Goal: Task Accomplishment & Management: Use online tool/utility

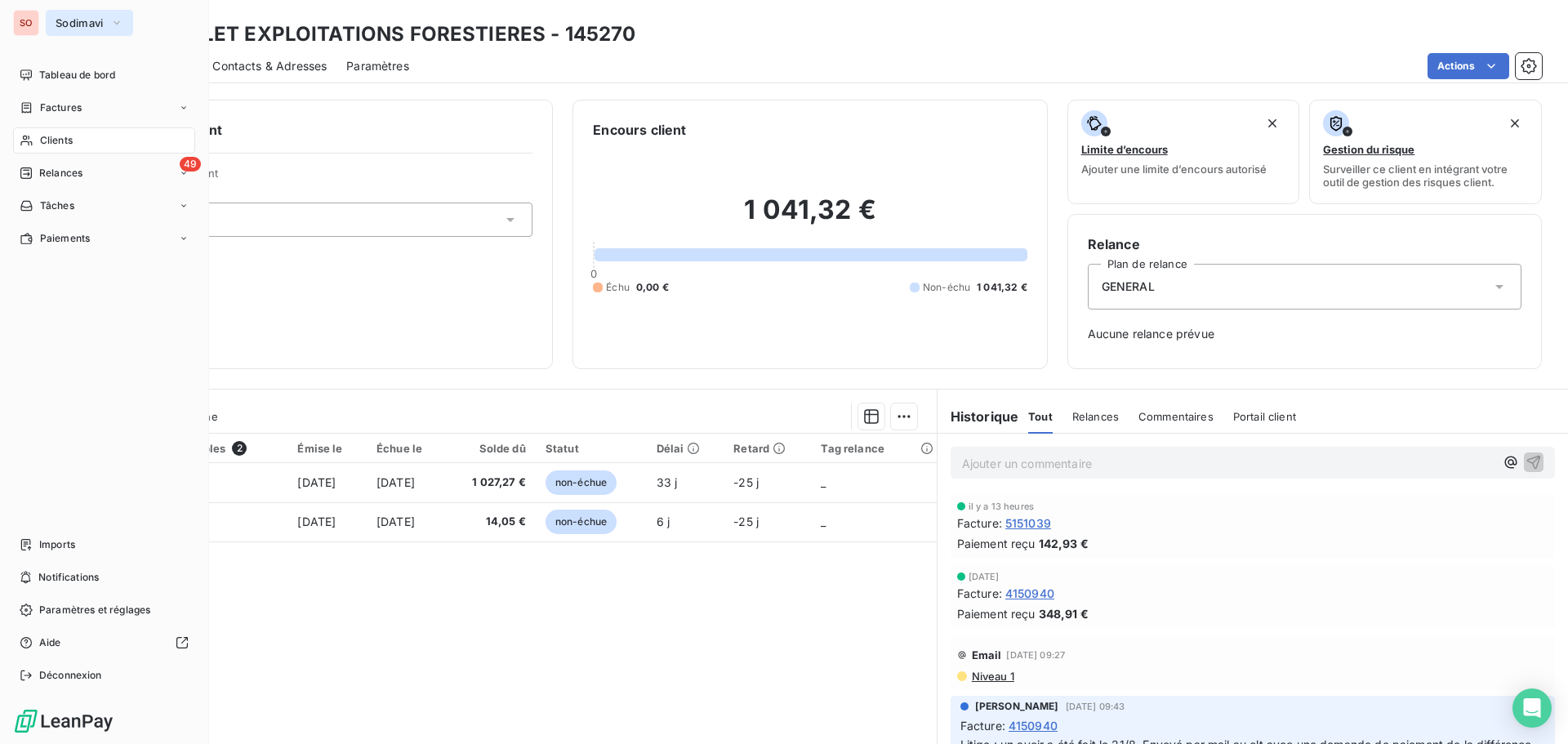
click at [50, 20] on button "Sodimavi" at bounding box center [89, 22] width 87 height 26
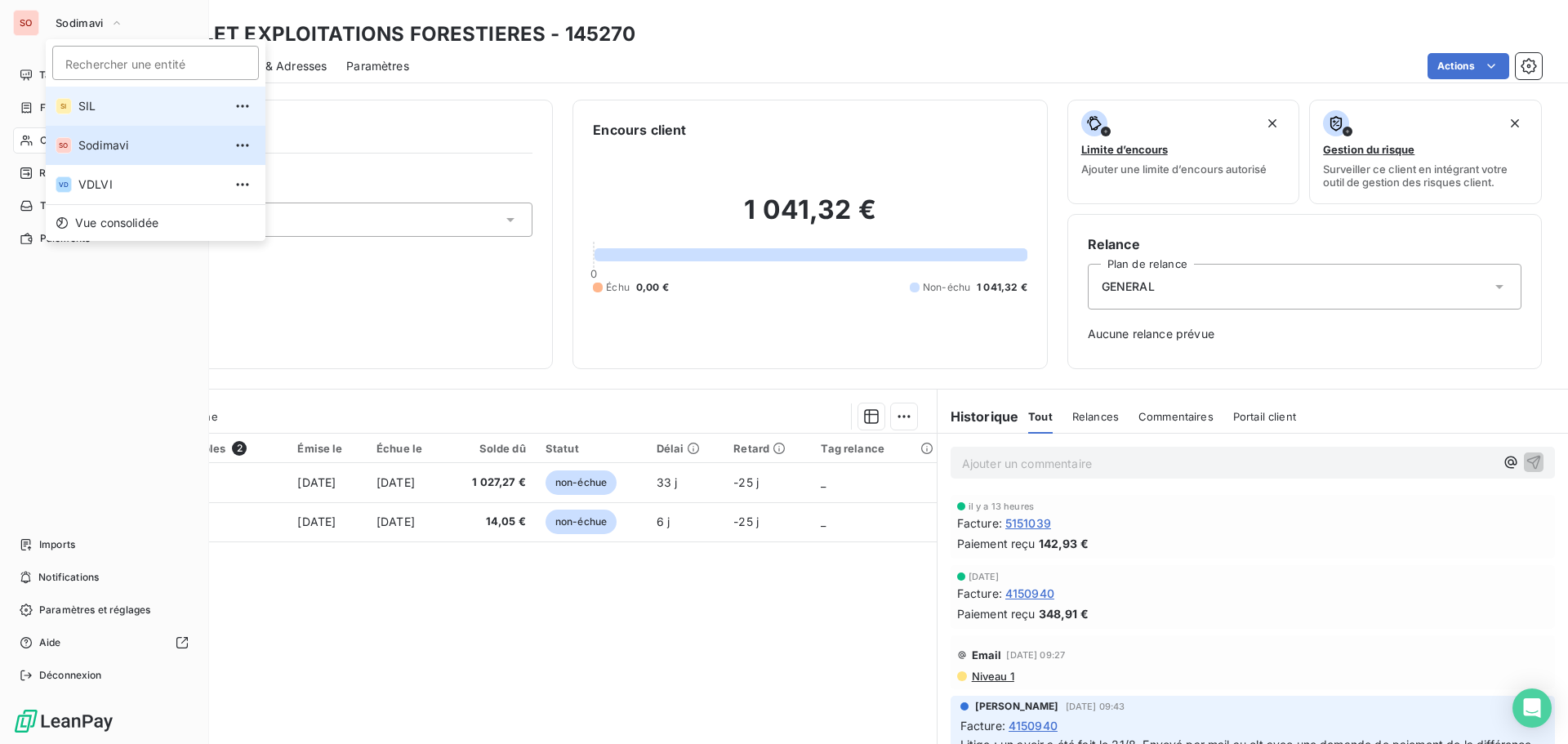
click at [80, 105] on span "SIL" at bounding box center [151, 106] width 145 height 17
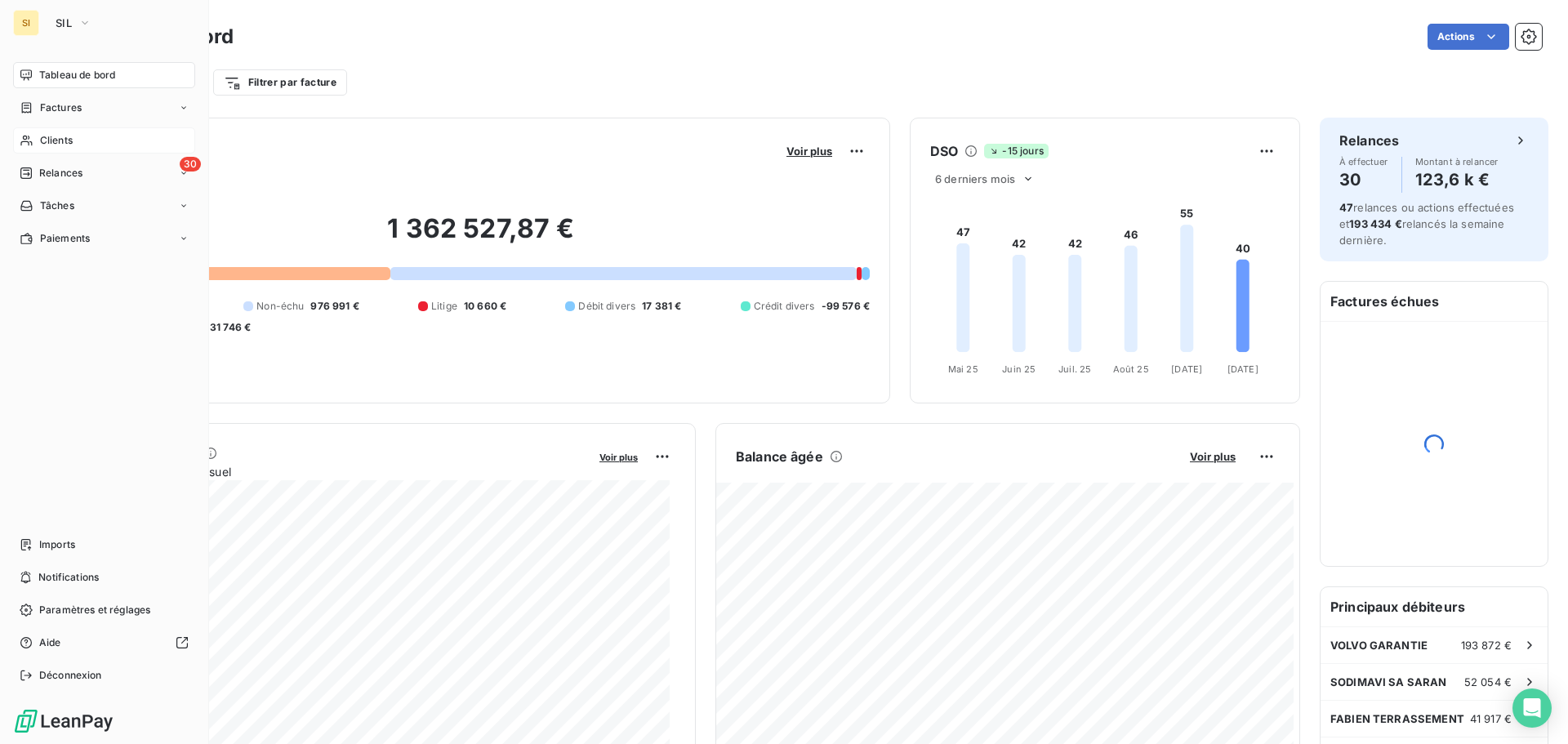
drag, startPoint x: 52, startPoint y: 139, endPoint x: 74, endPoint y: 132, distance: 23.1
click at [52, 139] on span "Clients" at bounding box center [56, 140] width 33 height 15
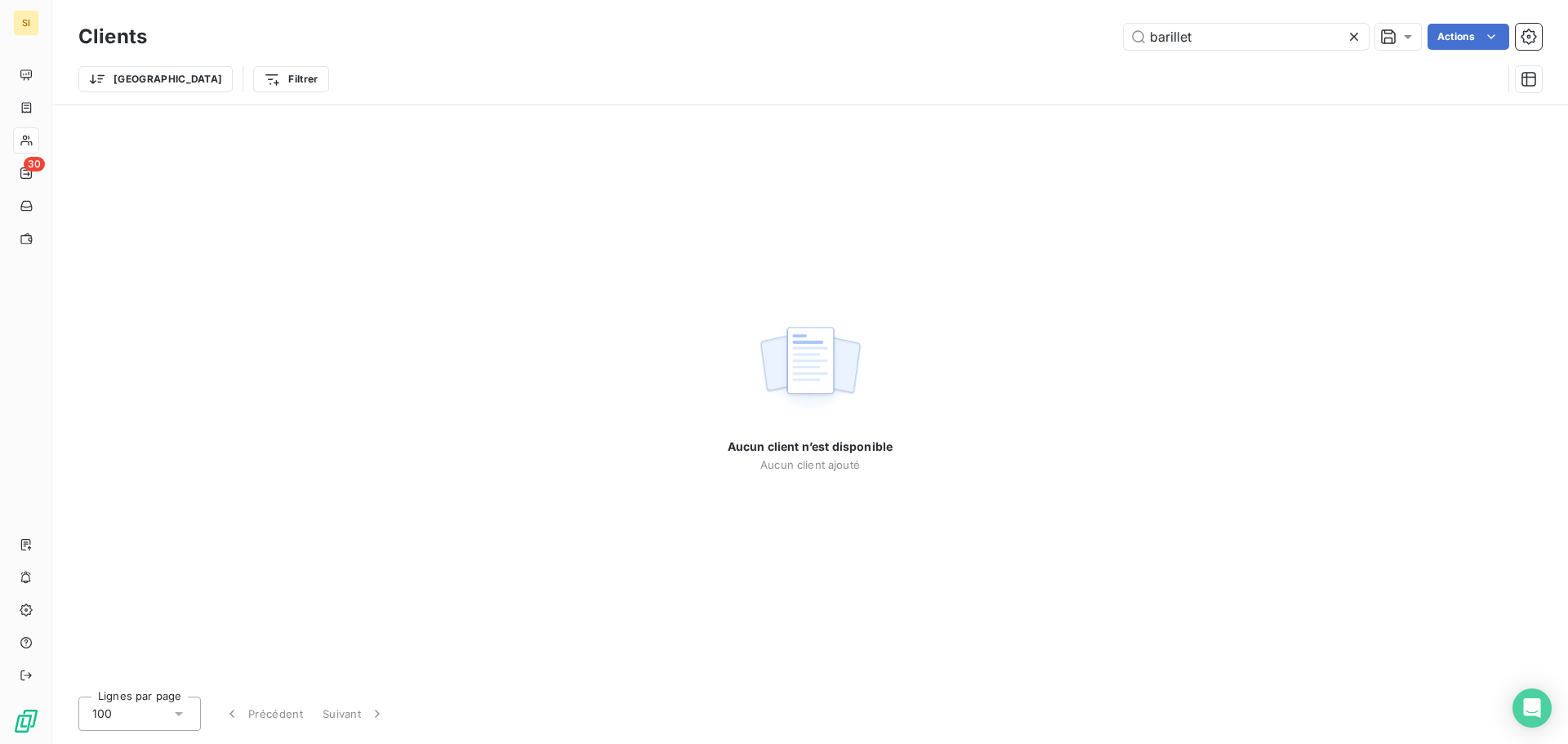
drag, startPoint x: 1218, startPoint y: 44, endPoint x: 1084, endPoint y: 31, distance: 134.6
click at [1087, 32] on div "barillet Actions" at bounding box center [854, 36] width 1376 height 26
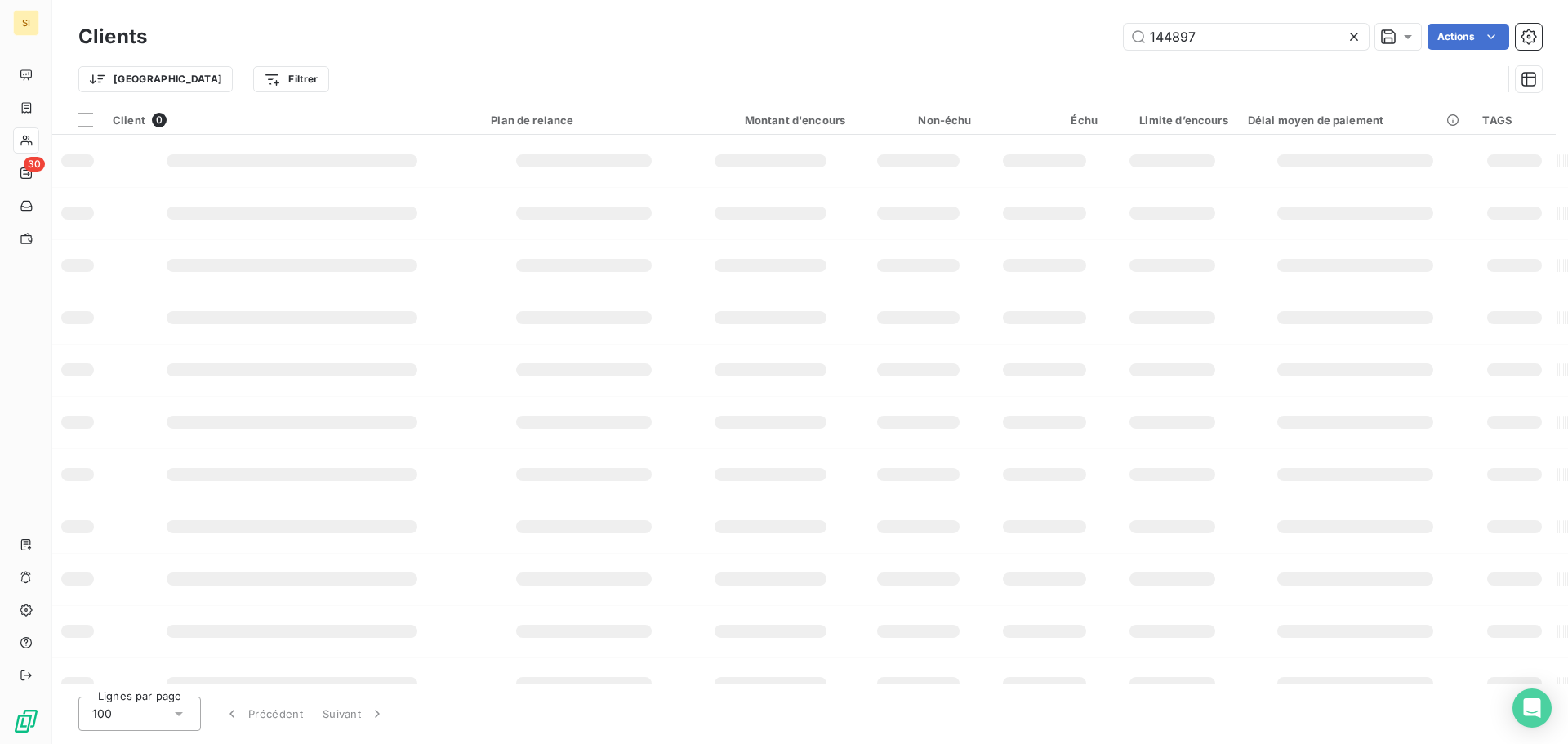
type input "144897"
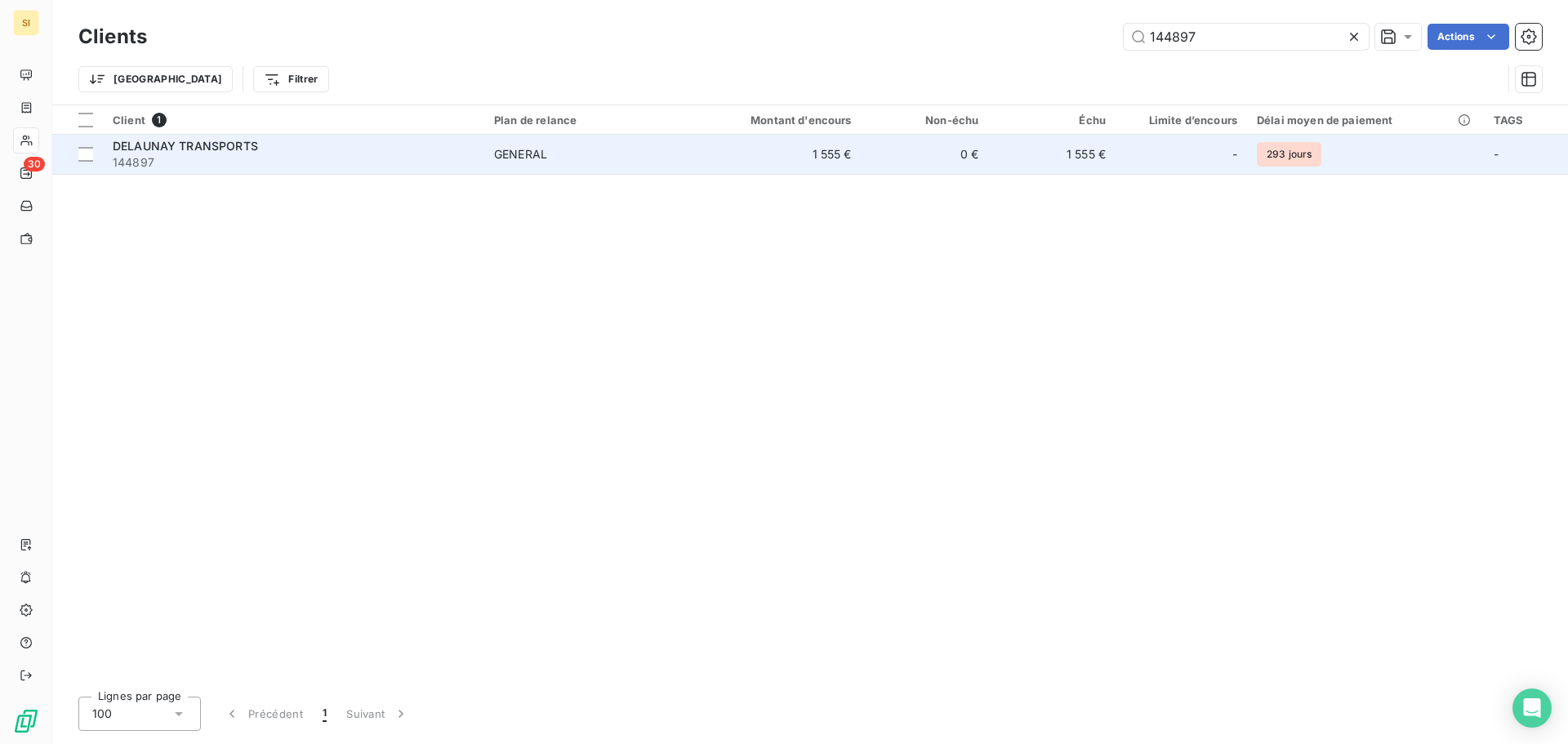
click at [223, 137] on td "DELAUNAY TRANSPORTS 144897" at bounding box center [294, 155] width 381 height 39
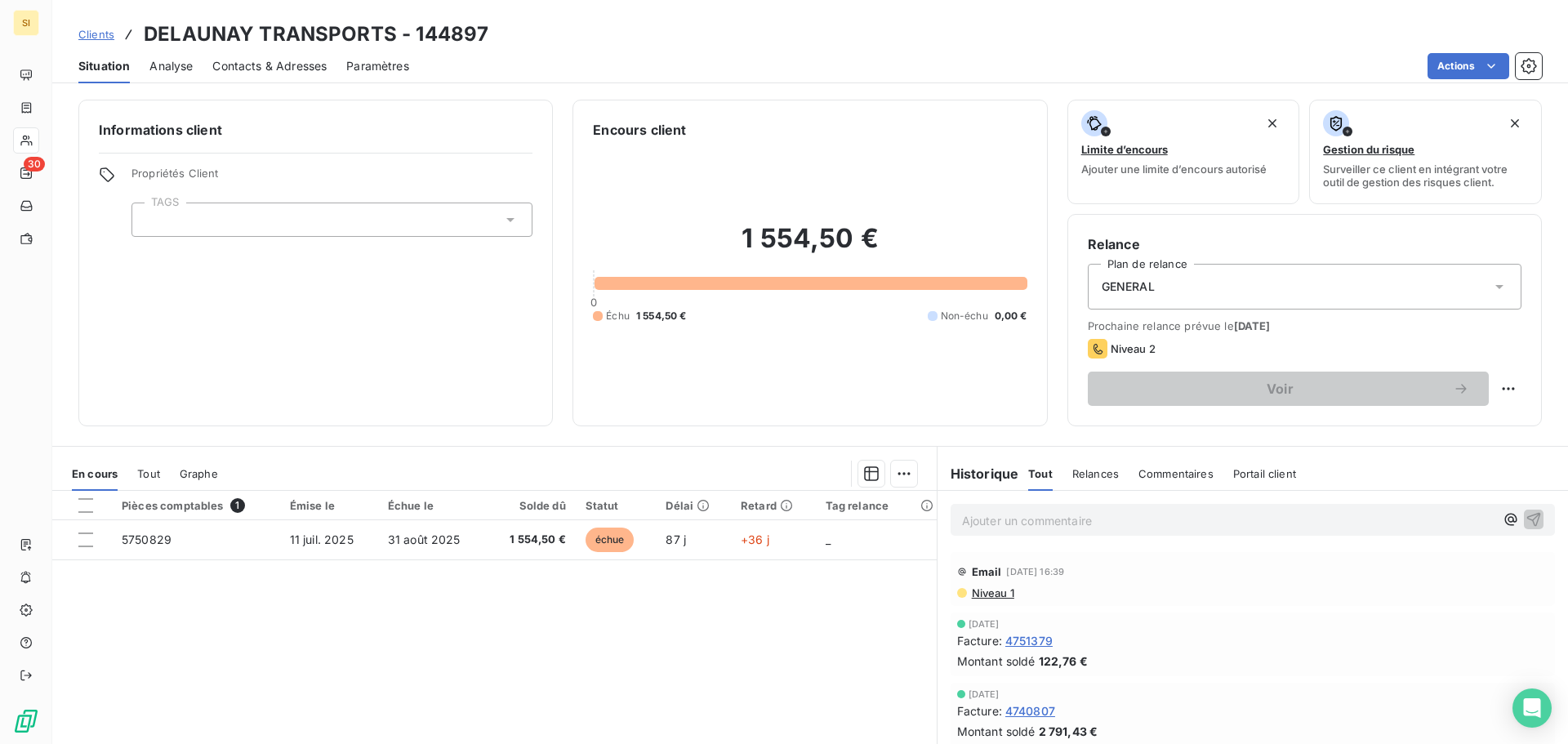
click at [1005, 529] on p "Ajouter un commentaire ﻿" at bounding box center [1229, 520] width 533 height 20
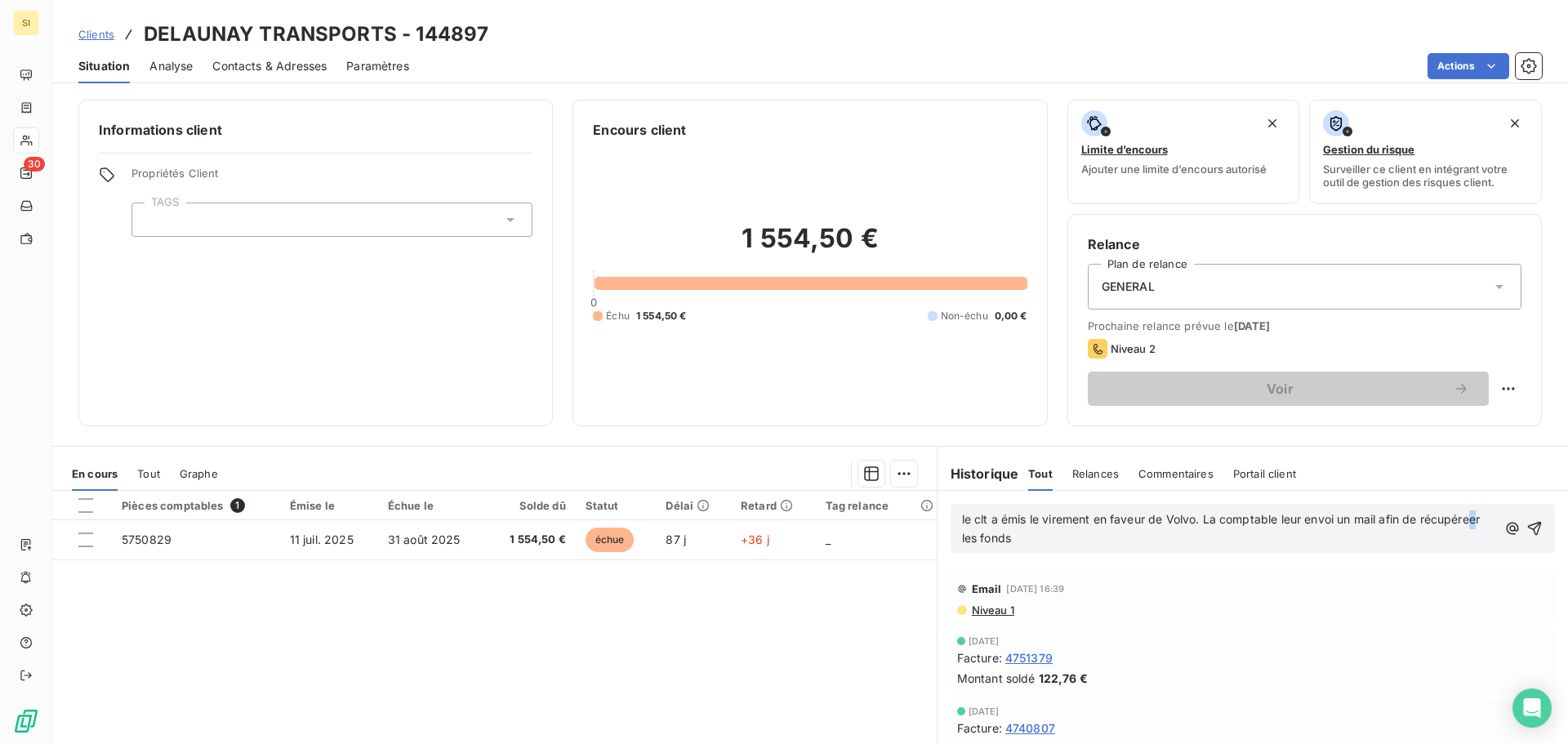
drag, startPoint x: 1008, startPoint y: 537, endPoint x: 1047, endPoint y: 552, distance: 41.8
click at [1006, 537] on span "le clt a émis le virement en faveur de Volvo. La comptable leur envoi un mail a…" at bounding box center [1223, 529] width 522 height 33
click at [1029, 537] on p "le clt a émis le virement en faveur de Volvo. La comptable leur envoi un mail a…" at bounding box center [1230, 529] width 535 height 38
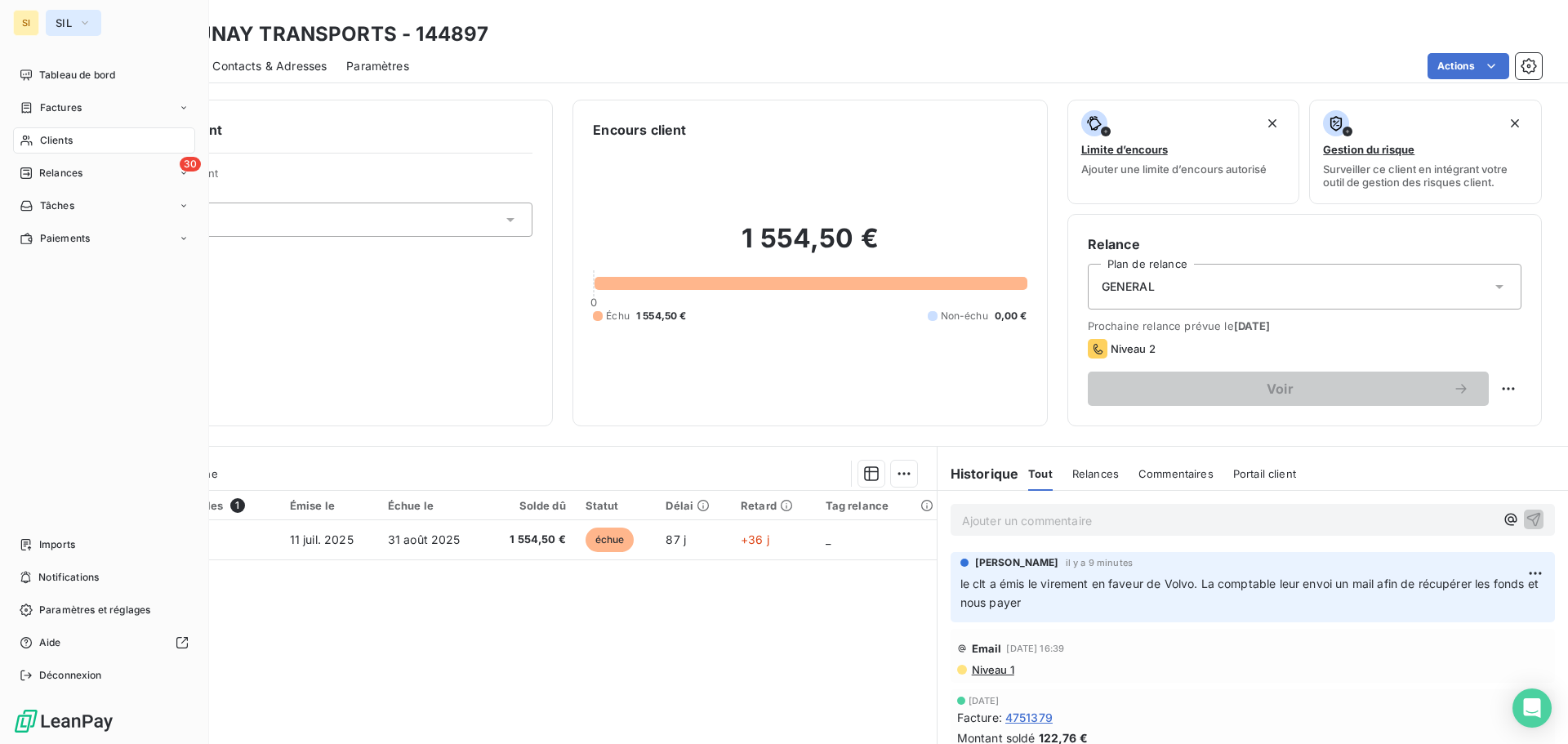
click at [53, 22] on button "SIL" at bounding box center [73, 22] width 55 height 26
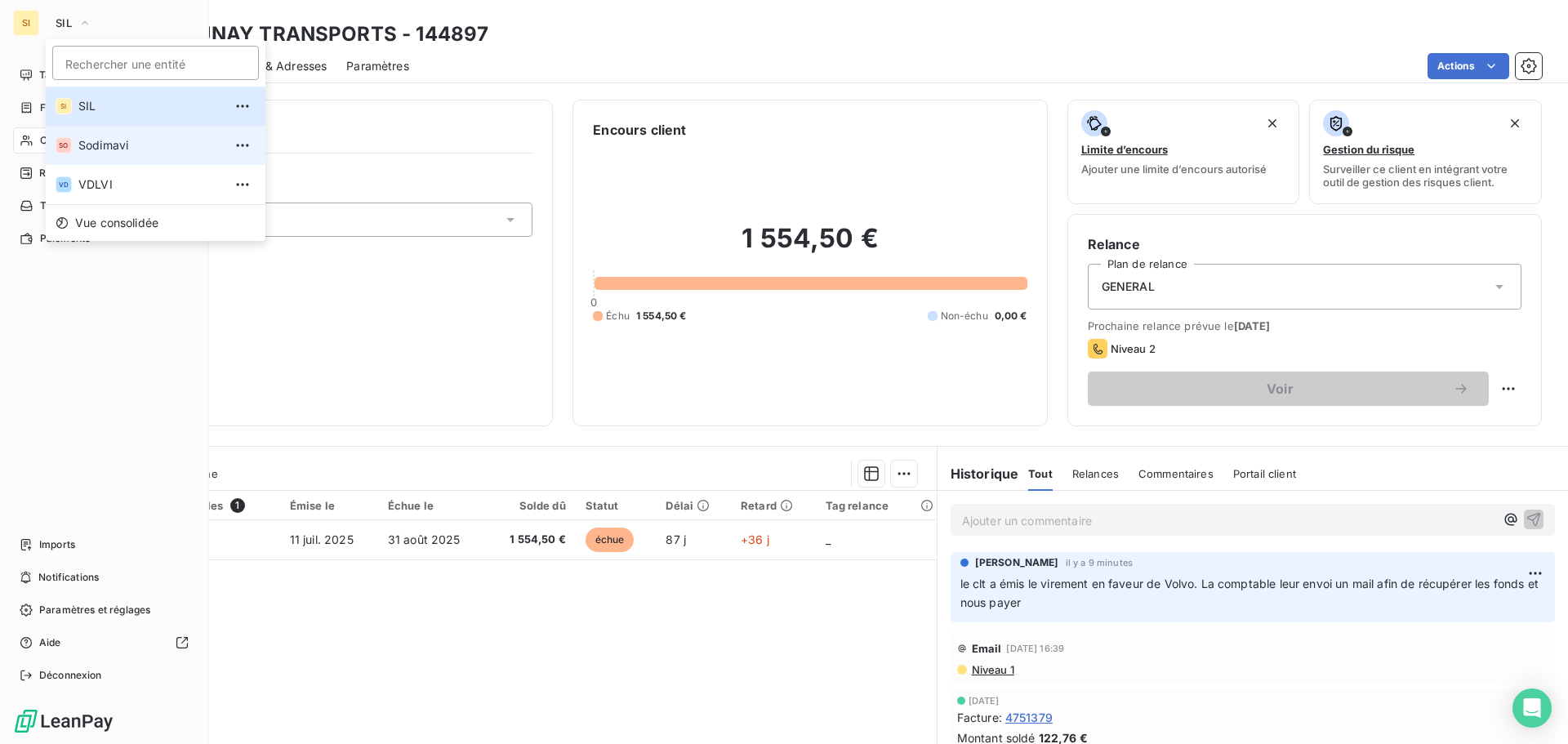
click at [100, 142] on span "Sodimavi" at bounding box center [151, 145] width 145 height 17
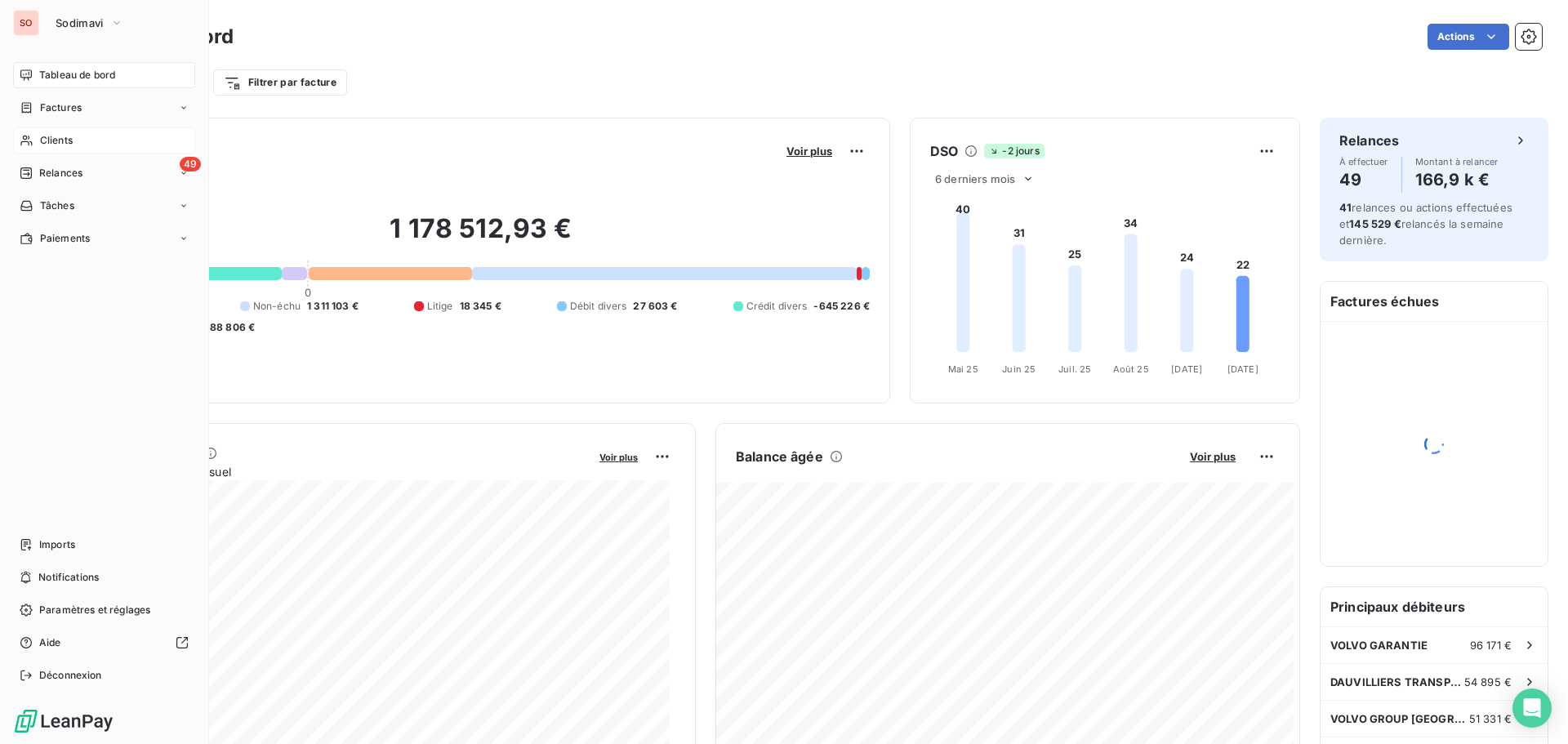
click at [71, 139] on span "Clients" at bounding box center [56, 140] width 33 height 15
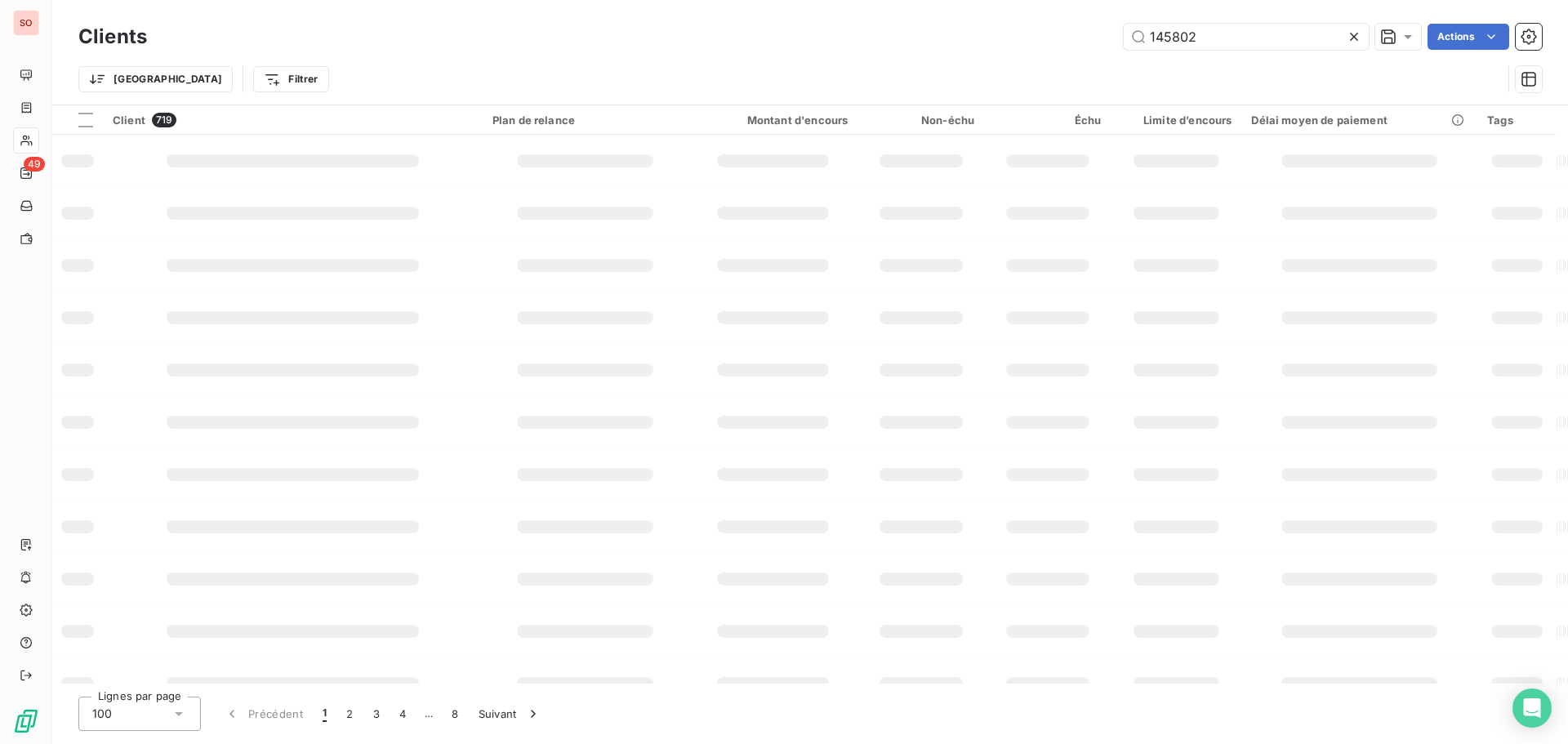
type input "145802"
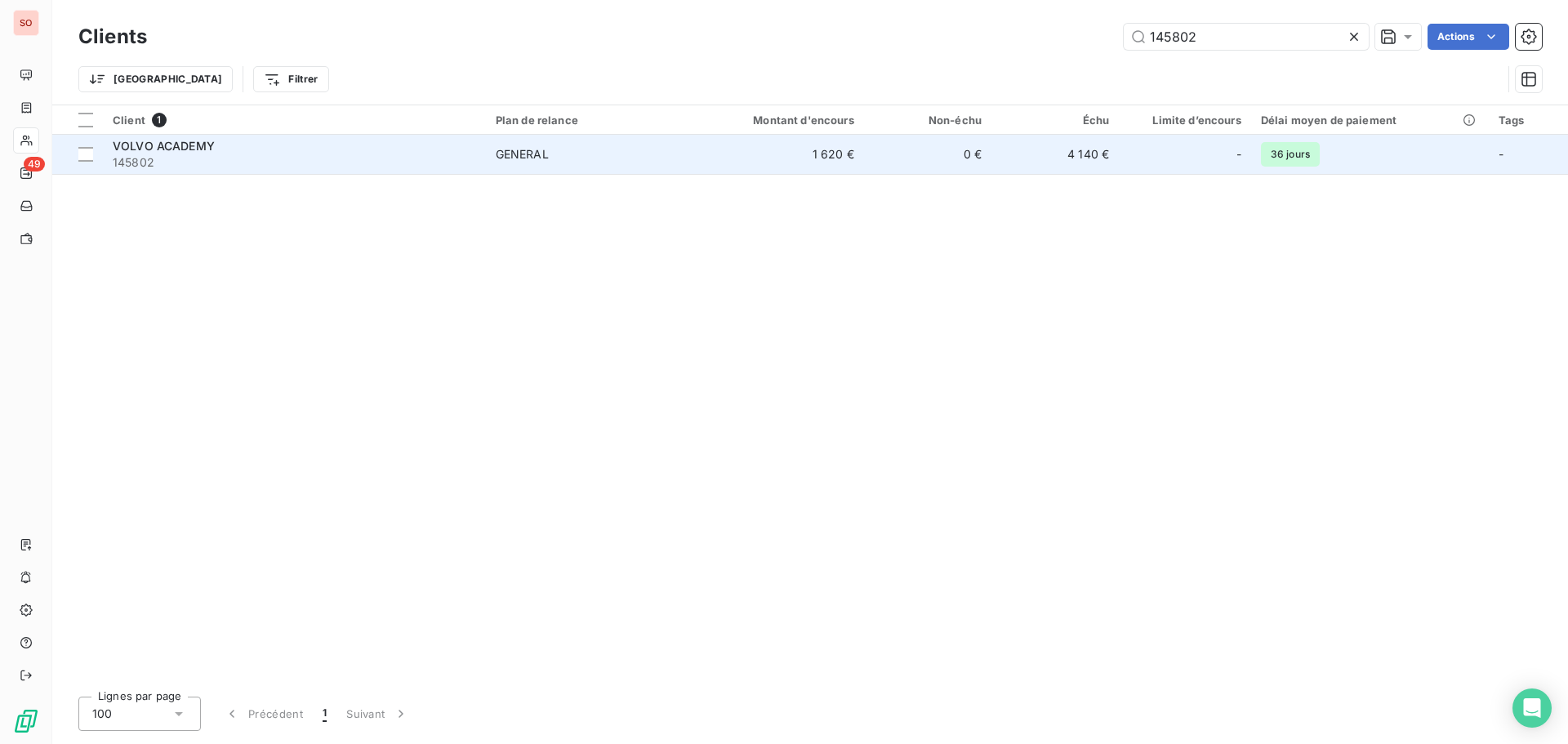
click at [134, 153] on div "VOLVO ACADEMY" at bounding box center [295, 146] width 364 height 17
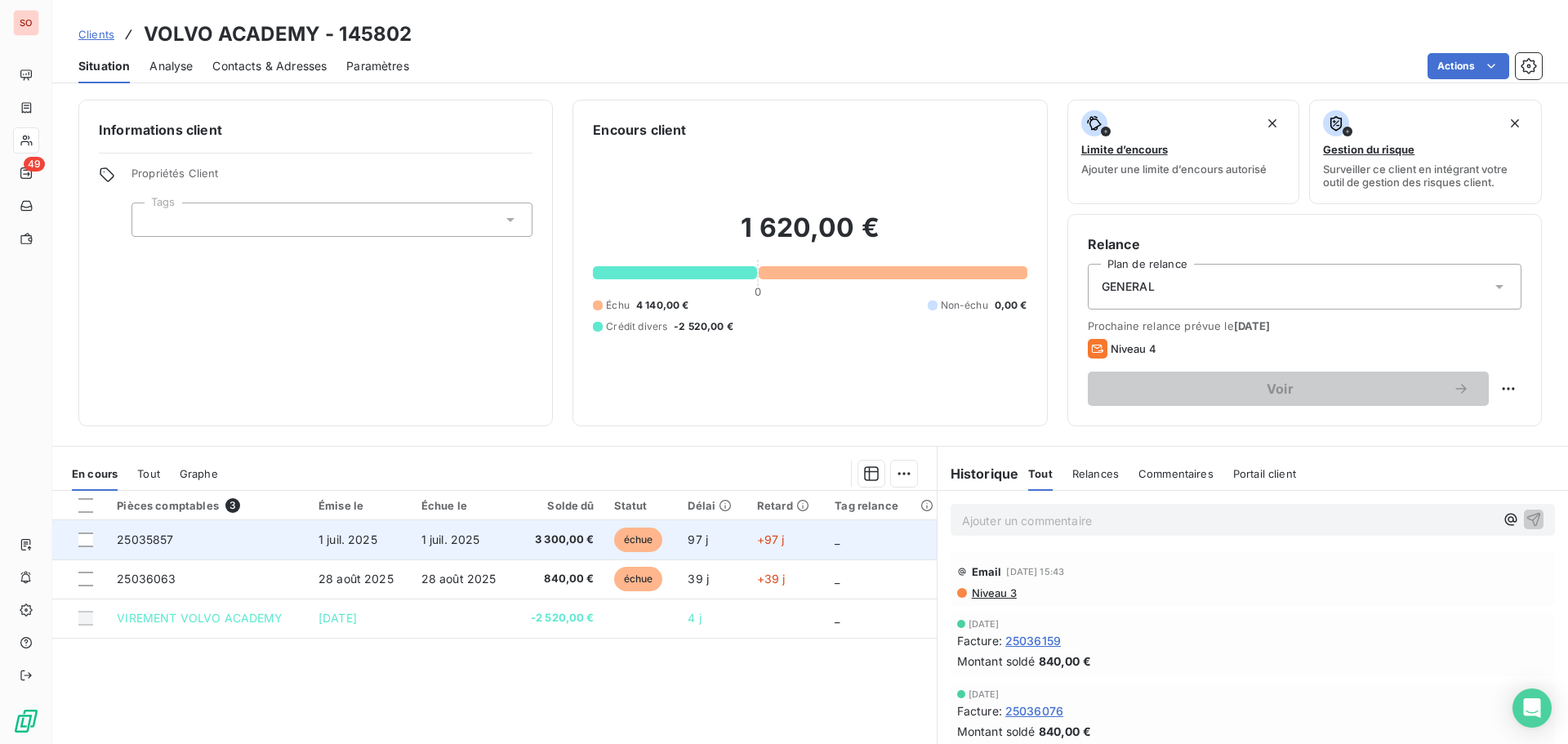
click at [333, 538] on span "1 juil. 2025" at bounding box center [348, 540] width 58 height 14
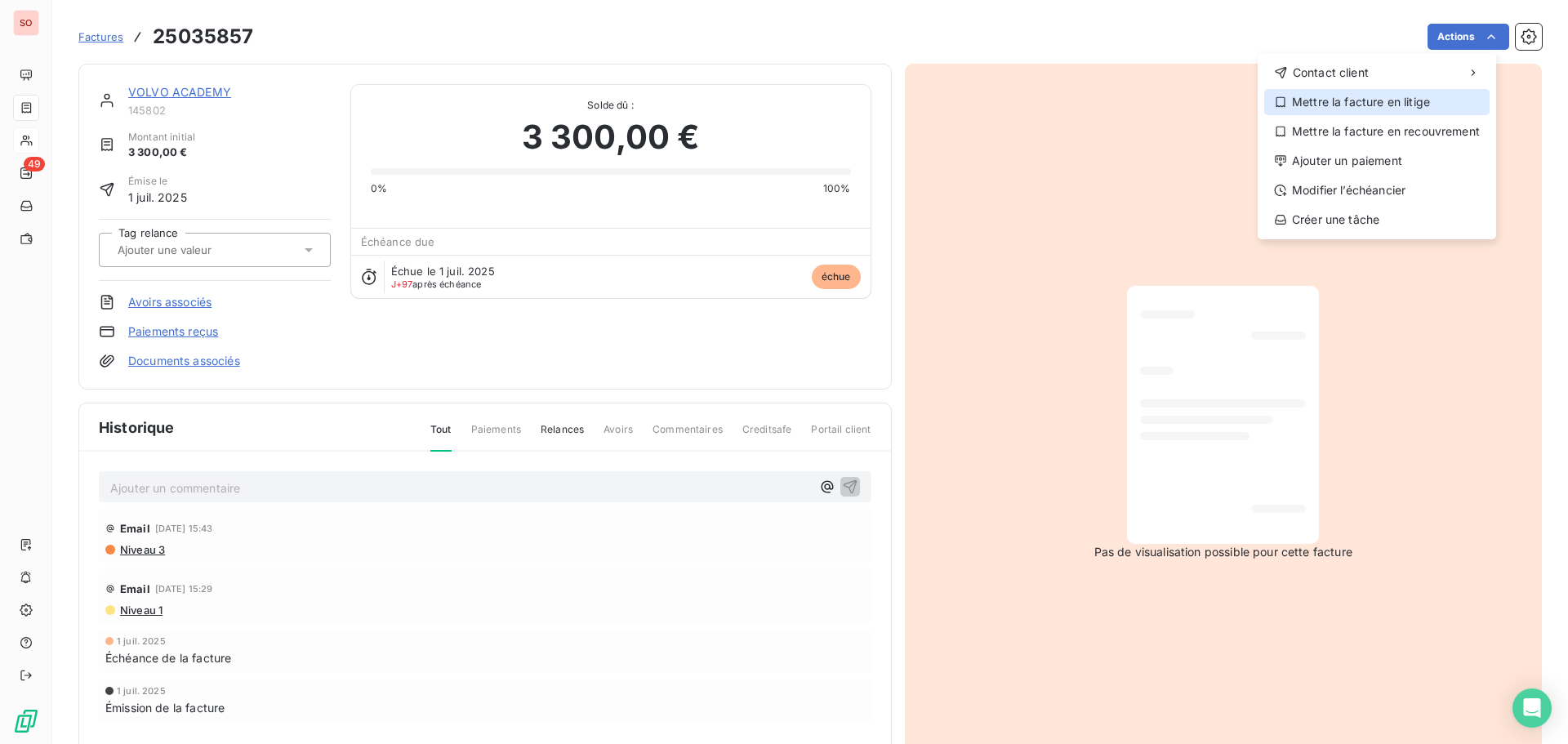
click at [1338, 100] on div "Mettre la facture en litige" at bounding box center [1377, 102] width 226 height 26
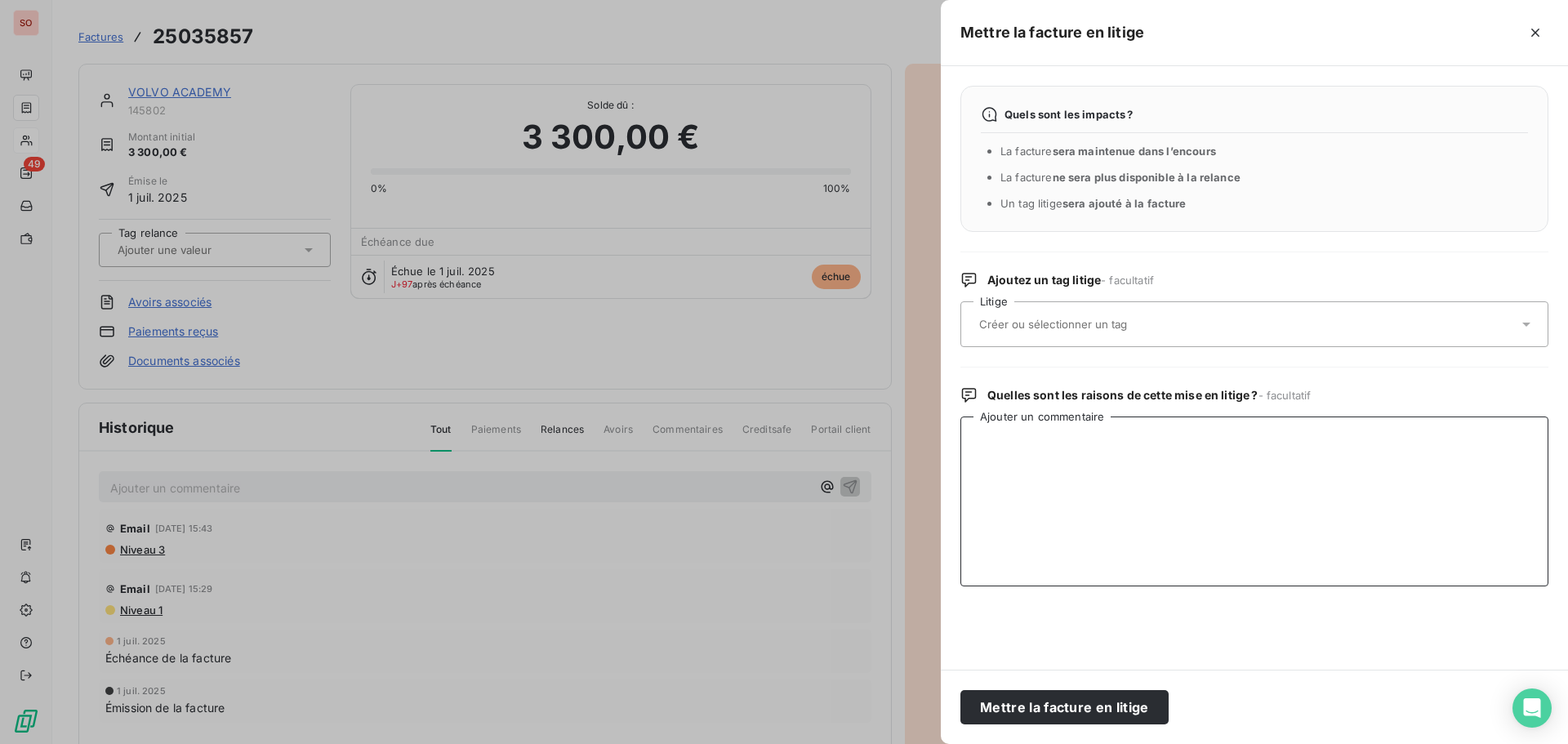
click at [1012, 450] on textarea "Ajouter un commentaire" at bounding box center [1254, 502] width 588 height 170
click at [1010, 444] on textarea "Volvo c onteste cette facture - Vu avec [PERSON_NAME]" at bounding box center [1254, 502] width 588 height 170
click at [1257, 447] on textarea "Volvo conteste cette facture - Vu avec [PERSON_NAME]" at bounding box center [1254, 502] width 588 height 170
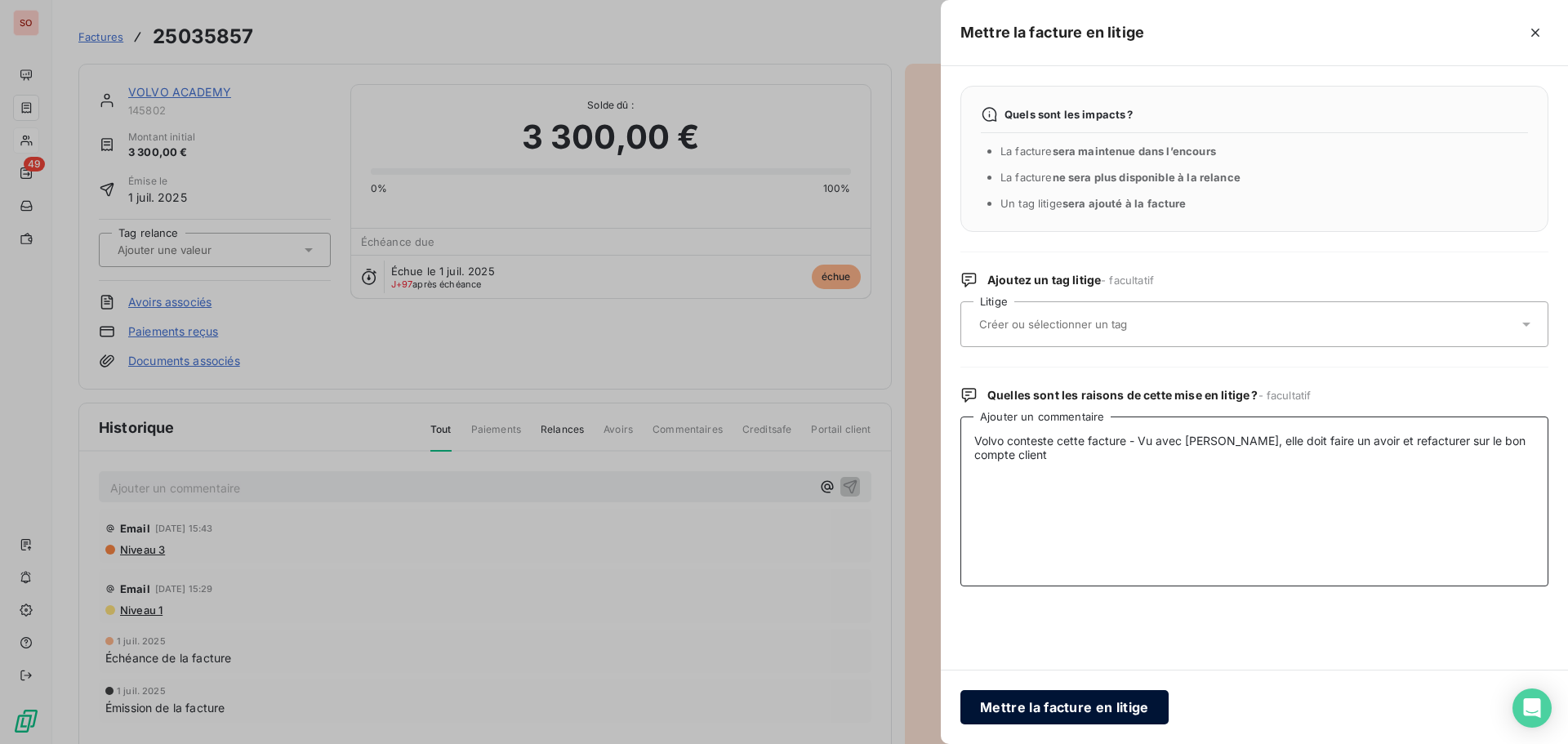
type textarea "Volvo conteste cette facture - Vu avec [PERSON_NAME], elle doit faire un avoir …"
click at [1088, 709] on button "Mettre la facture en litige" at bounding box center [1064, 707] width 208 height 34
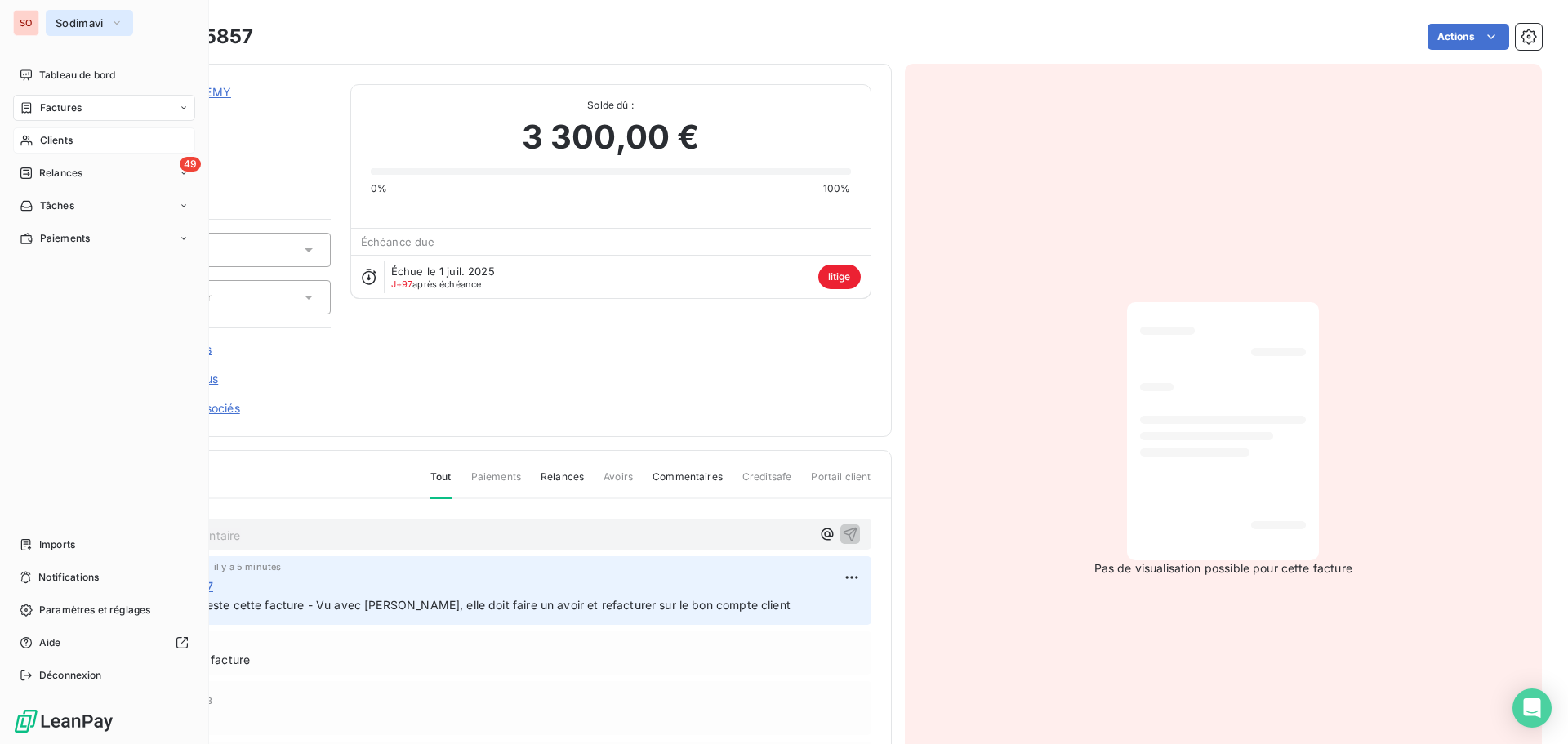
click at [71, 26] on span "Sodimavi" at bounding box center [80, 22] width 49 height 13
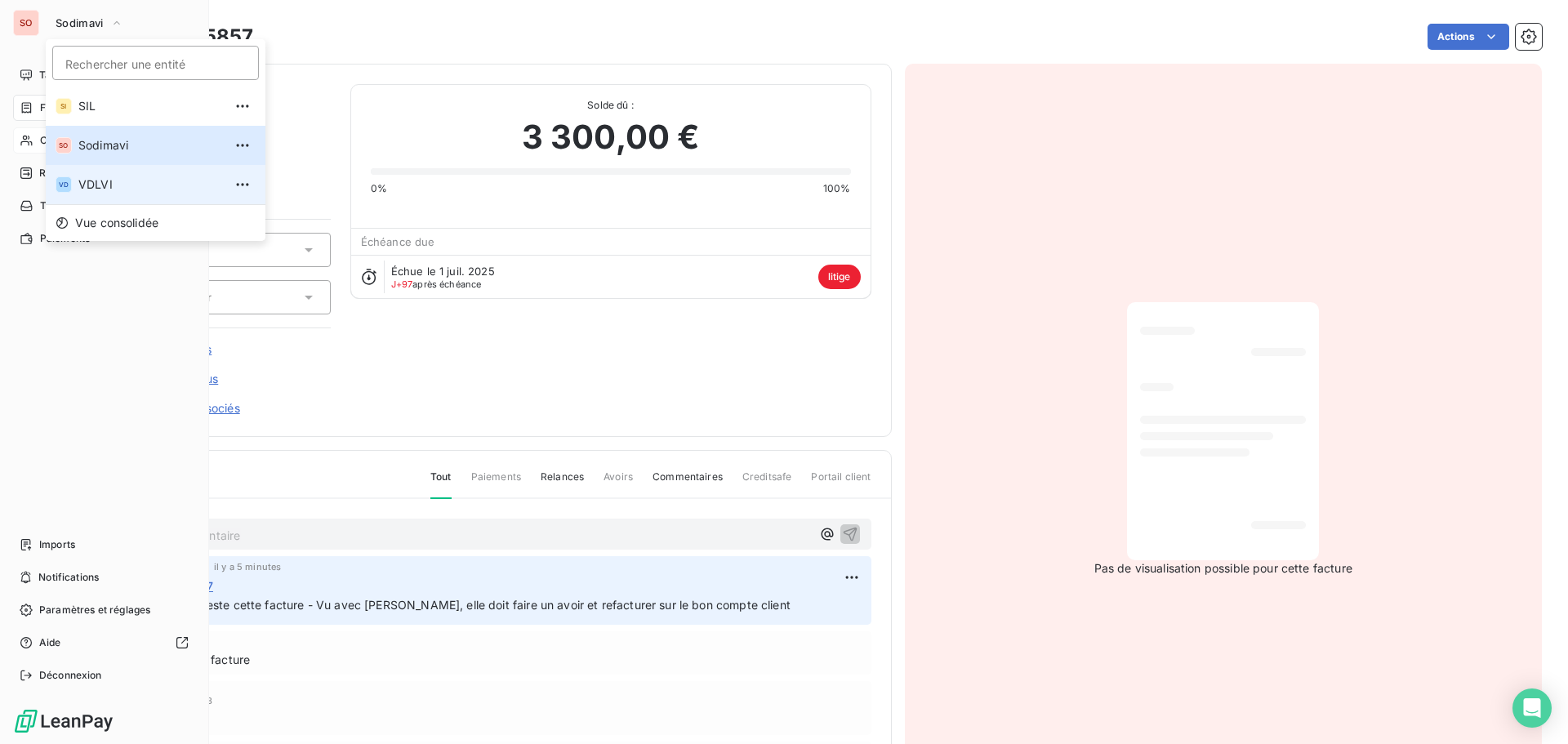
click at [89, 188] on span "VDLVI" at bounding box center [151, 184] width 145 height 17
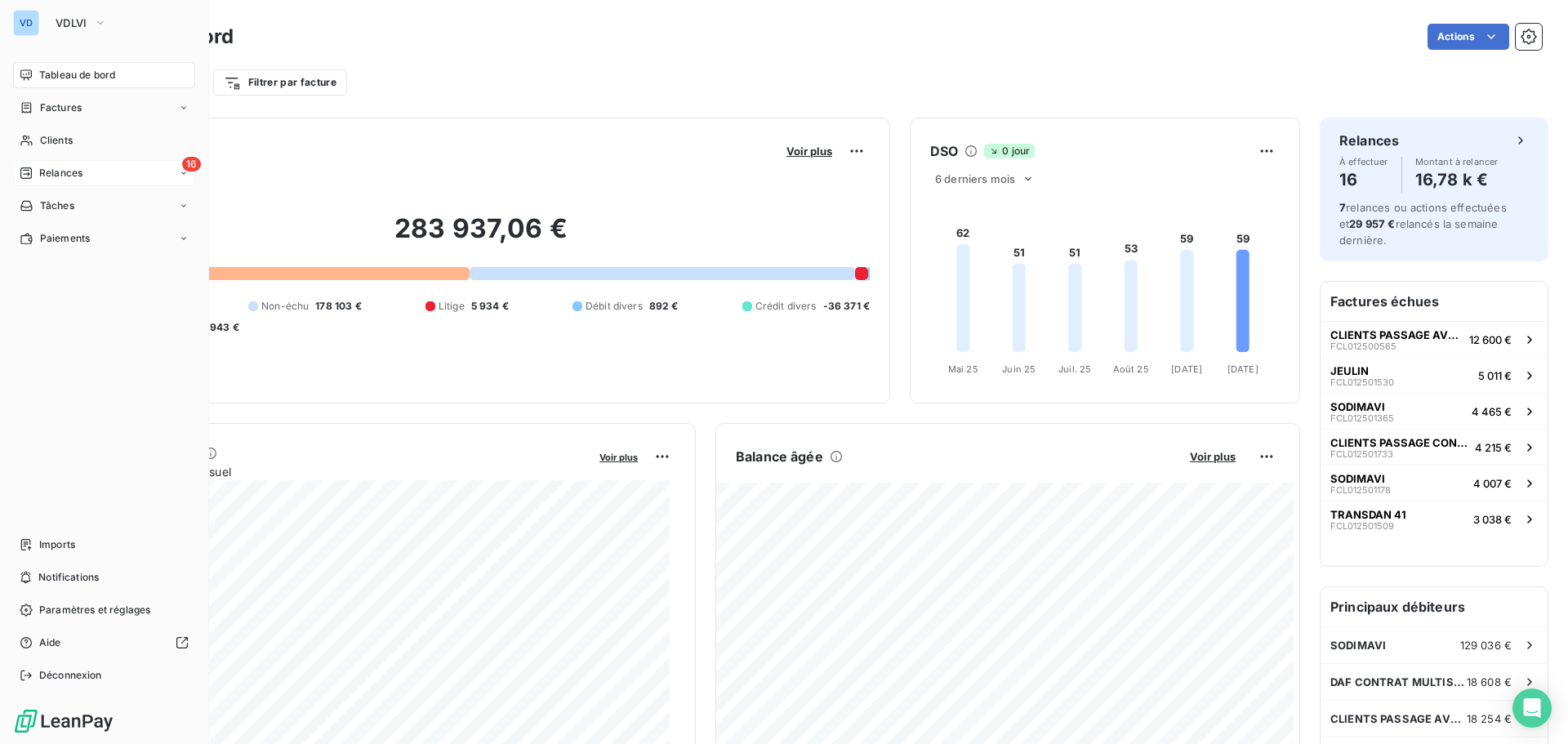
click at [37, 169] on div "Relances" at bounding box center [51, 173] width 63 height 15
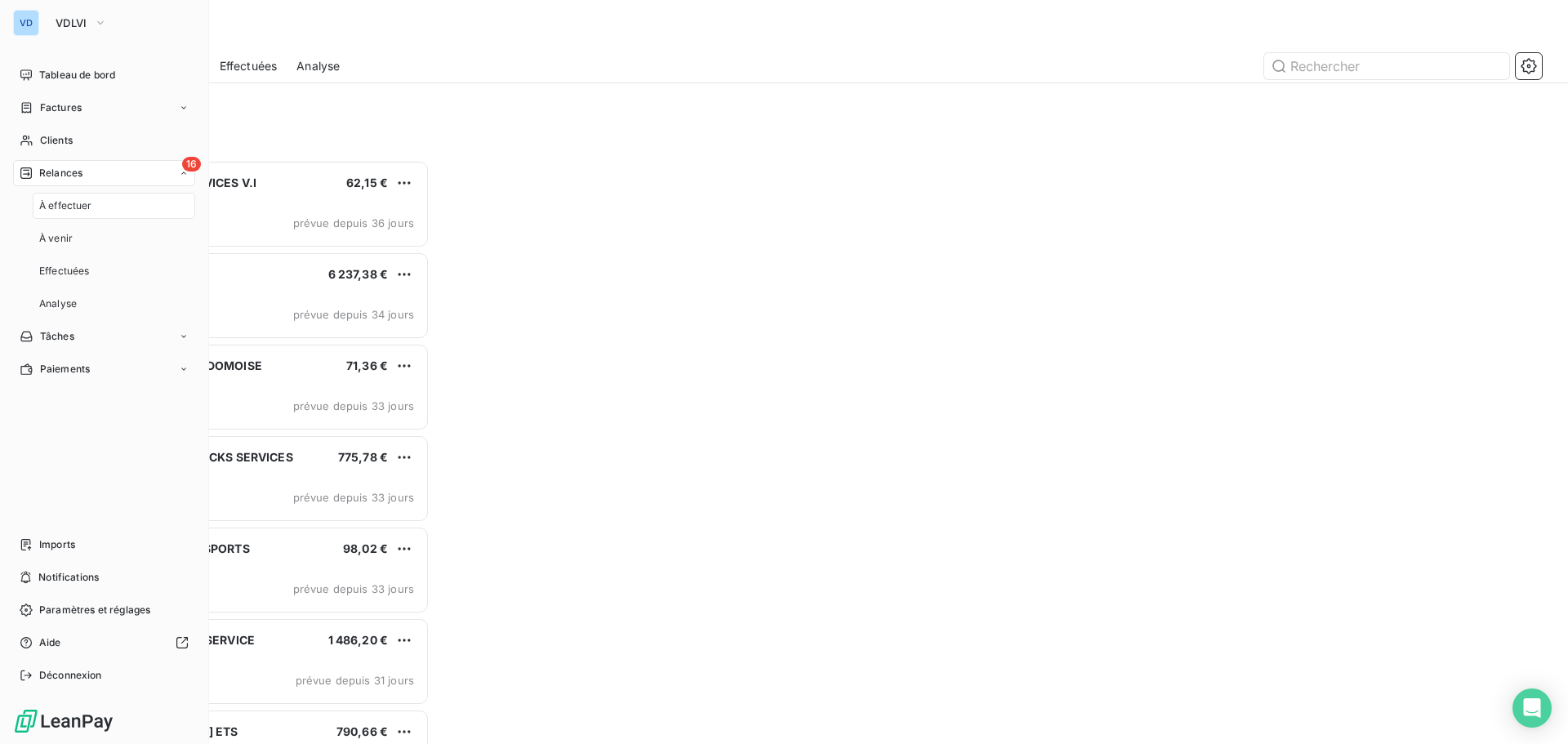
scroll to position [572, 339]
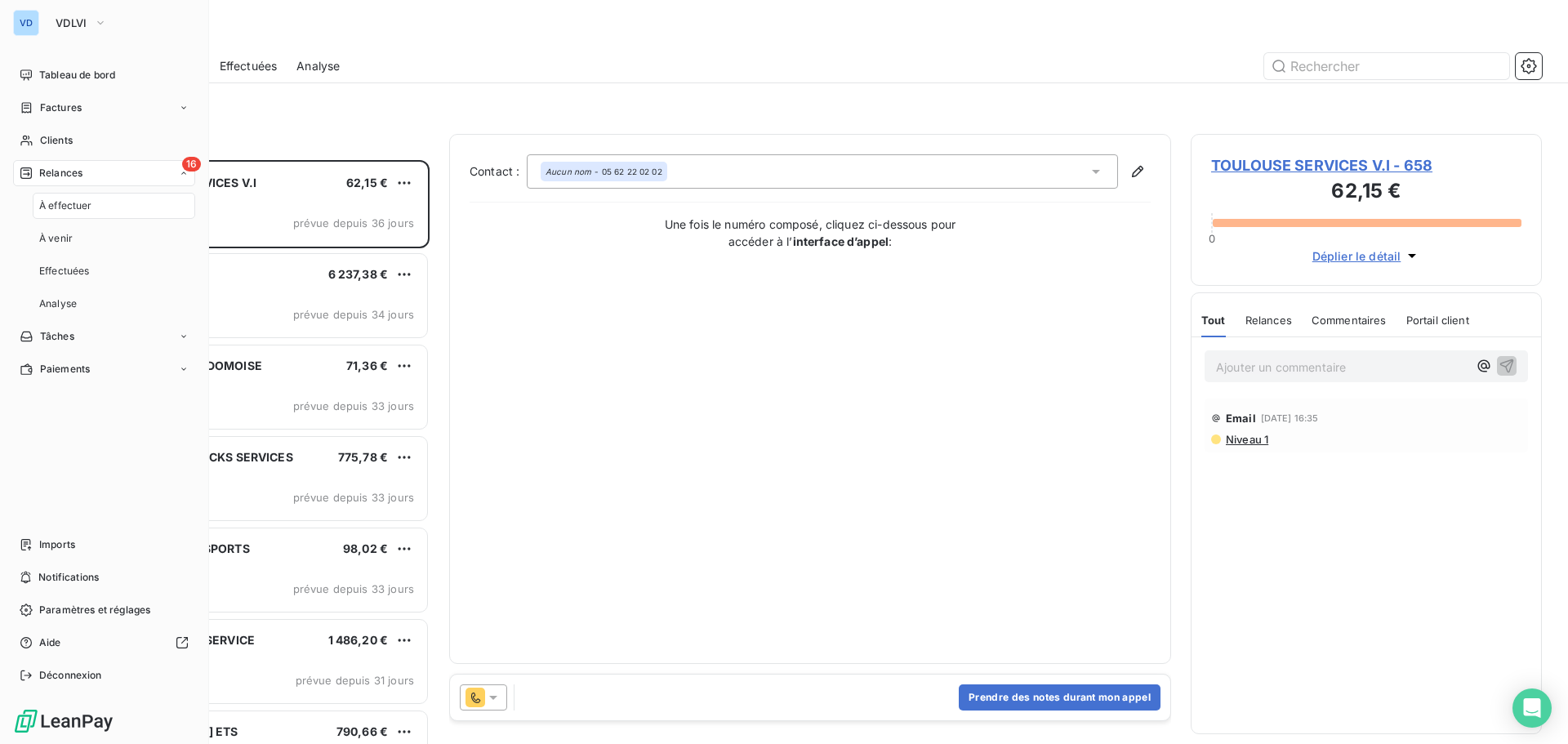
click at [52, 178] on span "Relances" at bounding box center [60, 173] width 44 height 15
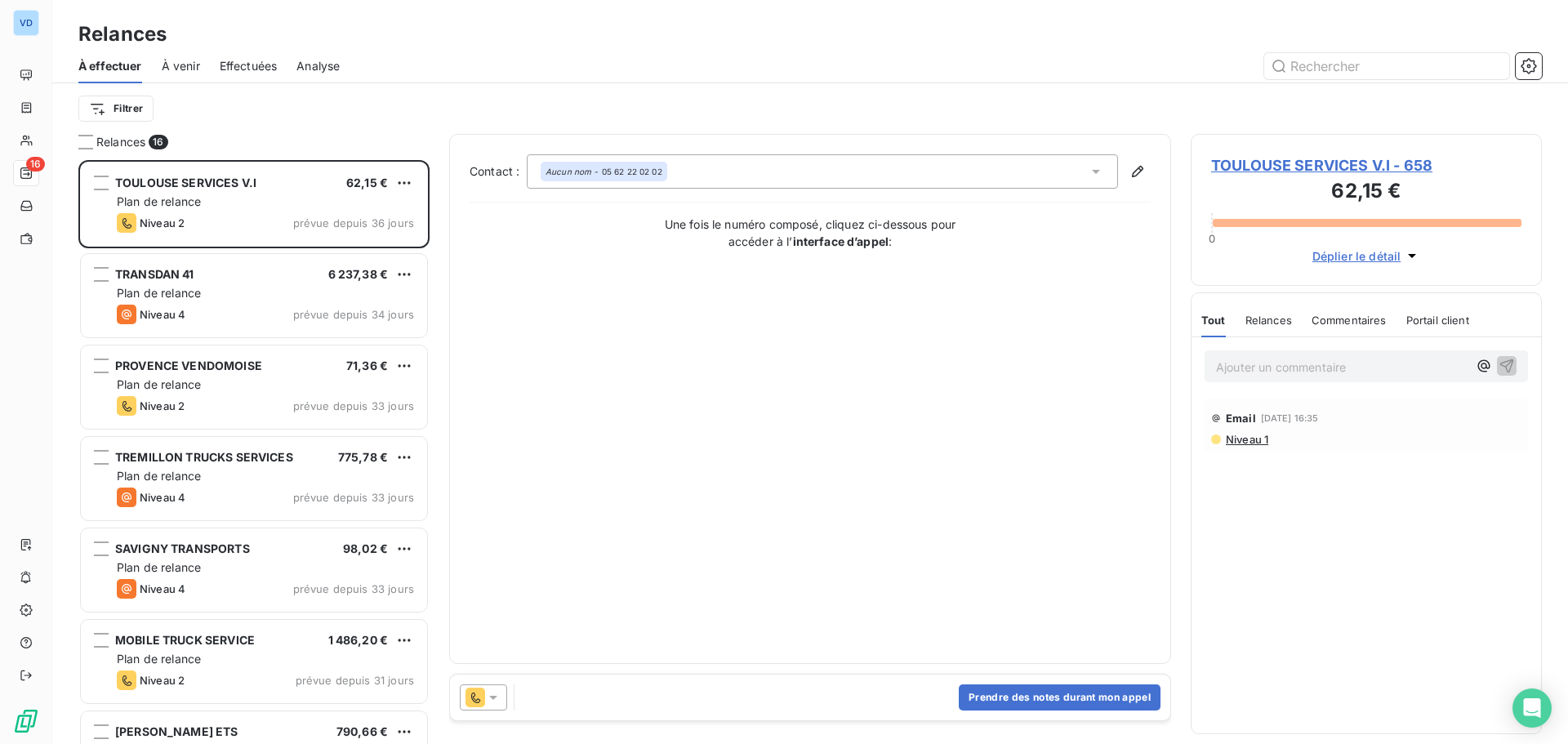
click at [904, 94] on div "Filtrer" at bounding box center [811, 109] width 1464 height 31
click at [494, 701] on icon at bounding box center [493, 697] width 17 height 17
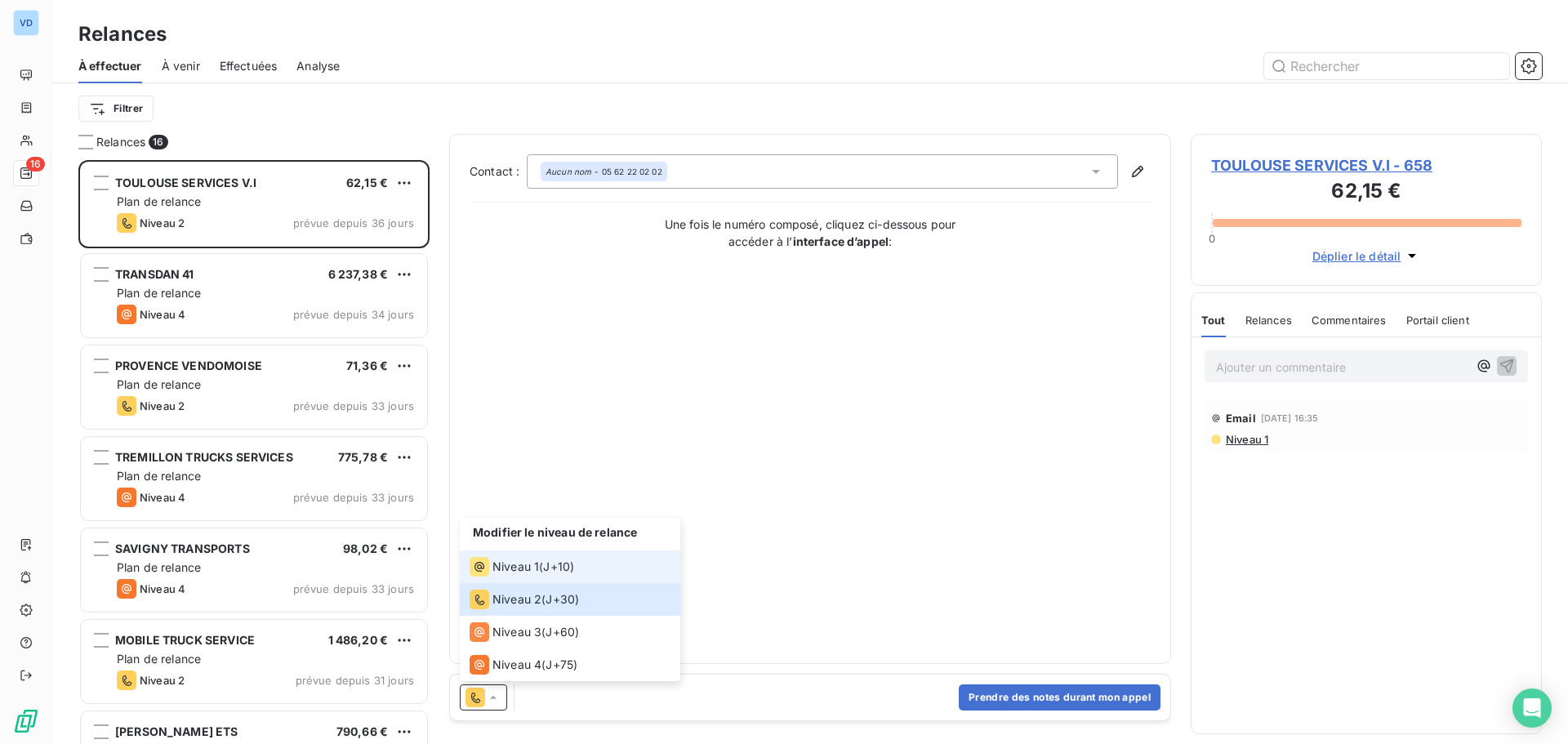
click at [519, 575] on span "Niveau 1" at bounding box center [516, 567] width 47 height 17
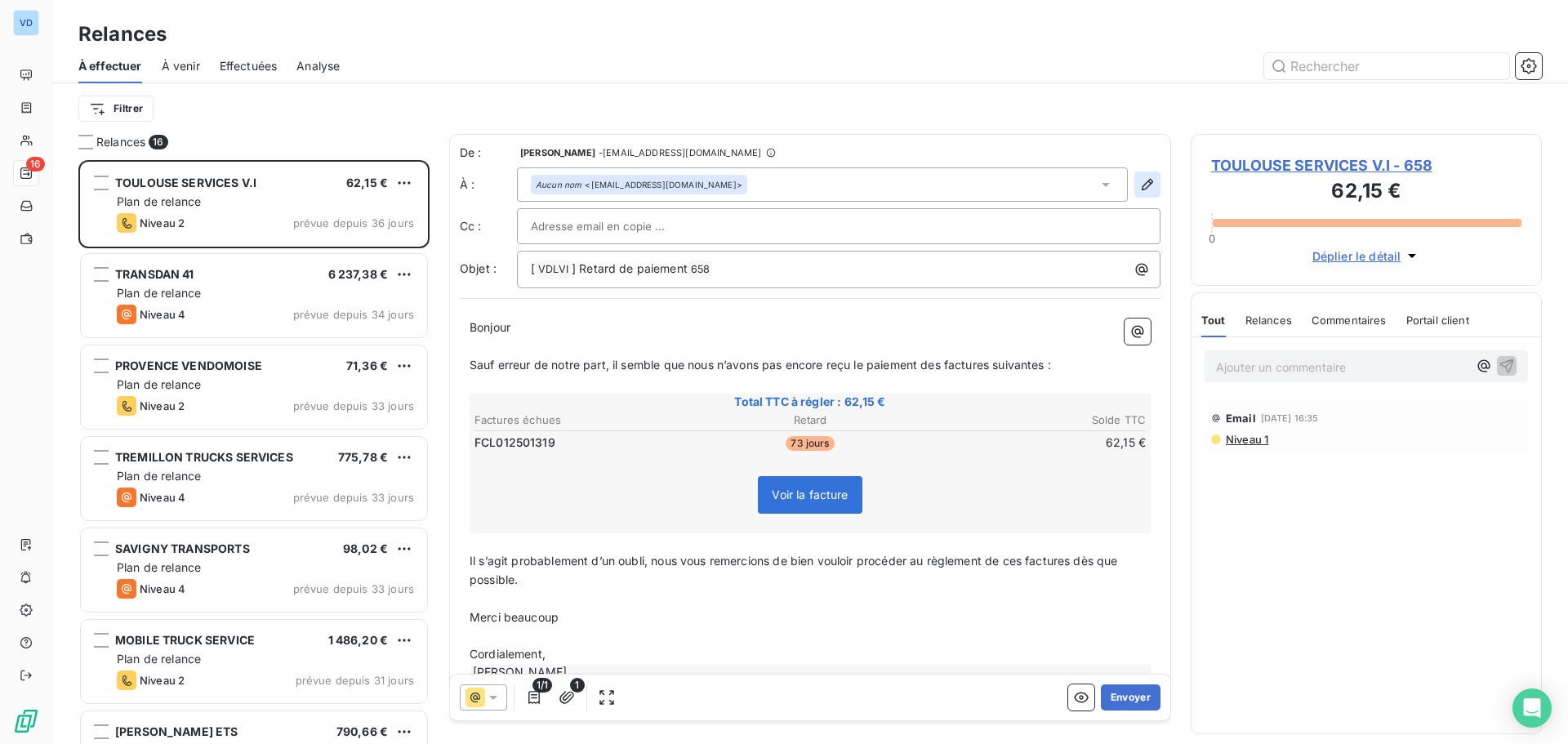
click at [1142, 185] on icon "button" at bounding box center [1148, 185] width 12 height 12
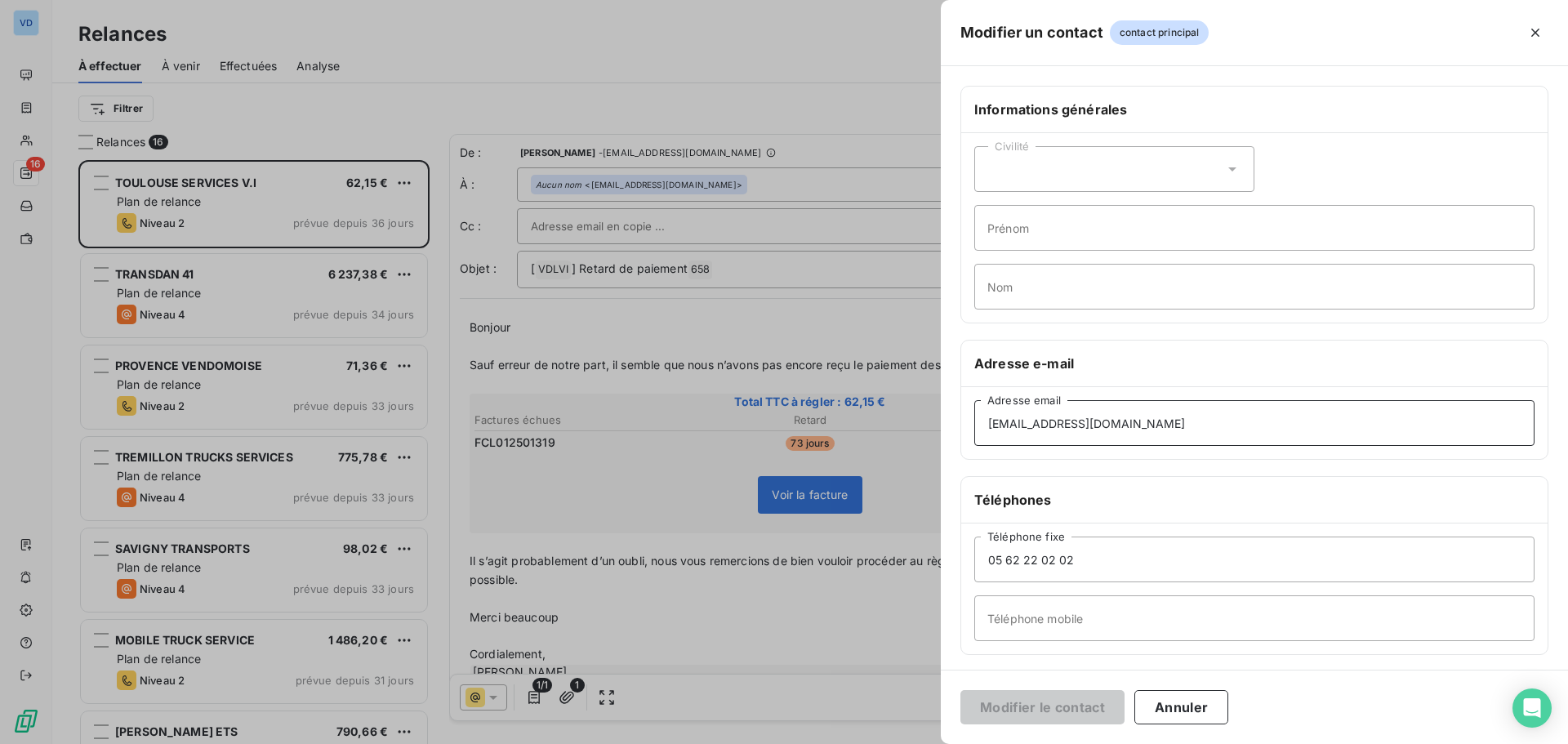
drag, startPoint x: 1060, startPoint y: 409, endPoint x: 872, endPoint y: 382, distance: 189.9
click at [873, 744] on div "Modifier un contact contact principal Informations générales Civilité Prénom No…" at bounding box center [784, 744] width 1568 height 0
type input "[EMAIL_ADDRESS][DOMAIN_NAME]"
click at [1068, 713] on button "Modifier le contact" at bounding box center [1042, 707] width 164 height 34
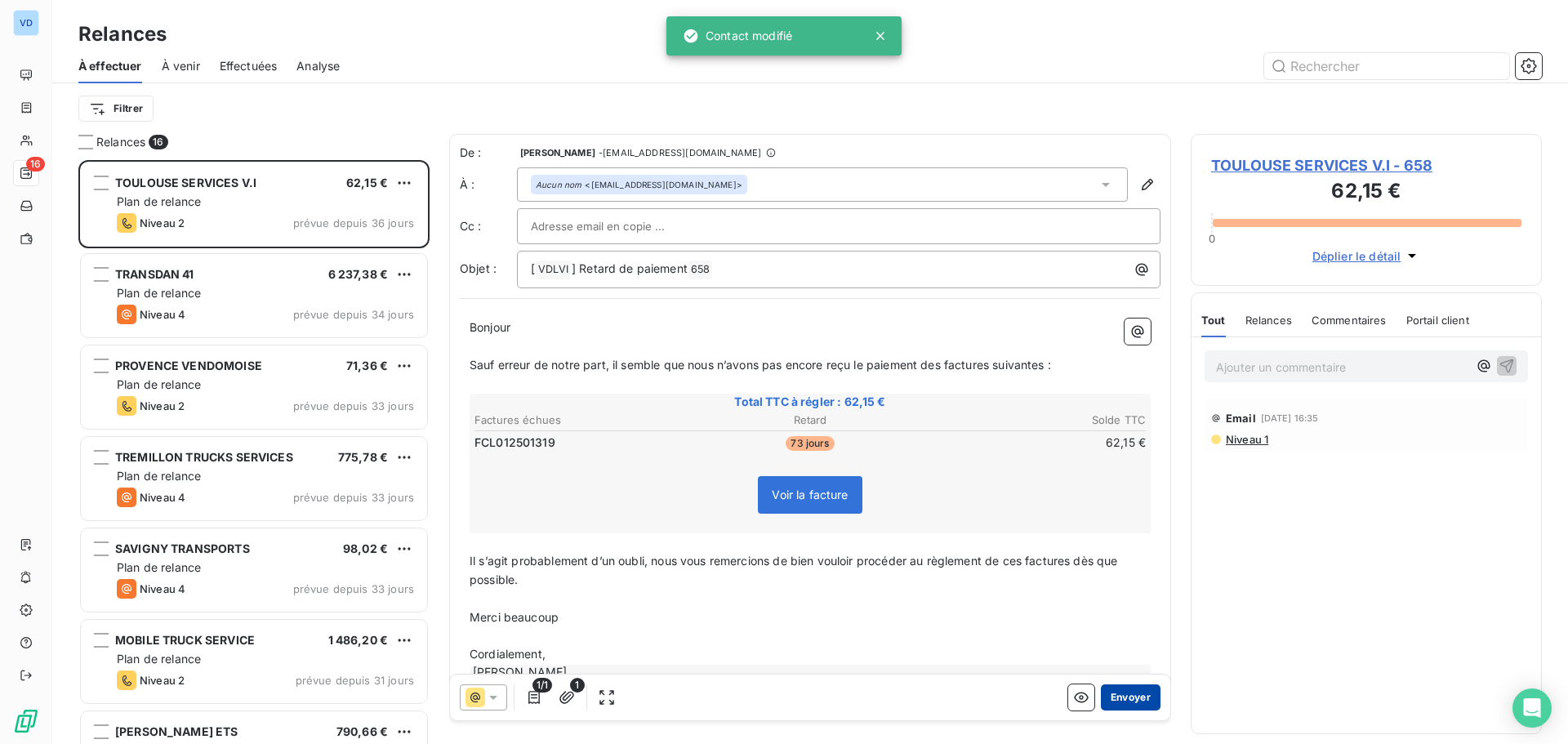
click at [1109, 690] on button "Envoyer" at bounding box center [1131, 697] width 59 height 26
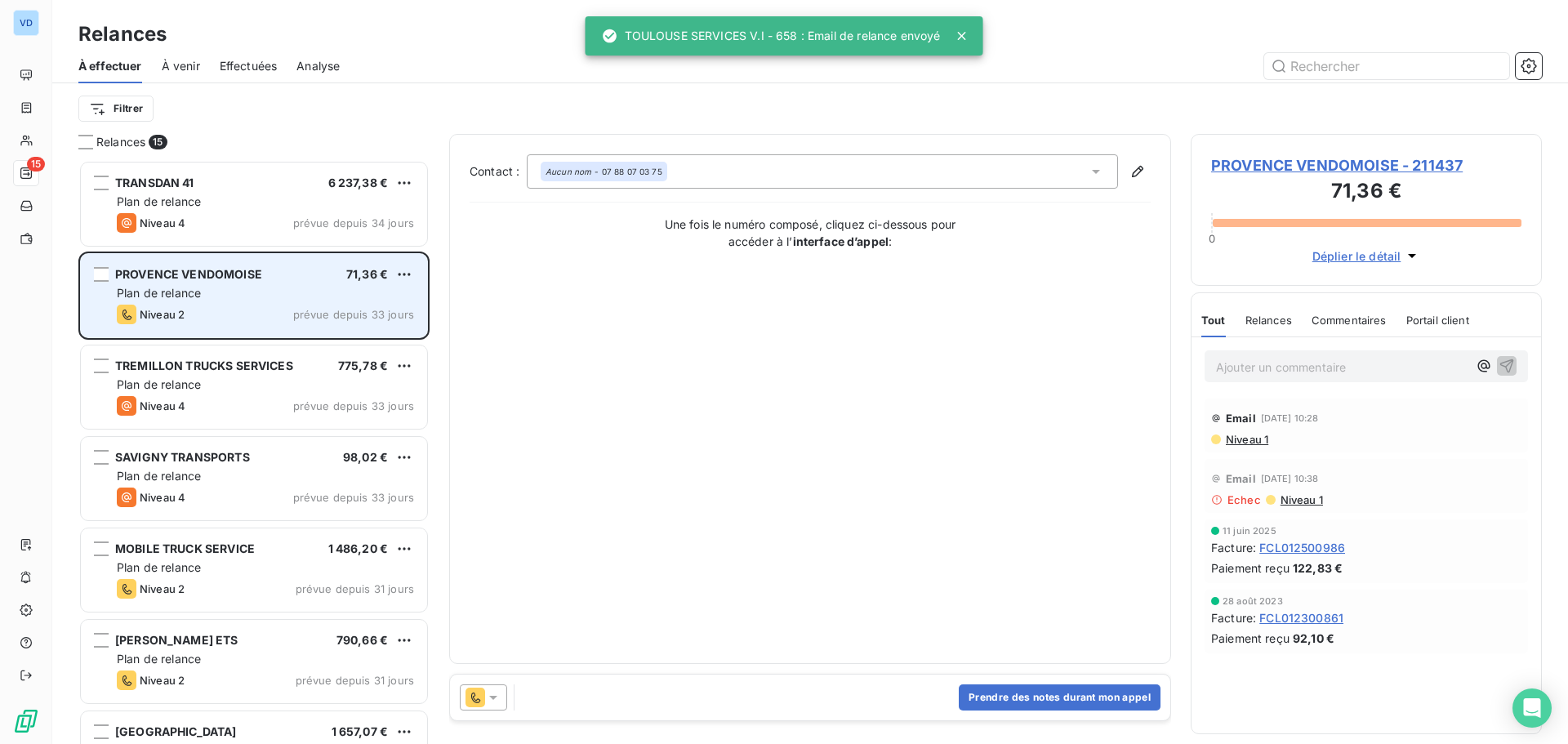
click at [232, 289] on div "Plan de relance" at bounding box center [265, 293] width 297 height 17
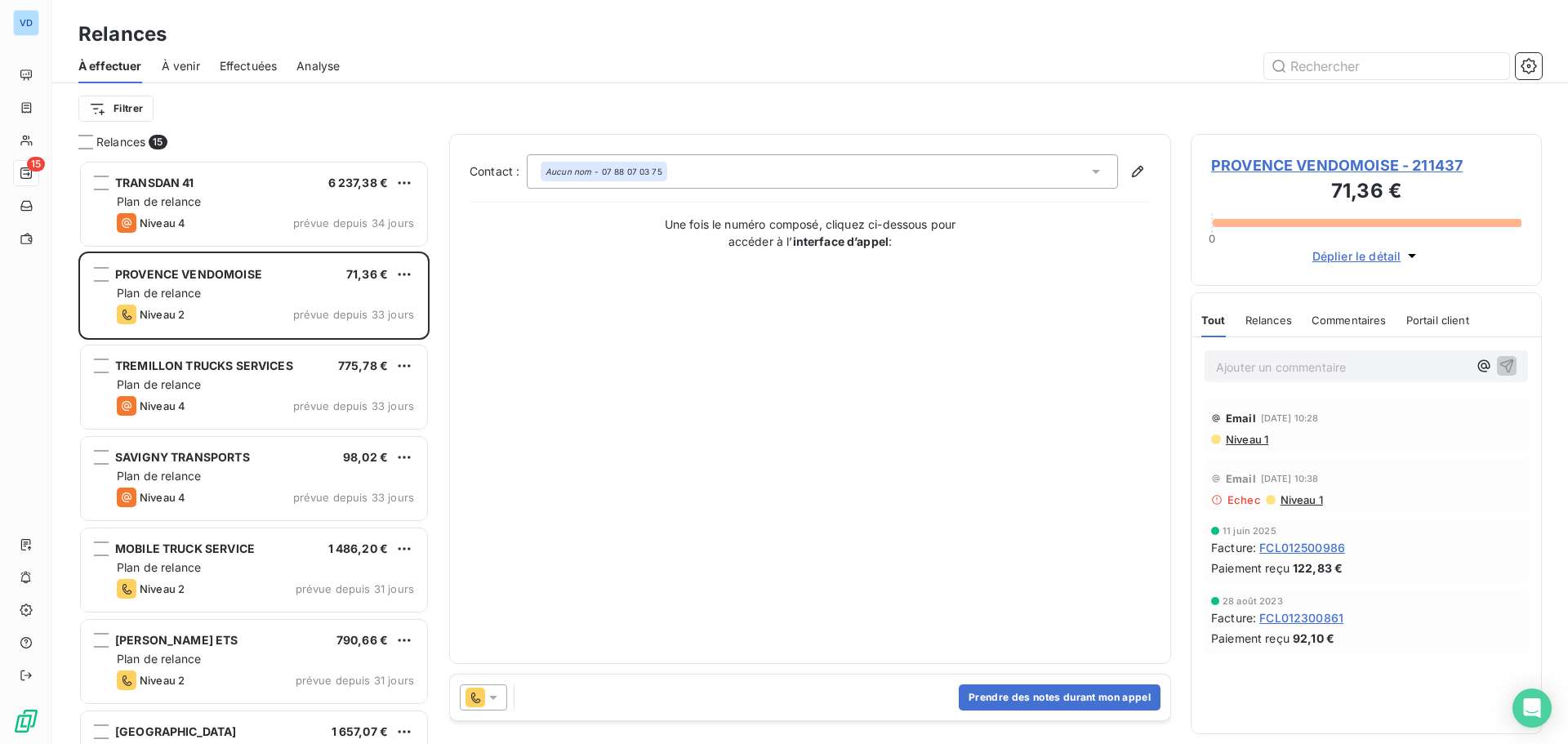
click at [1270, 166] on span "PROVENCE VENDOMOISE - 211437" at bounding box center [1366, 165] width 310 height 22
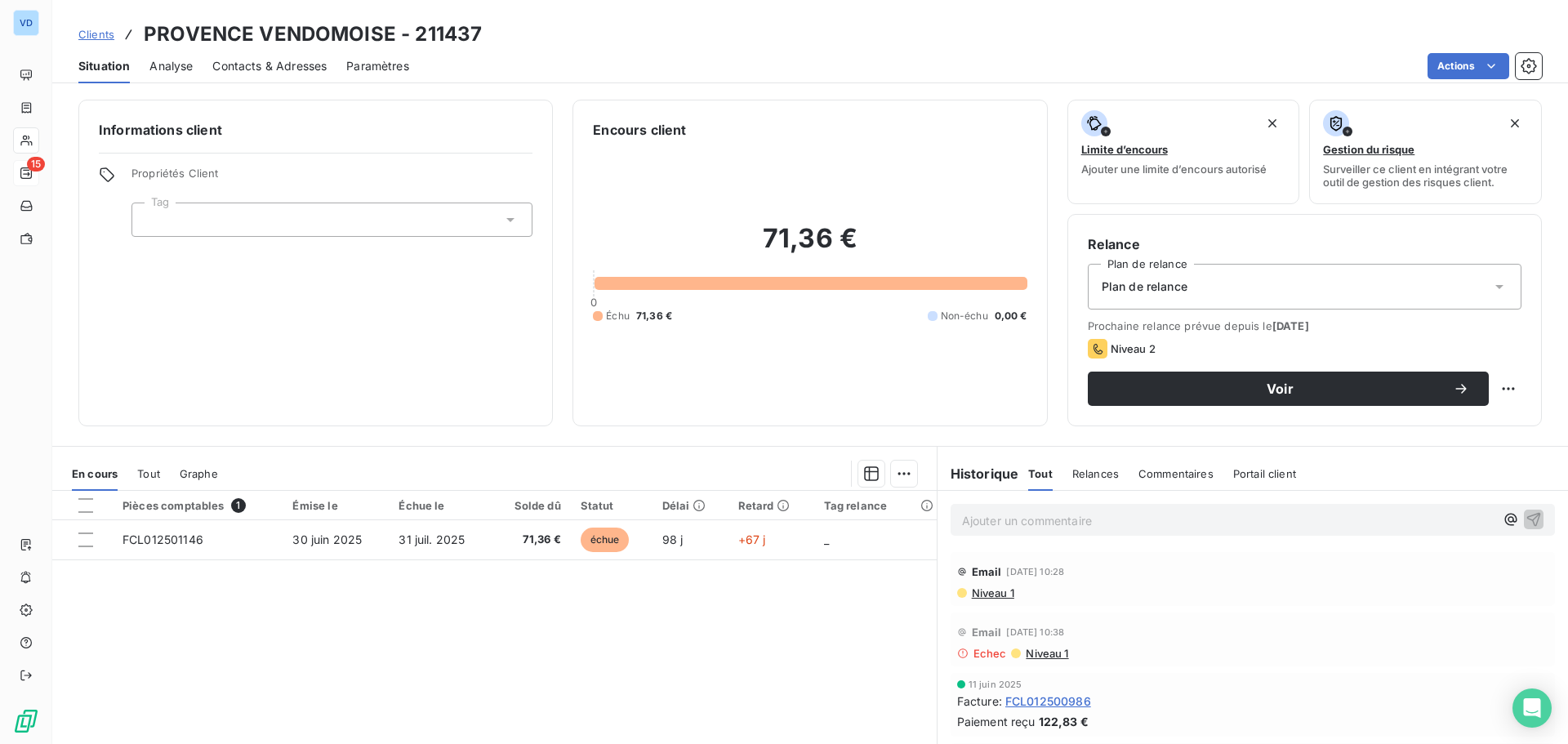
click at [234, 73] on span "Contacts & Adresses" at bounding box center [269, 66] width 115 height 17
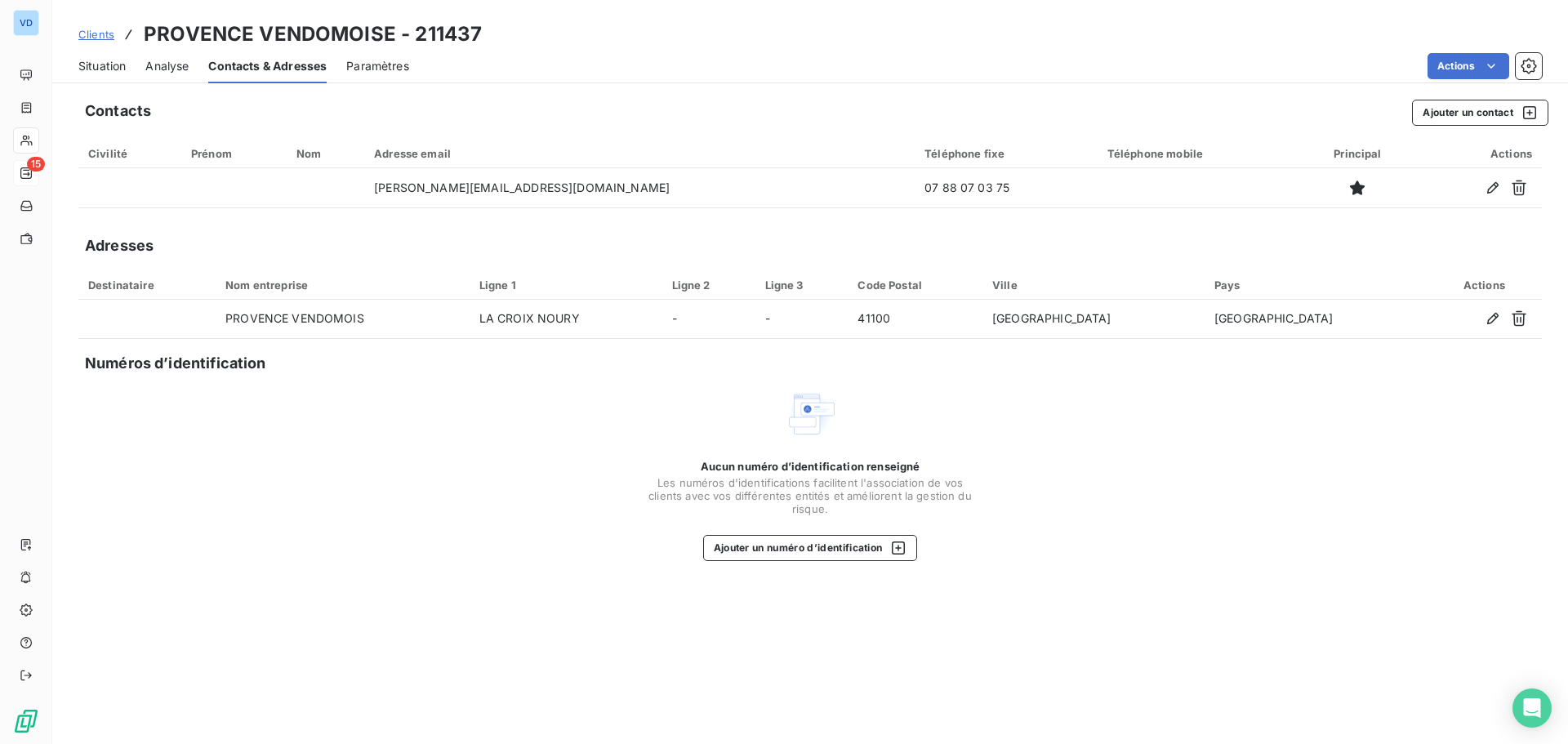
click at [114, 63] on span "Situation" at bounding box center [102, 66] width 48 height 17
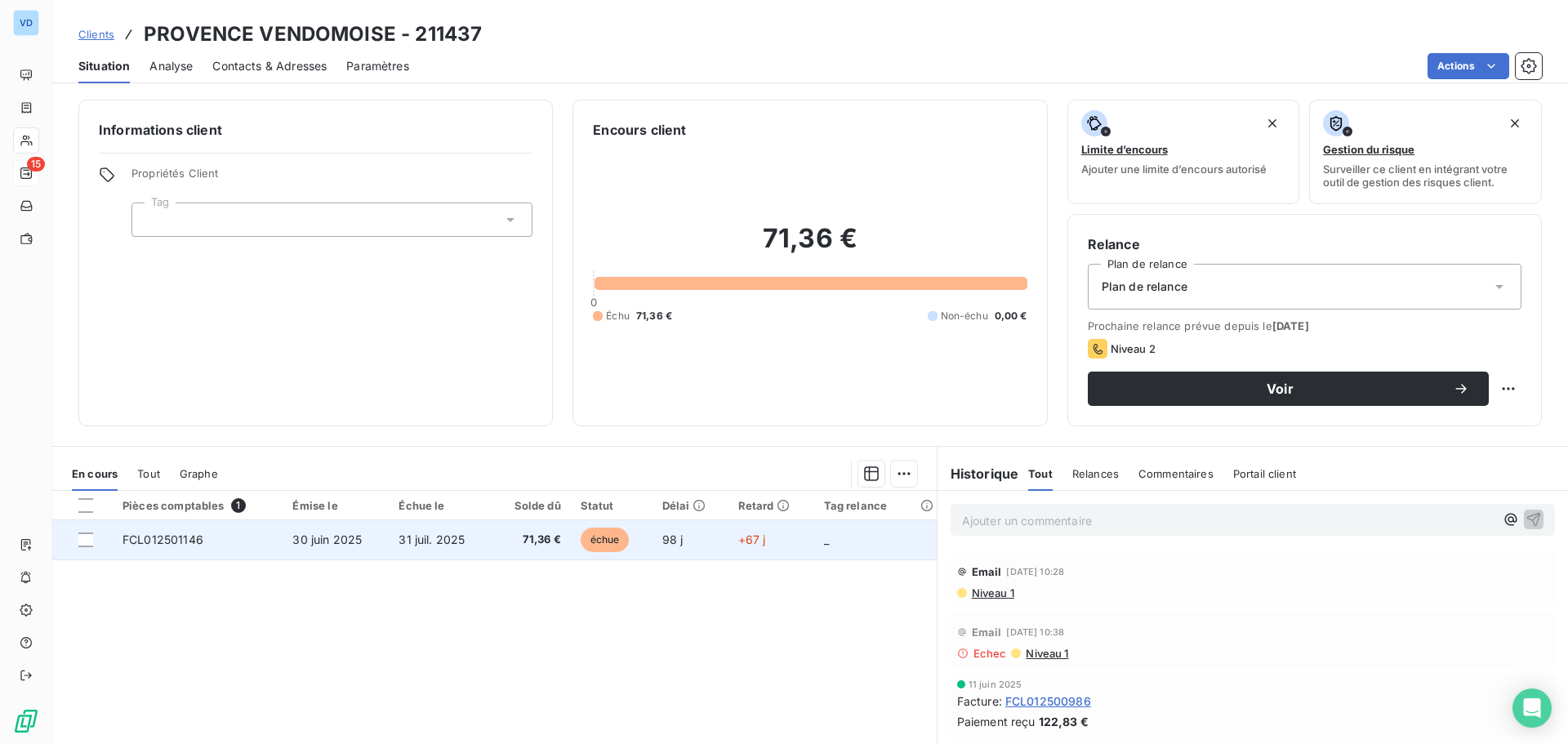
click at [185, 540] on span "FCL012501146" at bounding box center [162, 540] width 81 height 14
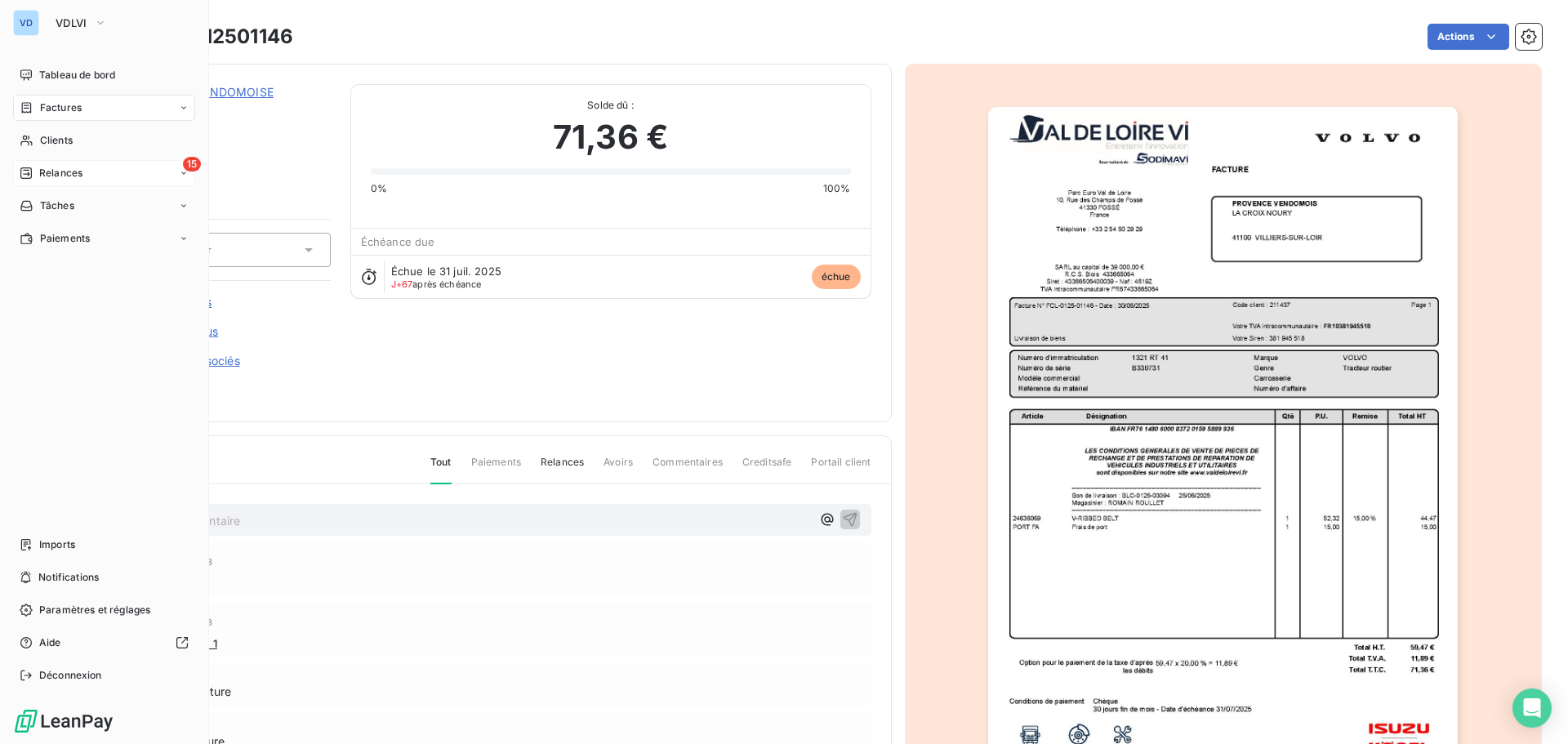
click at [23, 172] on icon at bounding box center [25, 172] width 13 height 13
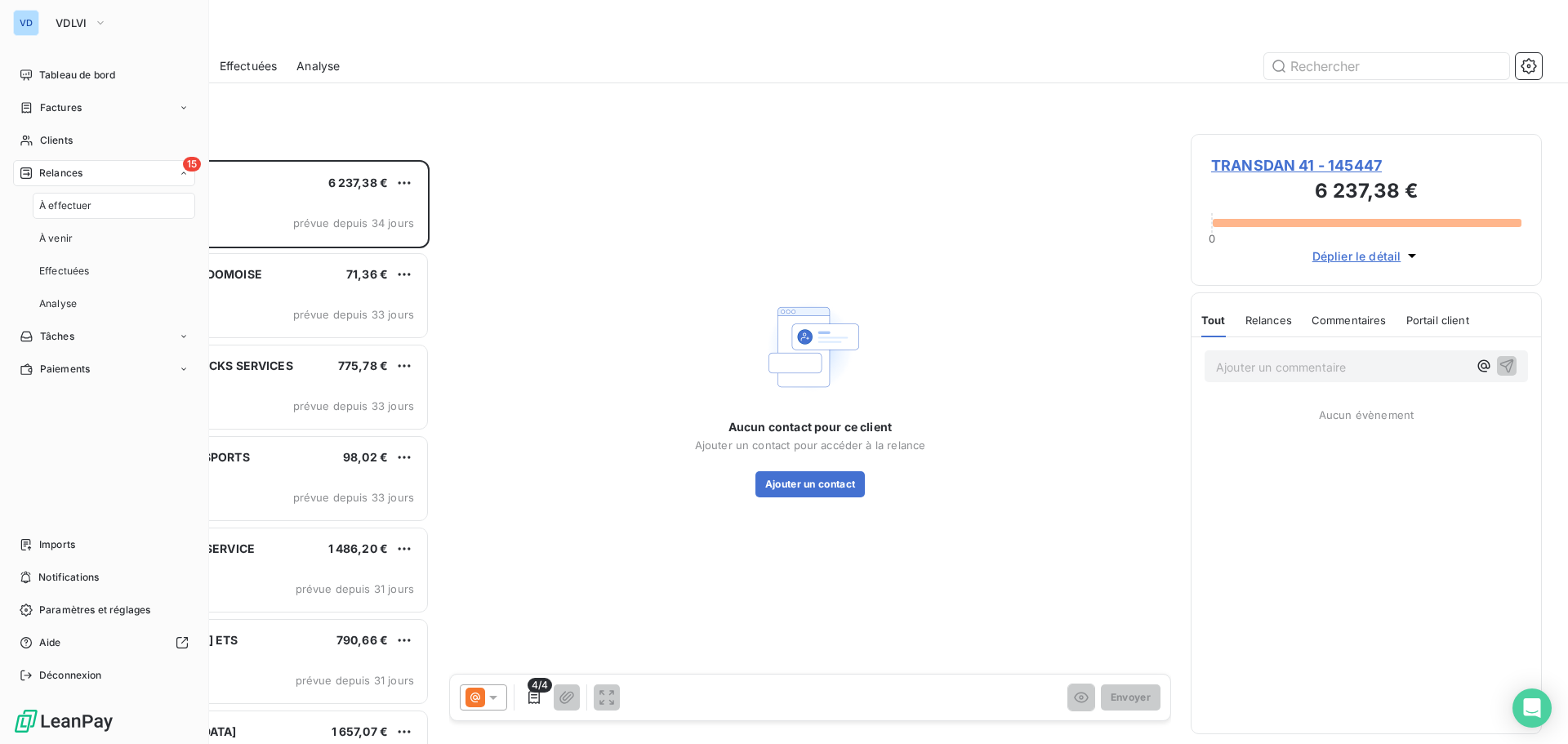
scroll to position [572, 339]
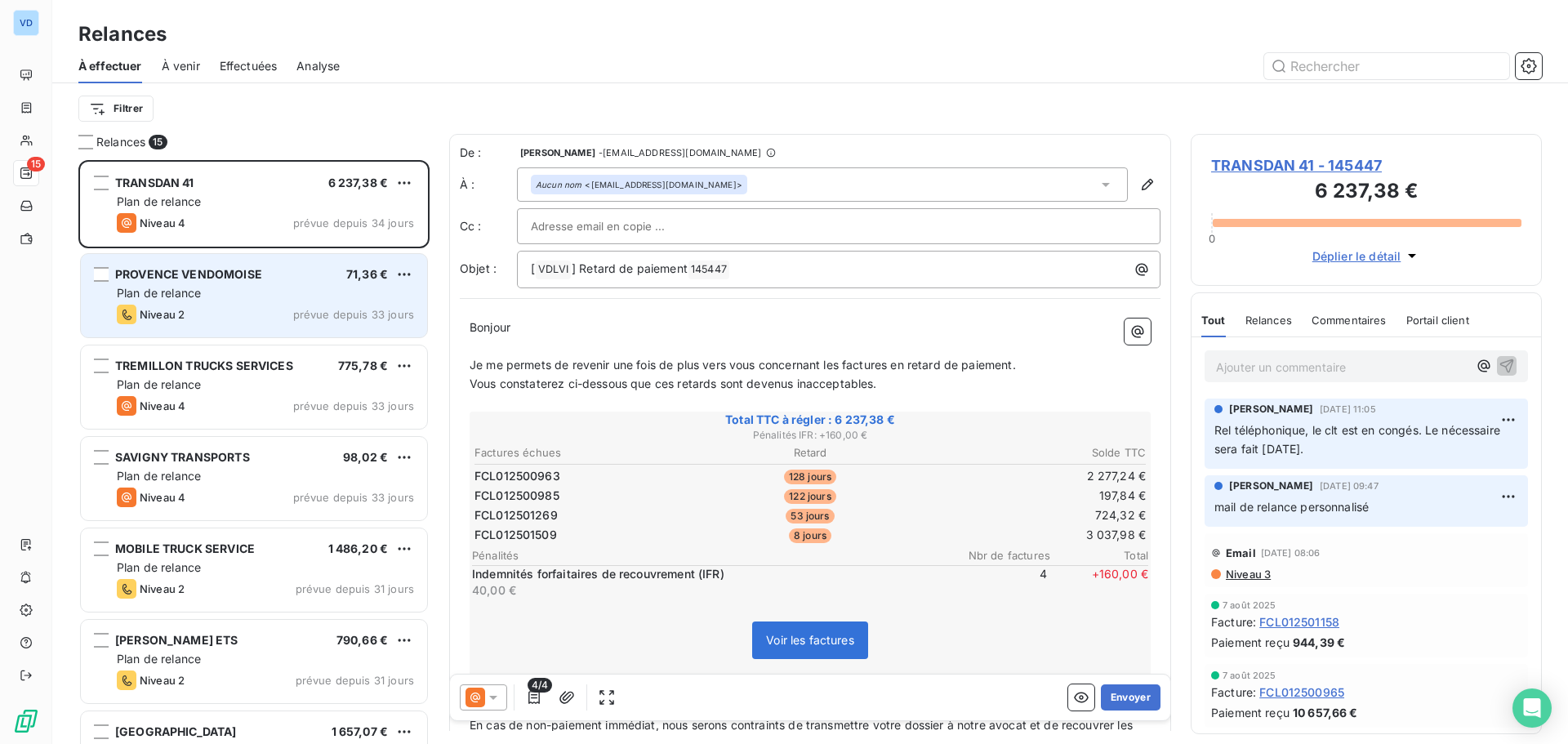
drag, startPoint x: 196, startPoint y: 292, endPoint x: 206, endPoint y: 294, distance: 10.2
click at [195, 293] on span "Plan de relance" at bounding box center [158, 293] width 85 height 14
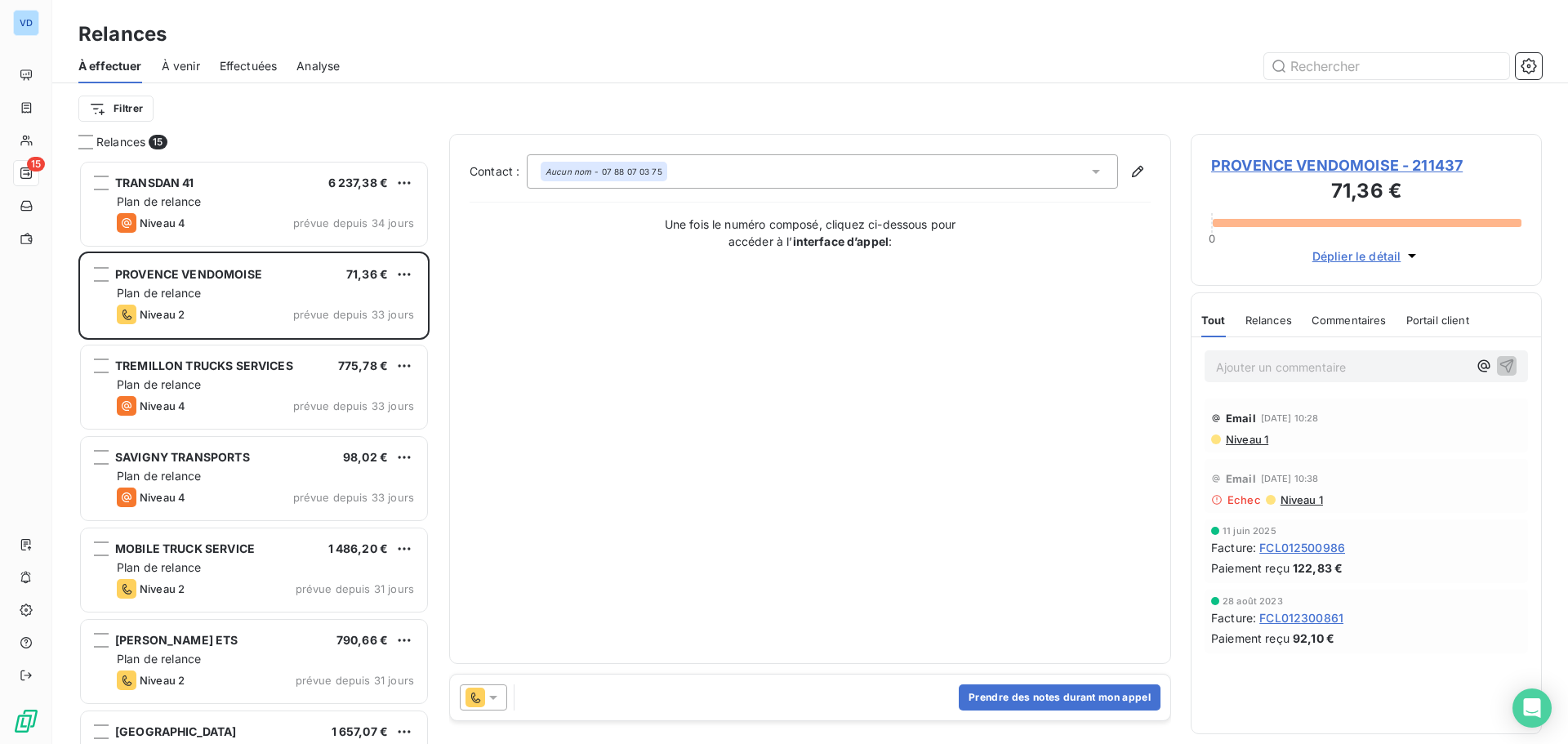
click at [499, 695] on icon at bounding box center [493, 697] width 17 height 17
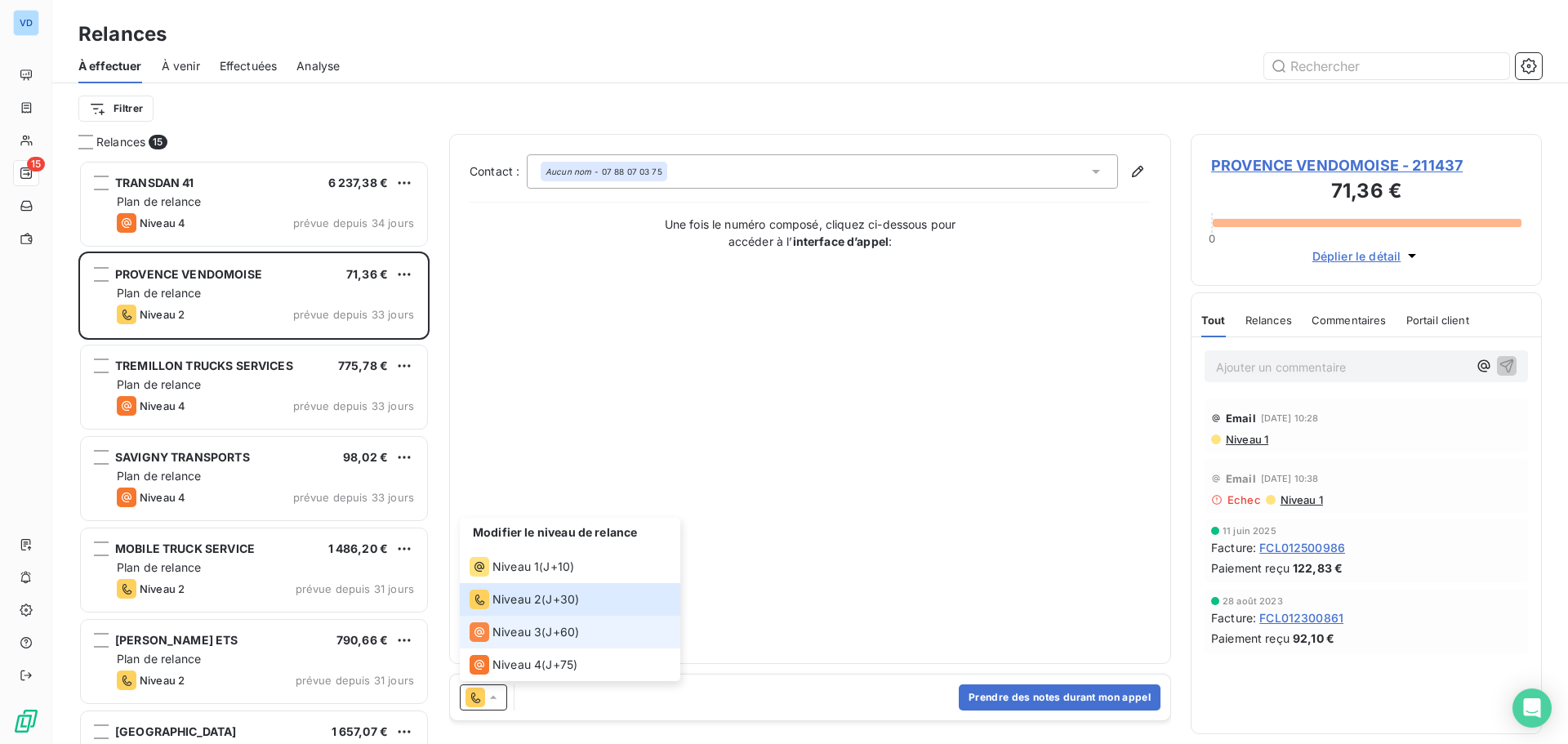
click at [496, 632] on span "Niveau 3" at bounding box center [517, 632] width 49 height 17
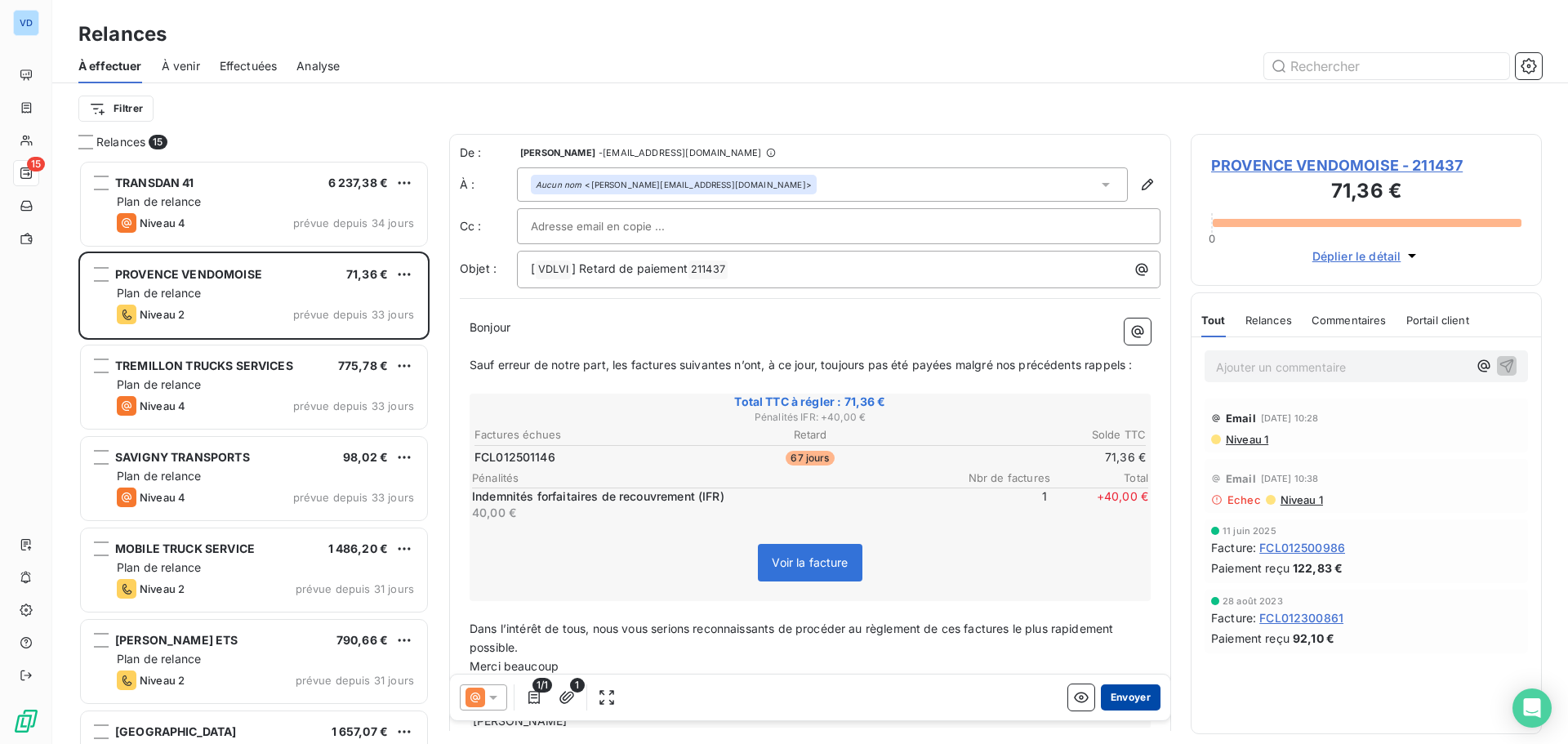
click at [1121, 697] on button "Envoyer" at bounding box center [1131, 697] width 59 height 26
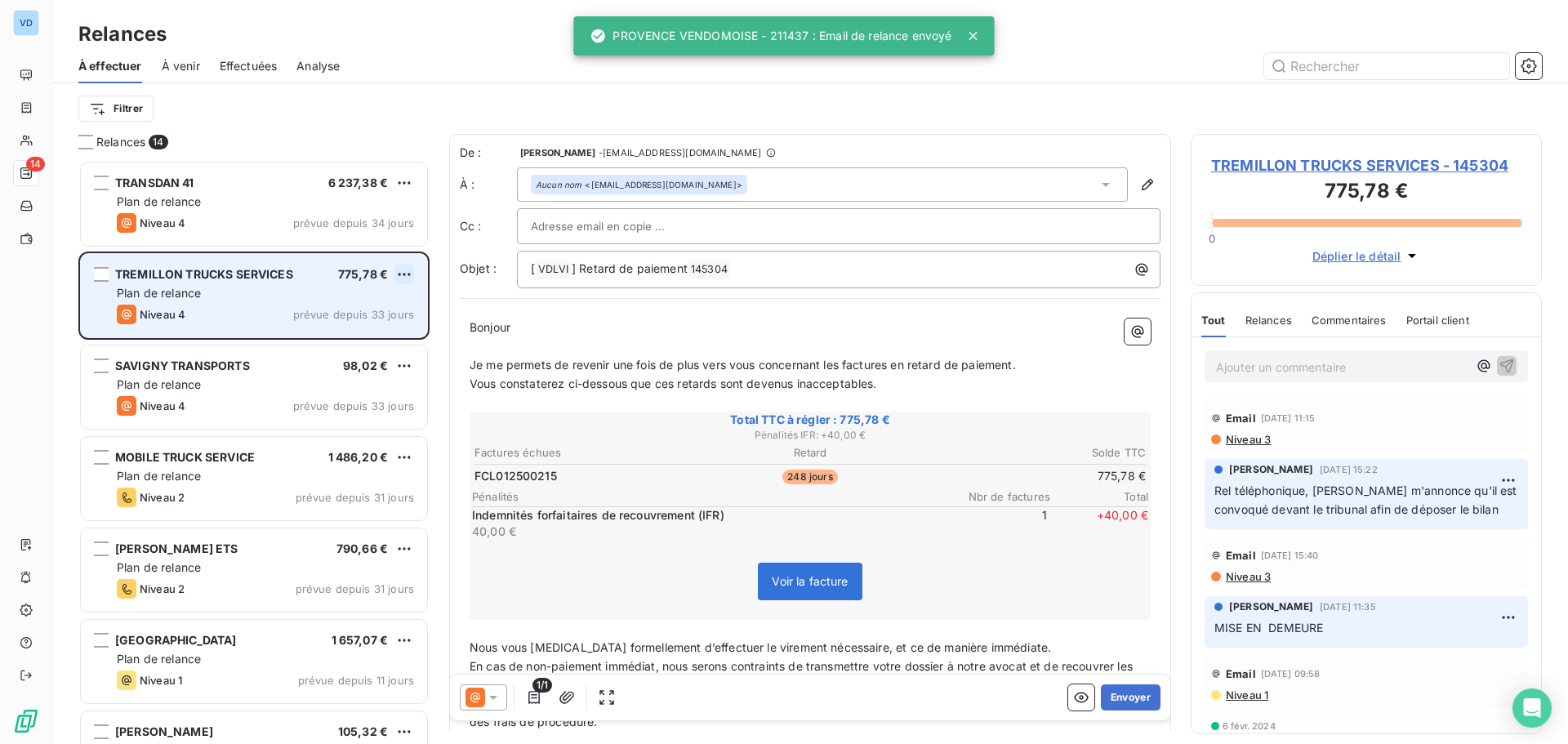
click at [401, 273] on html "VD 14 Relances À effectuer À venir Effectuées Analyse Filtrer Relances 14 TRANS…" at bounding box center [784, 372] width 1568 height 744
click at [343, 335] on div "Passer cette action" at bounding box center [333, 337] width 146 height 26
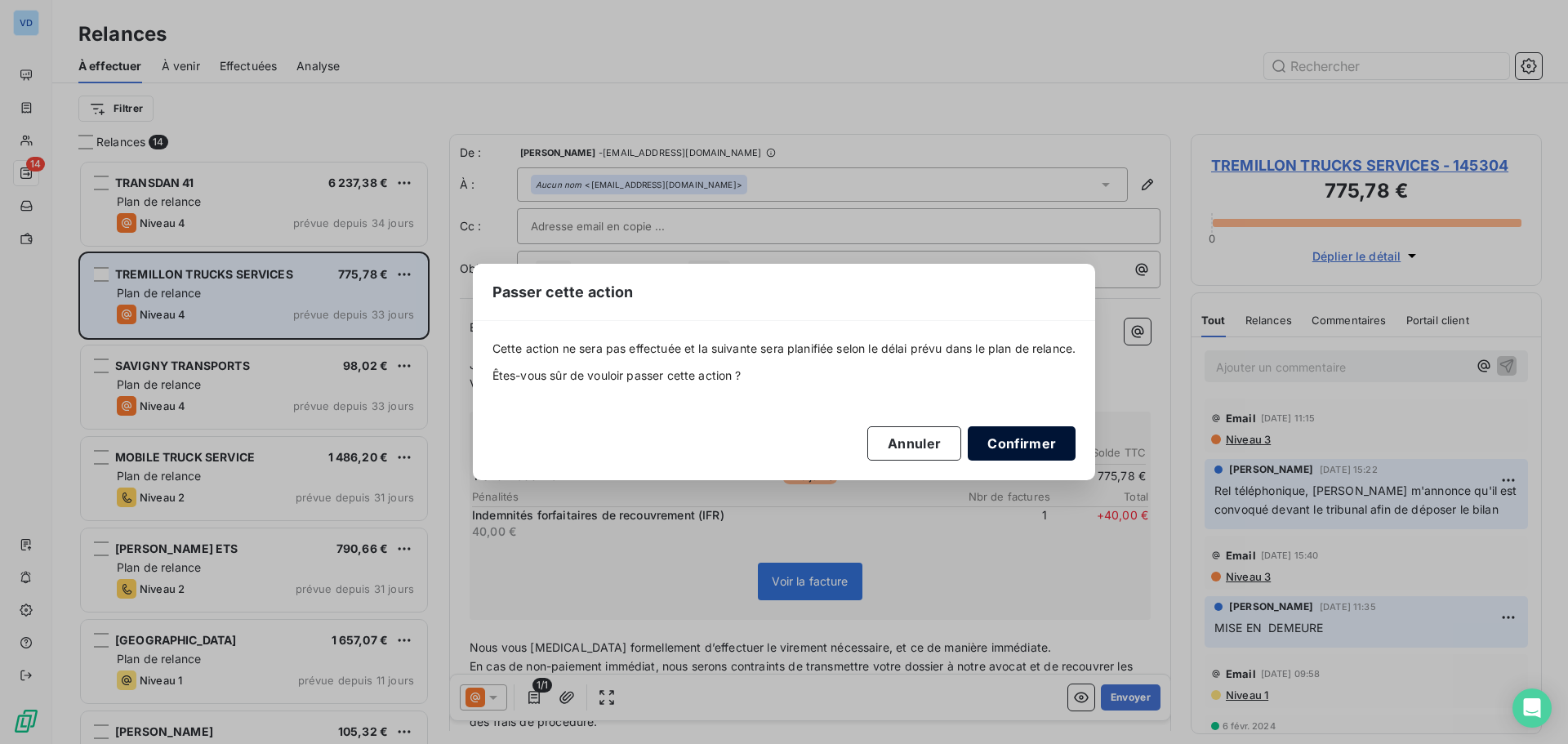
click at [1023, 448] on button "Confirmer" at bounding box center [1022, 443] width 108 height 34
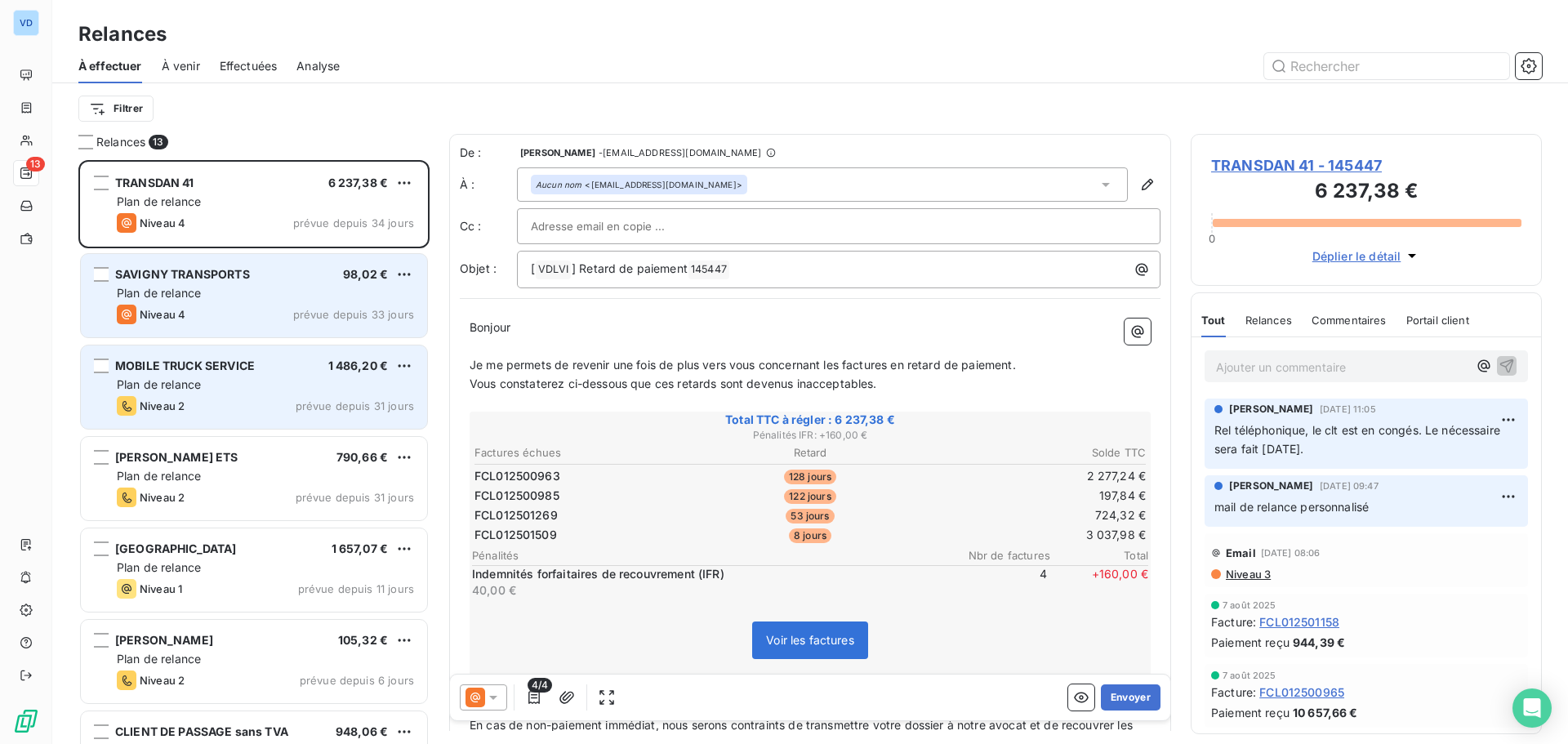
click at [177, 377] on span "Plan de relance" at bounding box center [158, 384] width 85 height 14
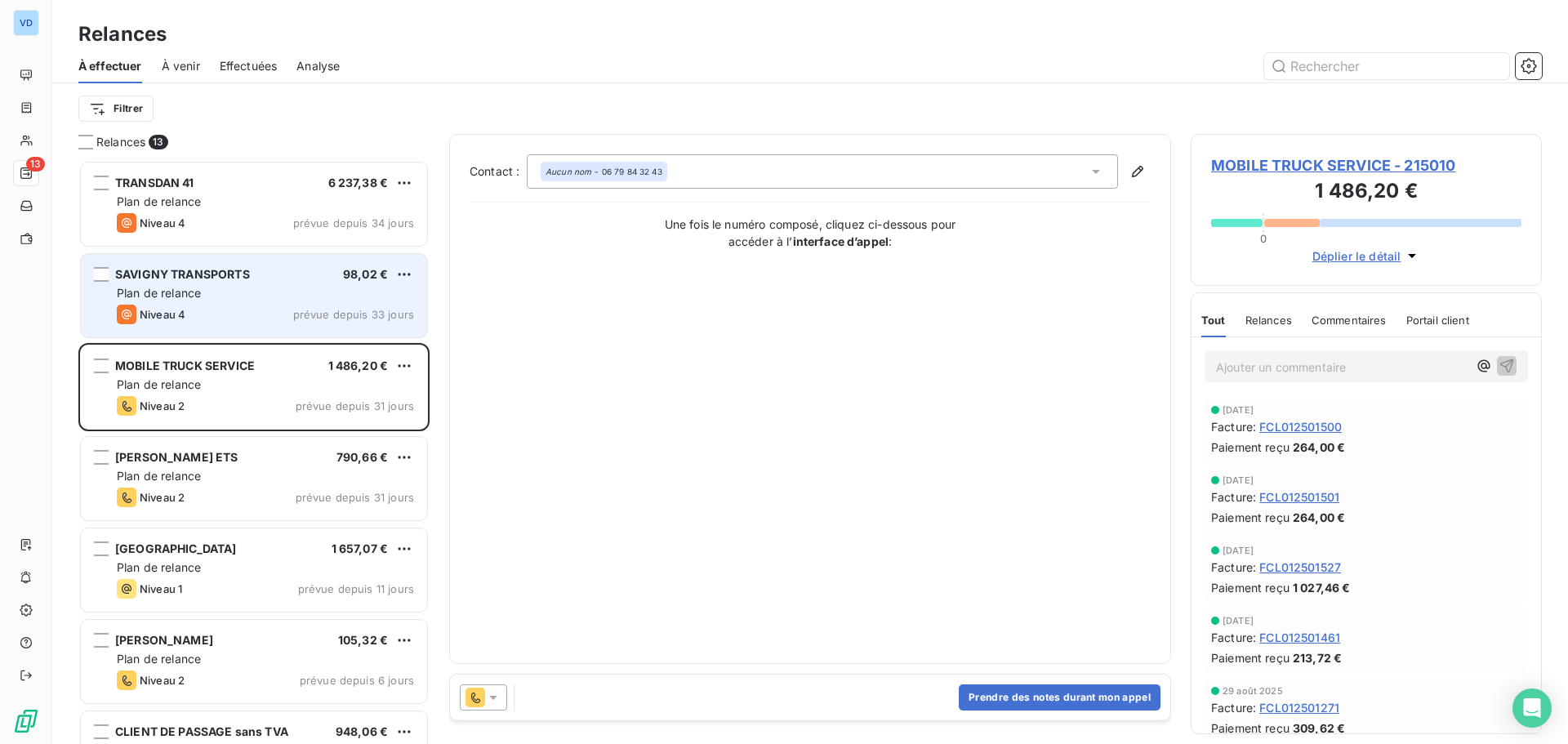
click at [494, 699] on icon at bounding box center [493, 698] width 8 height 4
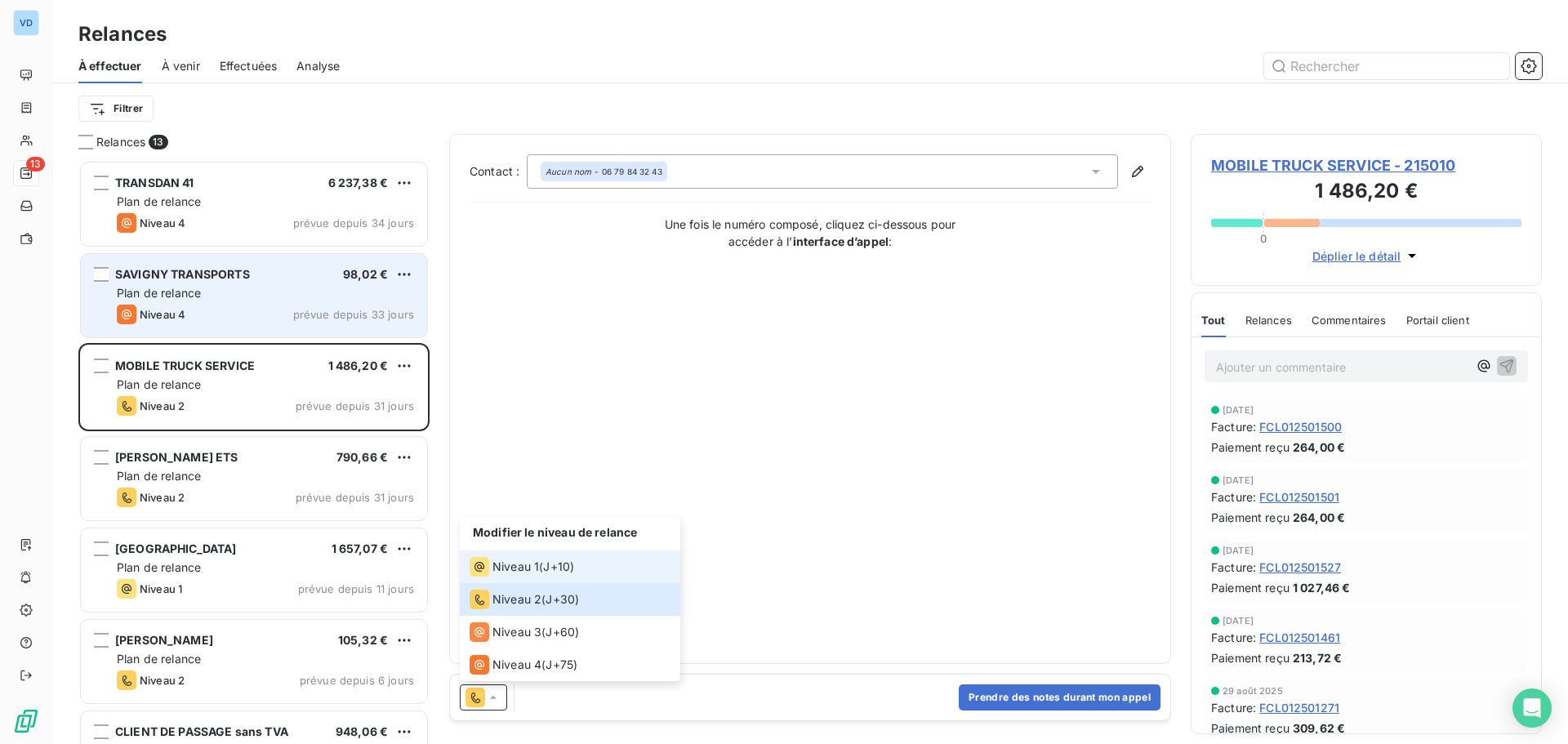
click at [517, 572] on span "Niveau 1" at bounding box center [516, 567] width 47 height 17
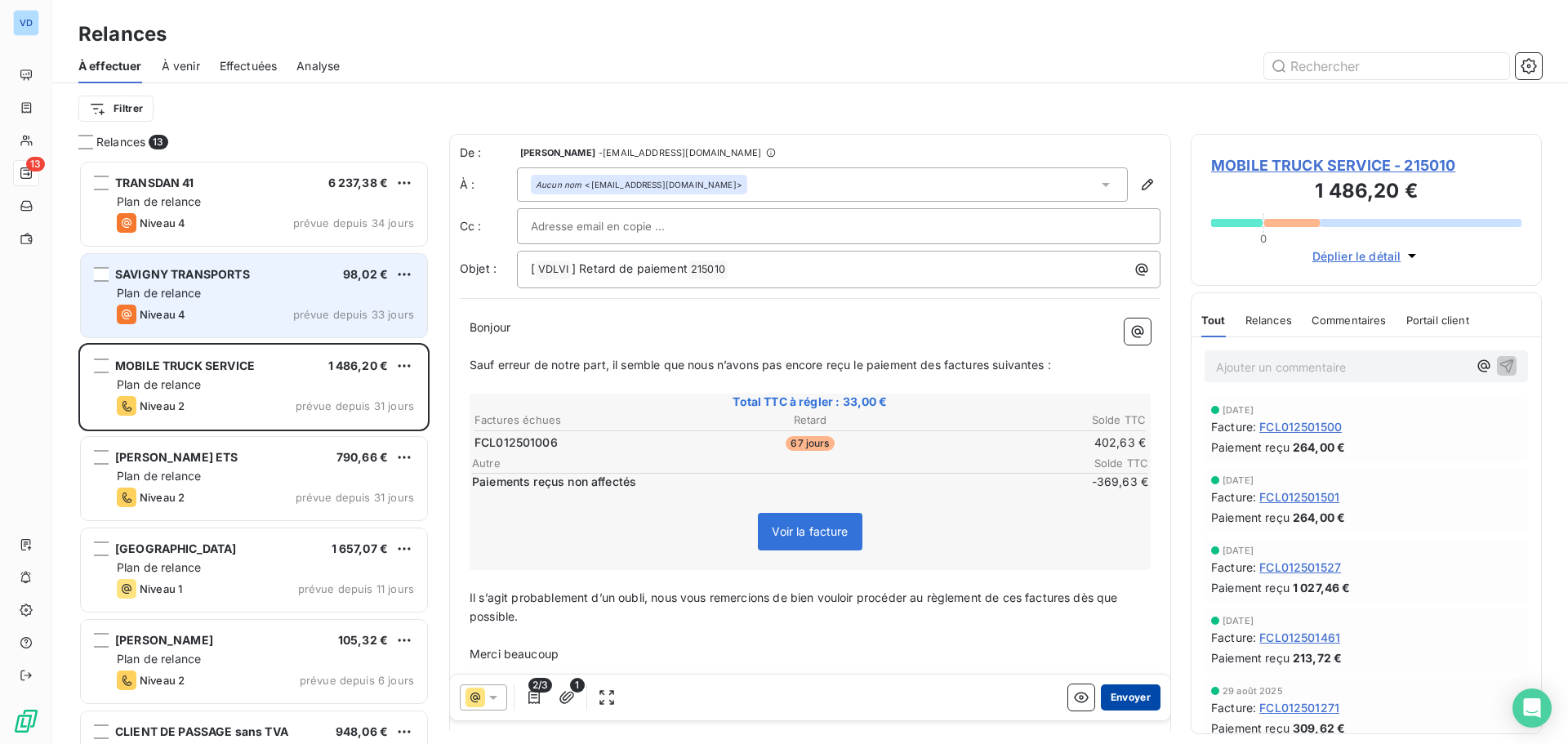
click at [1106, 699] on button "Envoyer" at bounding box center [1131, 697] width 59 height 26
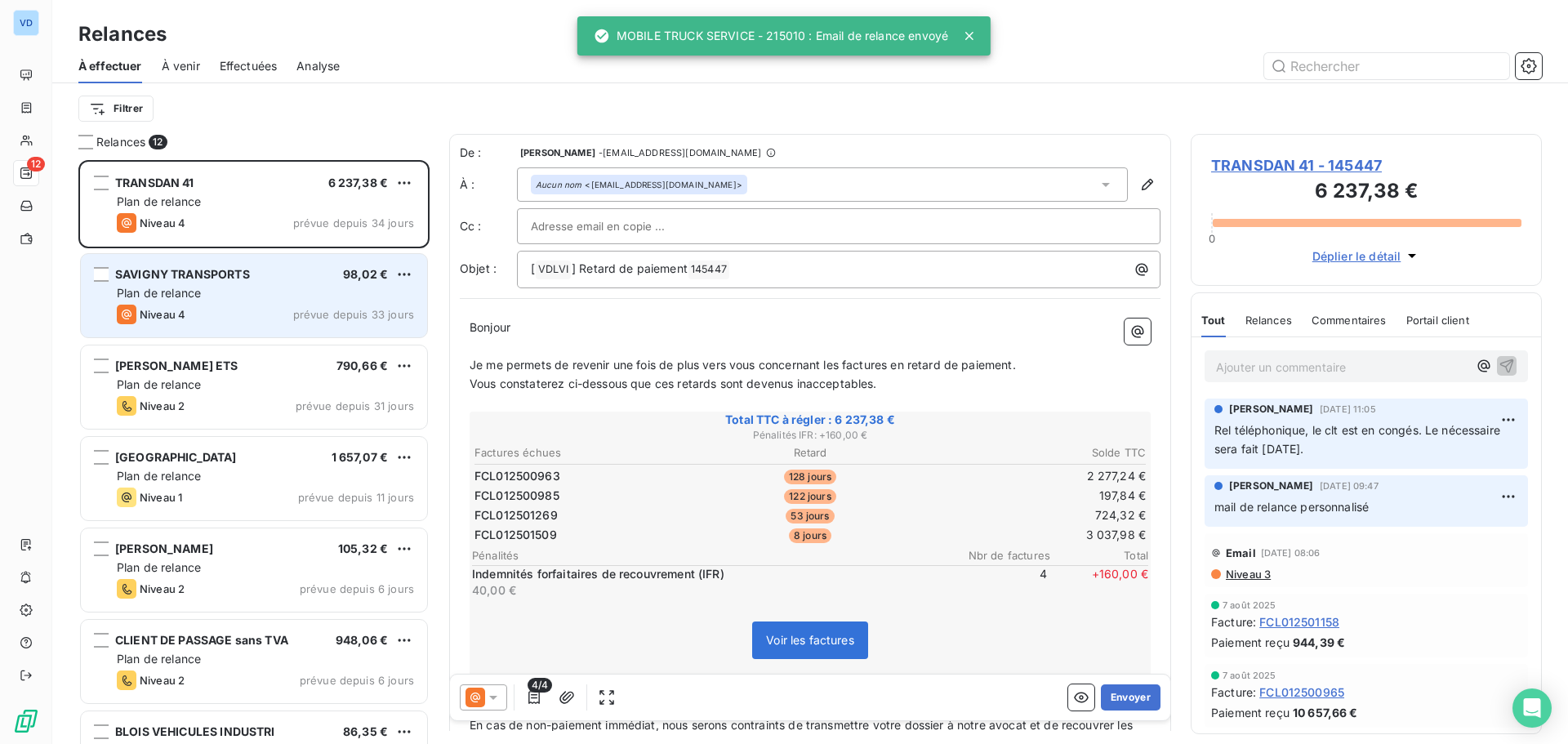
click at [248, 305] on div "Niveau 4 prévue depuis 33 jours" at bounding box center [265, 314] width 297 height 19
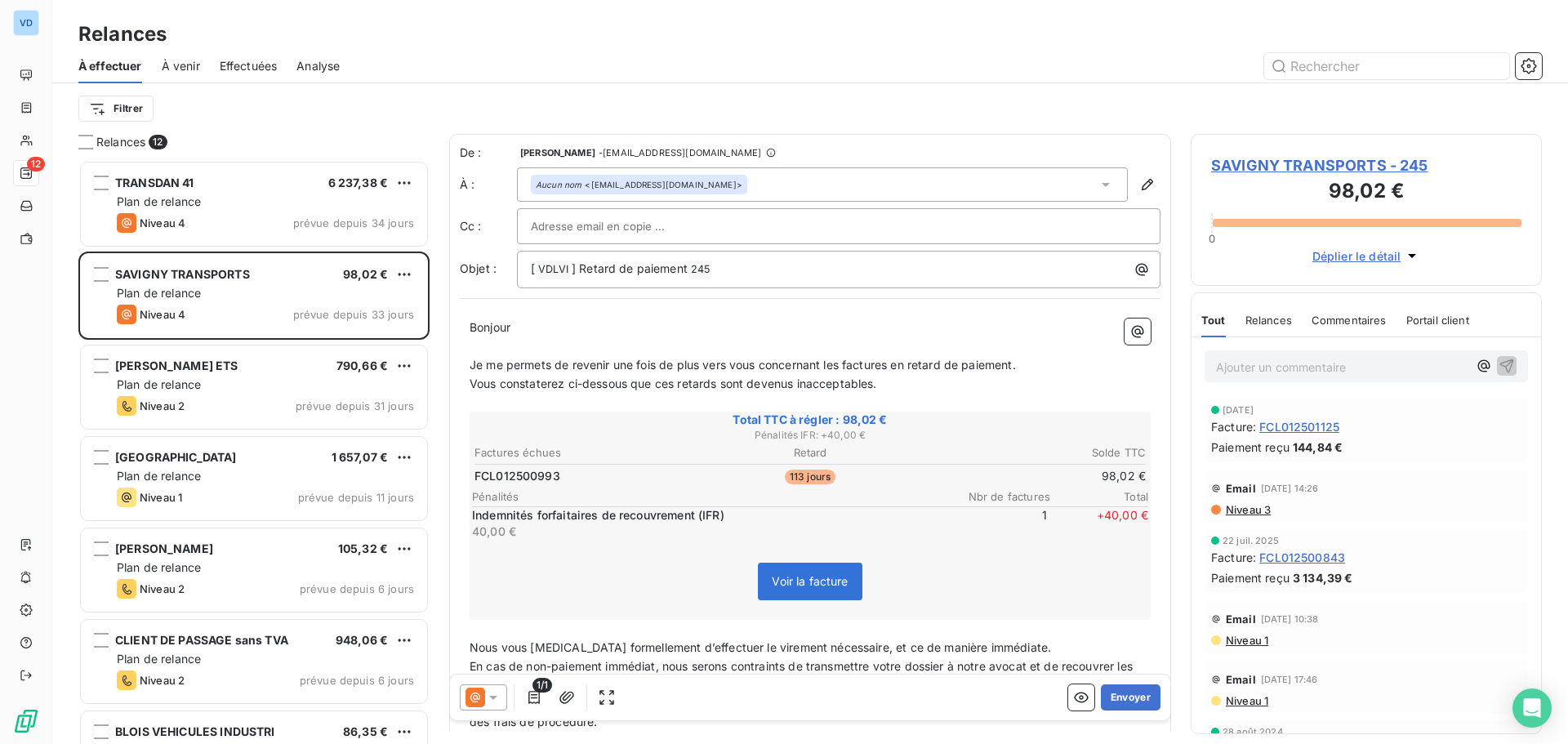
click at [1240, 170] on span "SAVIGNY TRANSPORTS - 245" at bounding box center [1366, 165] width 310 height 22
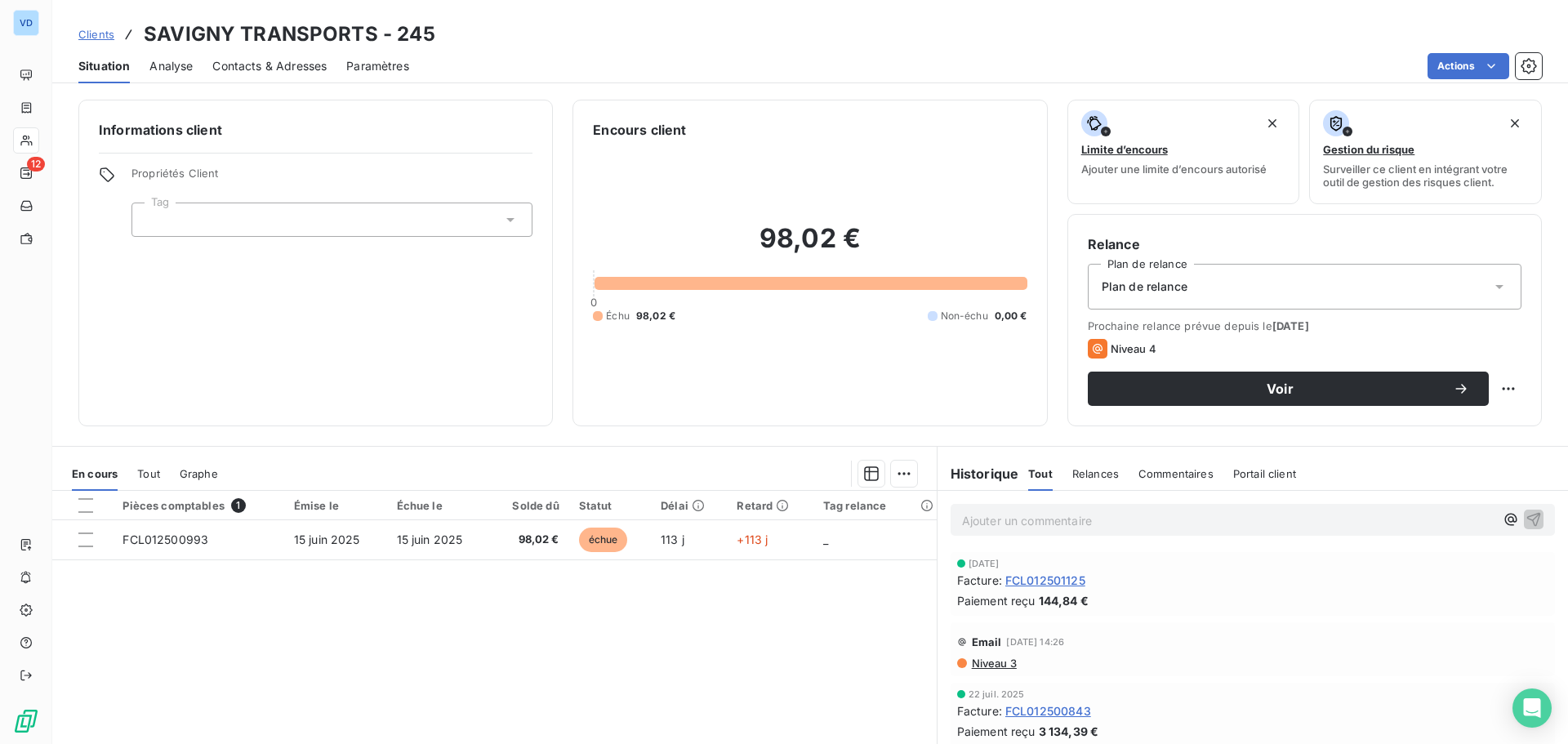
click at [267, 70] on span "Contacts & Adresses" at bounding box center [269, 66] width 115 height 17
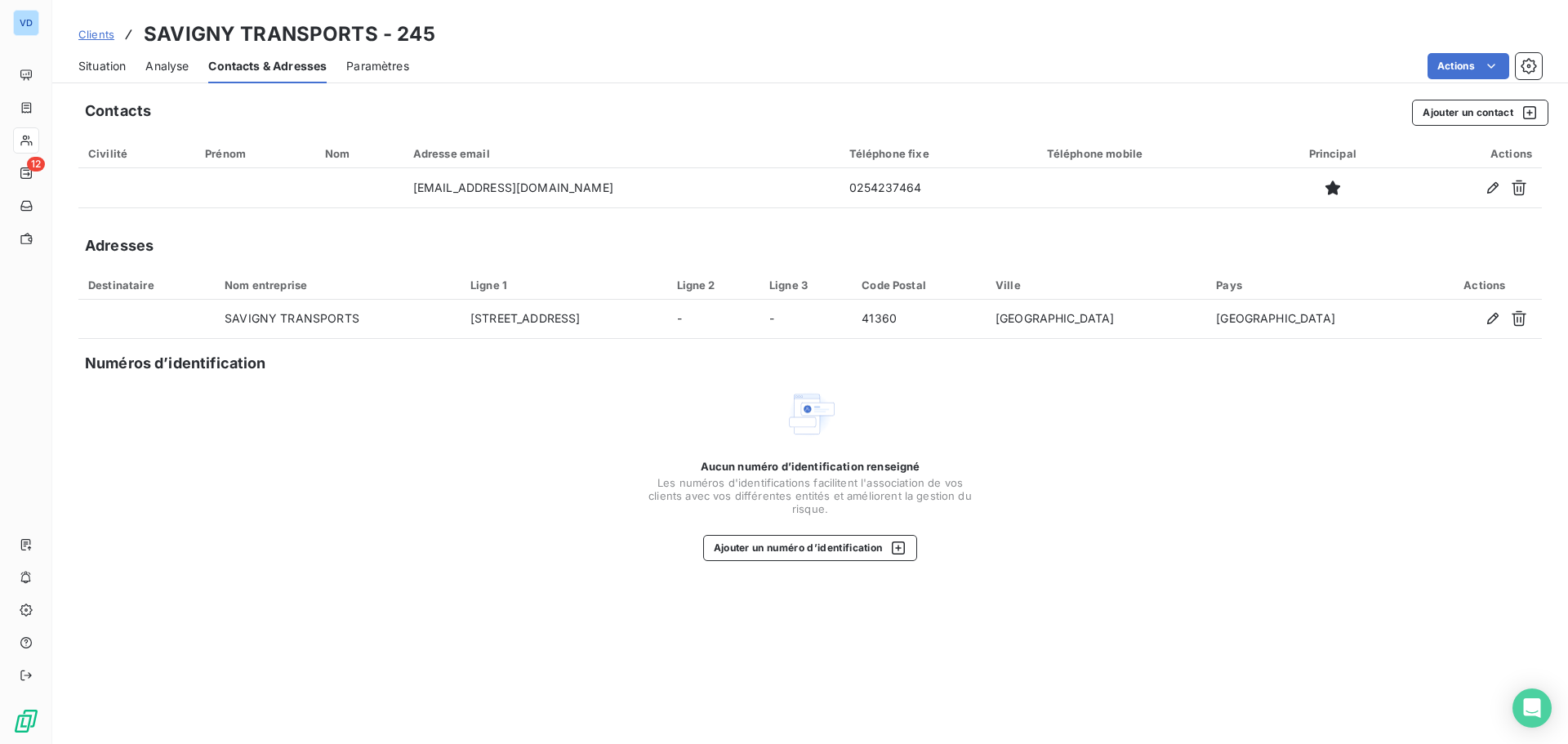
click at [1183, 224] on div "Contacts Ajouter un contact Civilité Prénom Nom Adresse email Téléphone fixe Té…" at bounding box center [811, 416] width 1516 height 655
click at [104, 61] on span "Situation" at bounding box center [102, 66] width 48 height 17
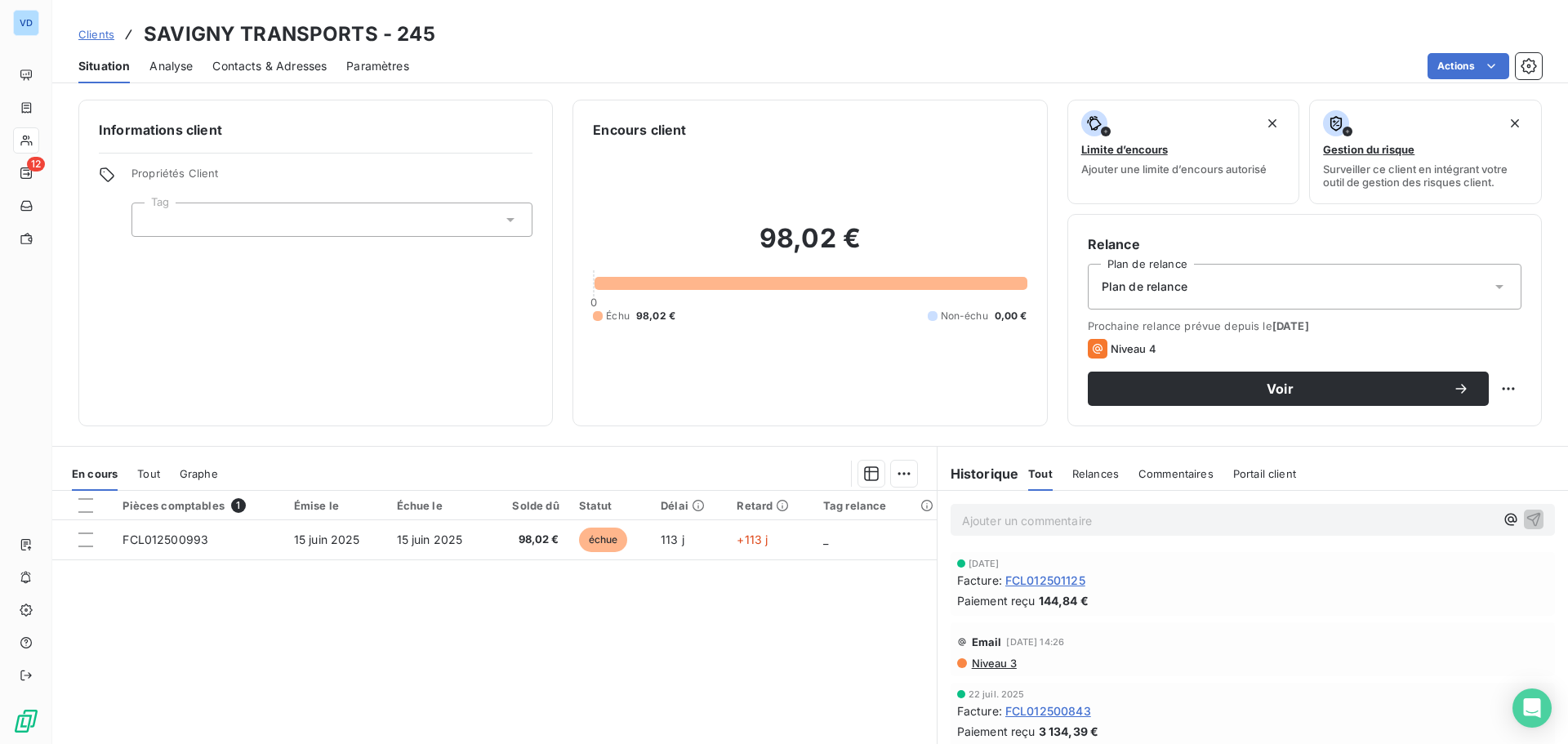
click at [580, 678] on div "Pièces comptables 1 Émise le Échue le Solde dû Statut Délai Retard Tag relance …" at bounding box center [495, 648] width 885 height 314
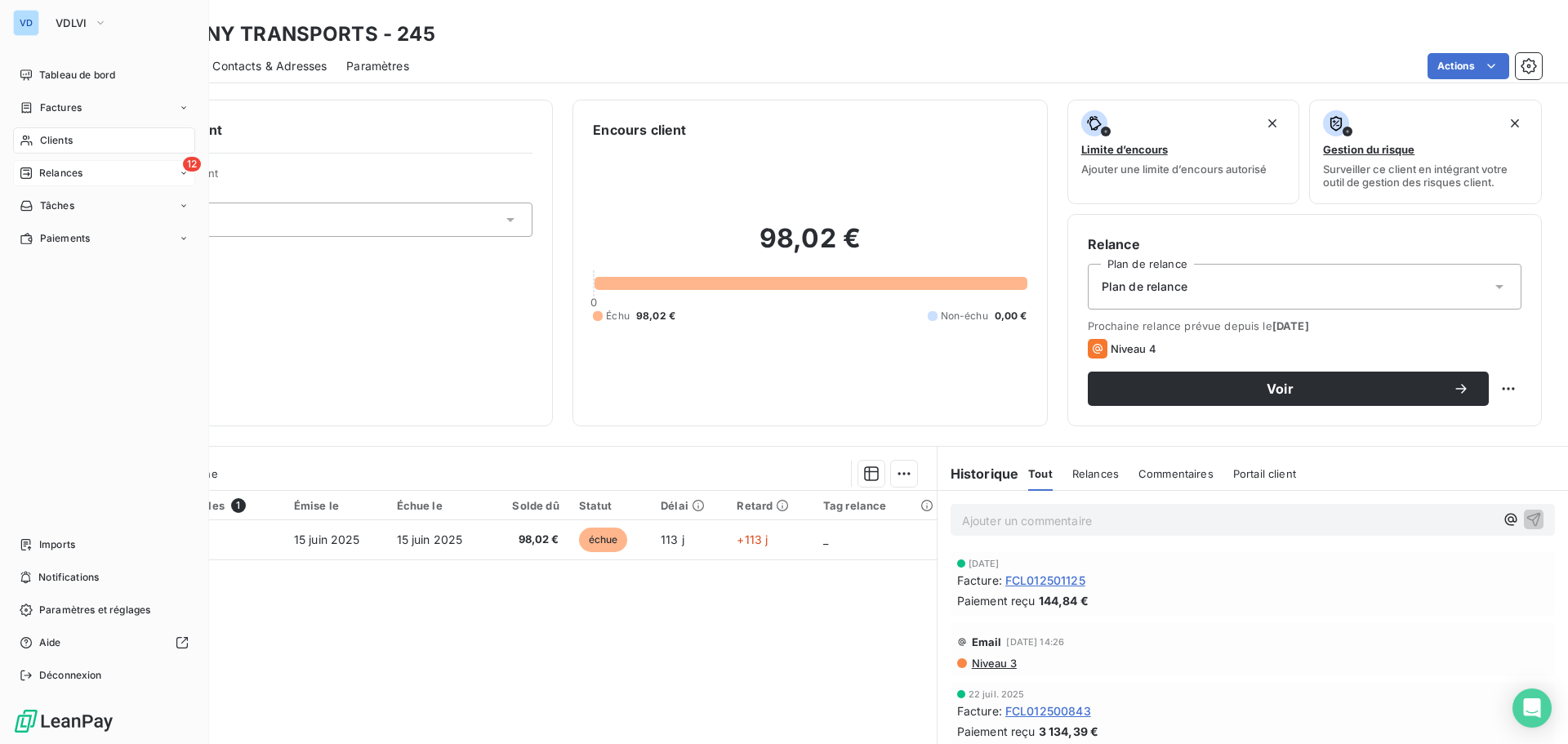
click at [55, 170] on span "Relances" at bounding box center [60, 173] width 44 height 15
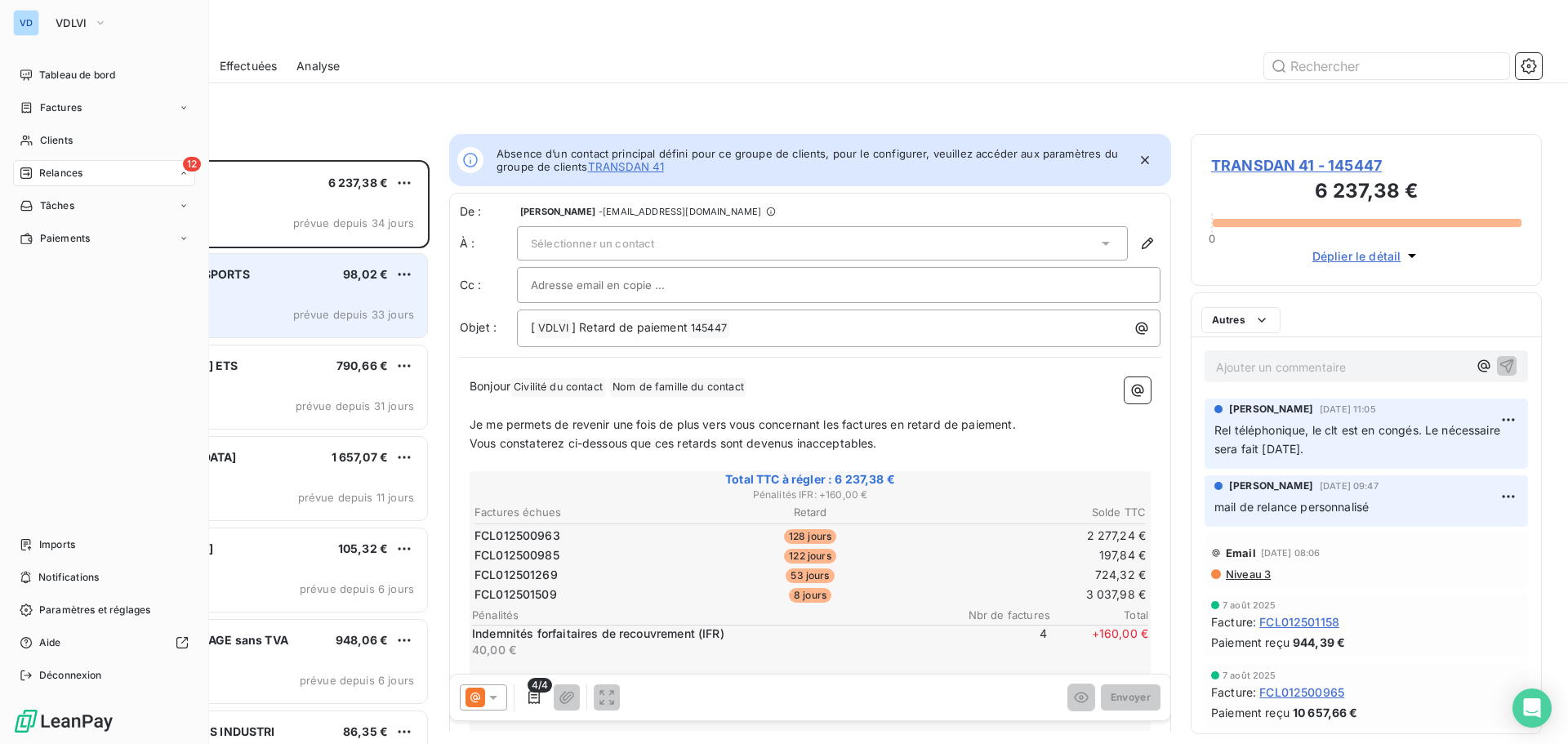
scroll to position [572, 339]
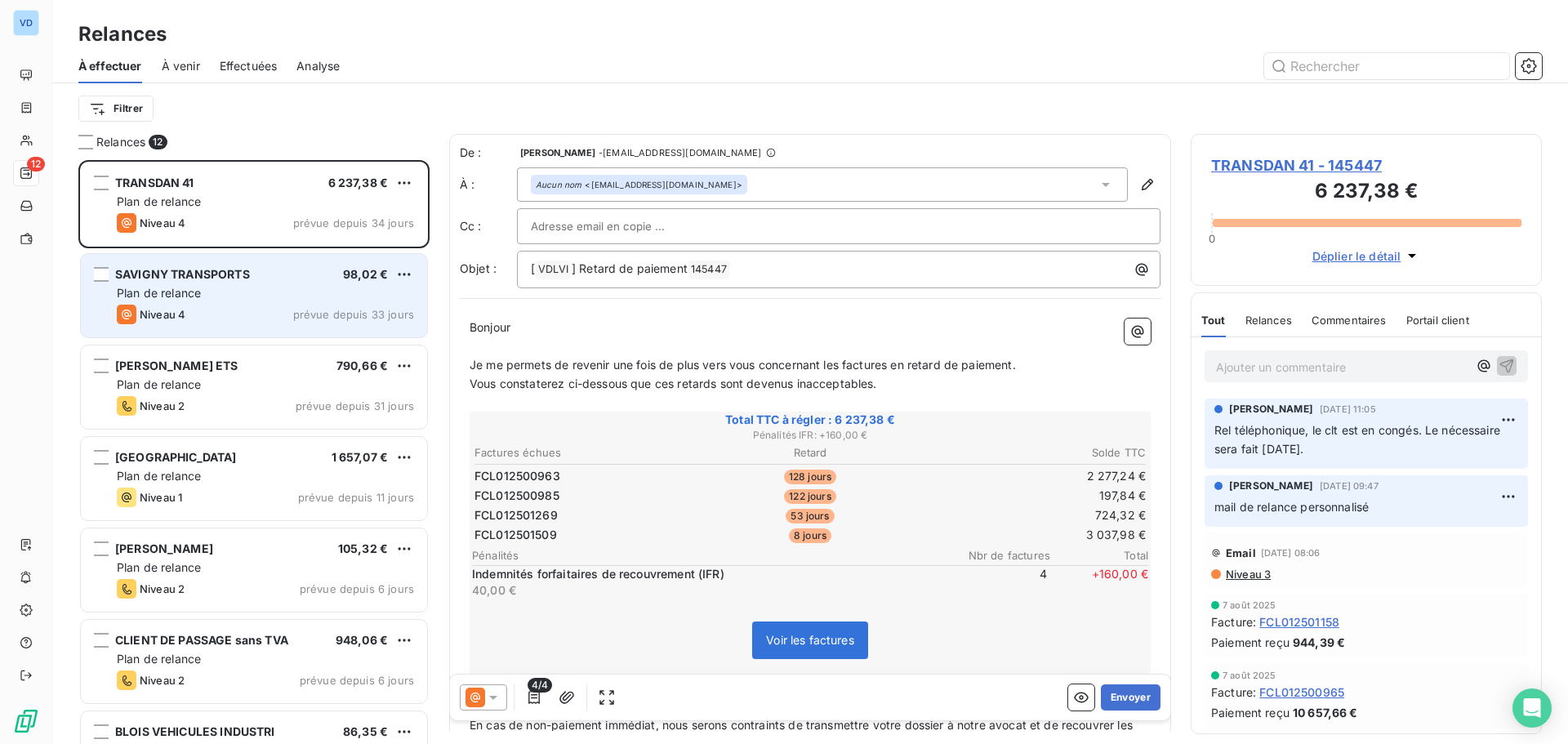
click at [281, 300] on div "Plan de relance" at bounding box center [265, 293] width 297 height 17
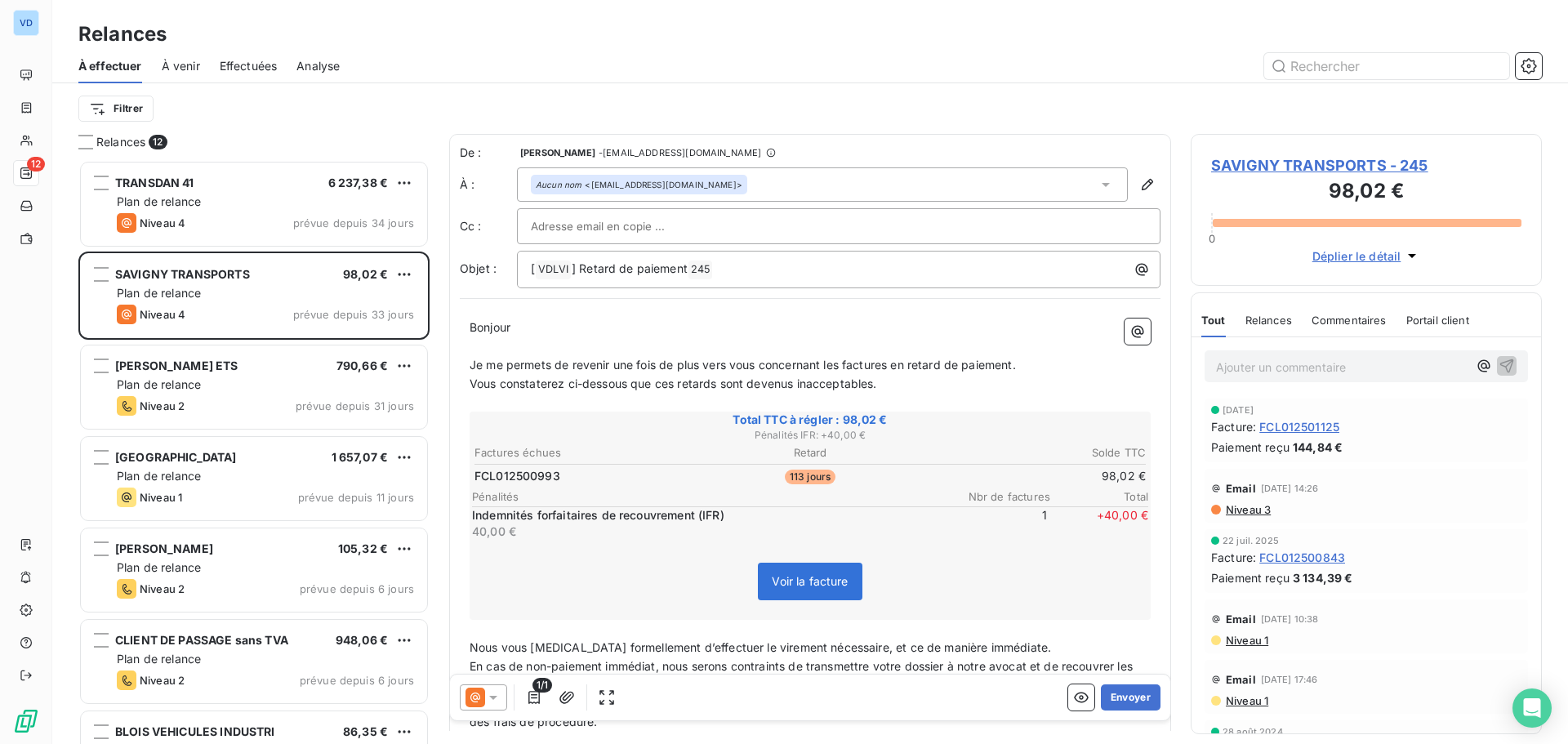
click at [497, 701] on icon at bounding box center [493, 697] width 17 height 17
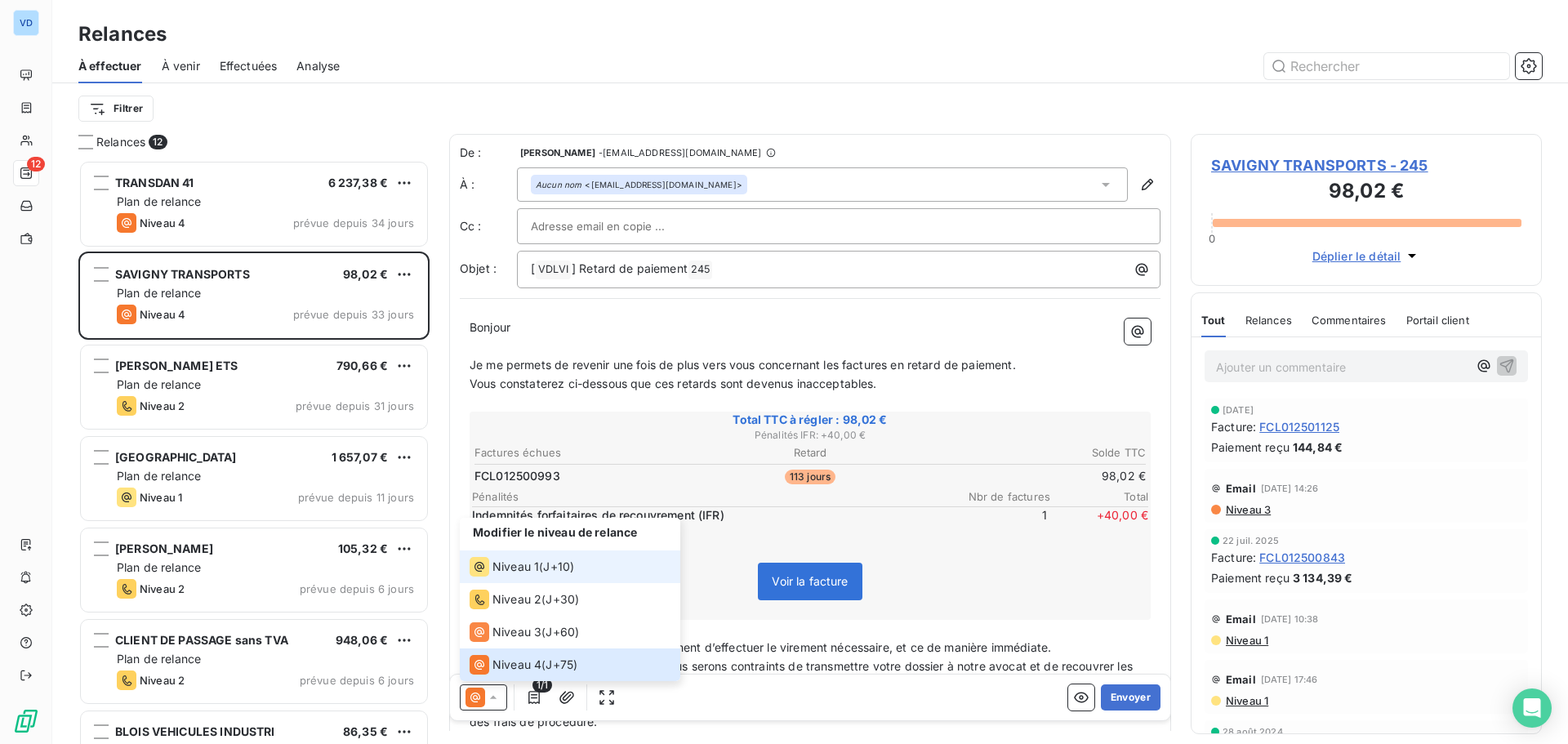
click at [497, 570] on span "Niveau 1" at bounding box center [516, 567] width 47 height 17
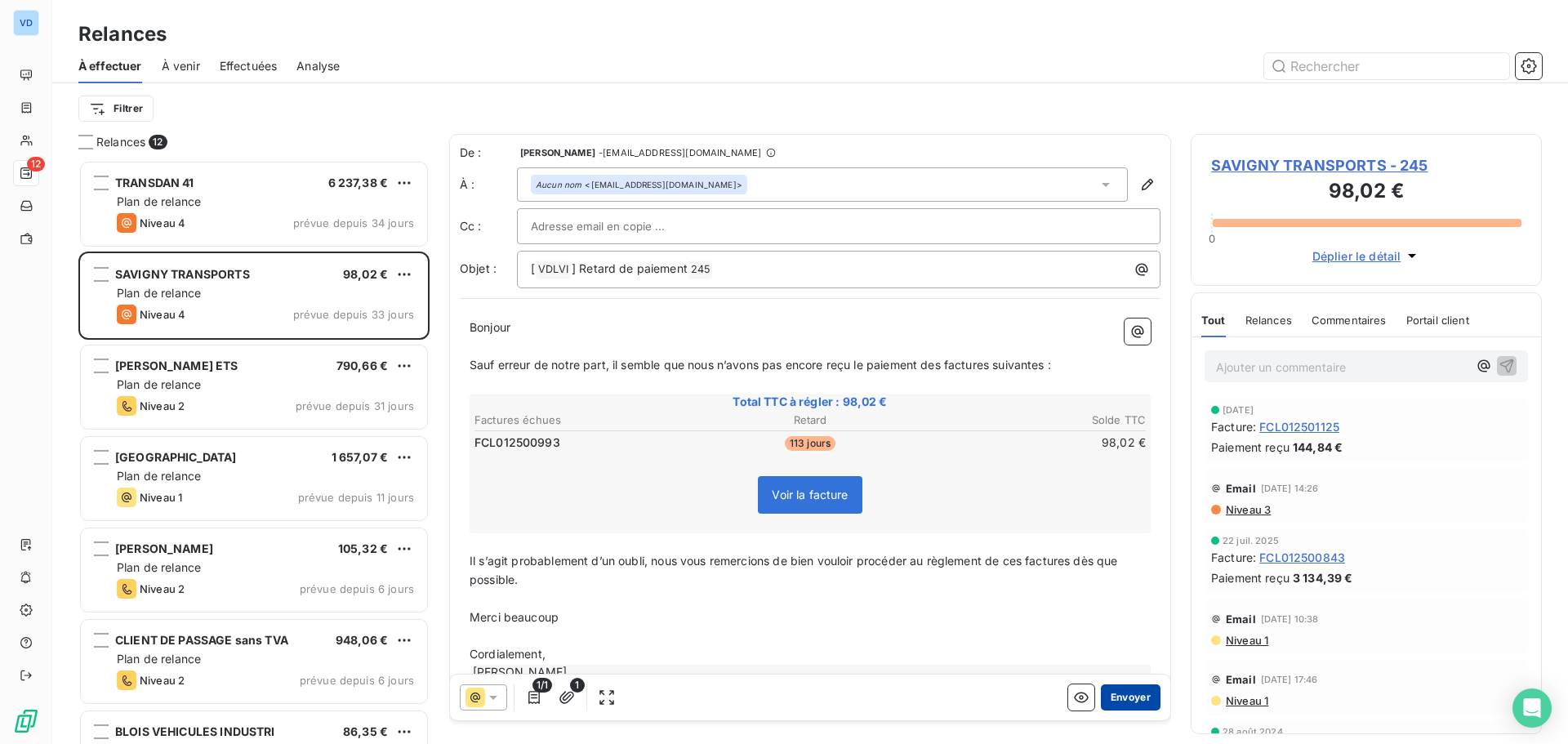
click at [1111, 697] on button "Envoyer" at bounding box center [1131, 697] width 59 height 26
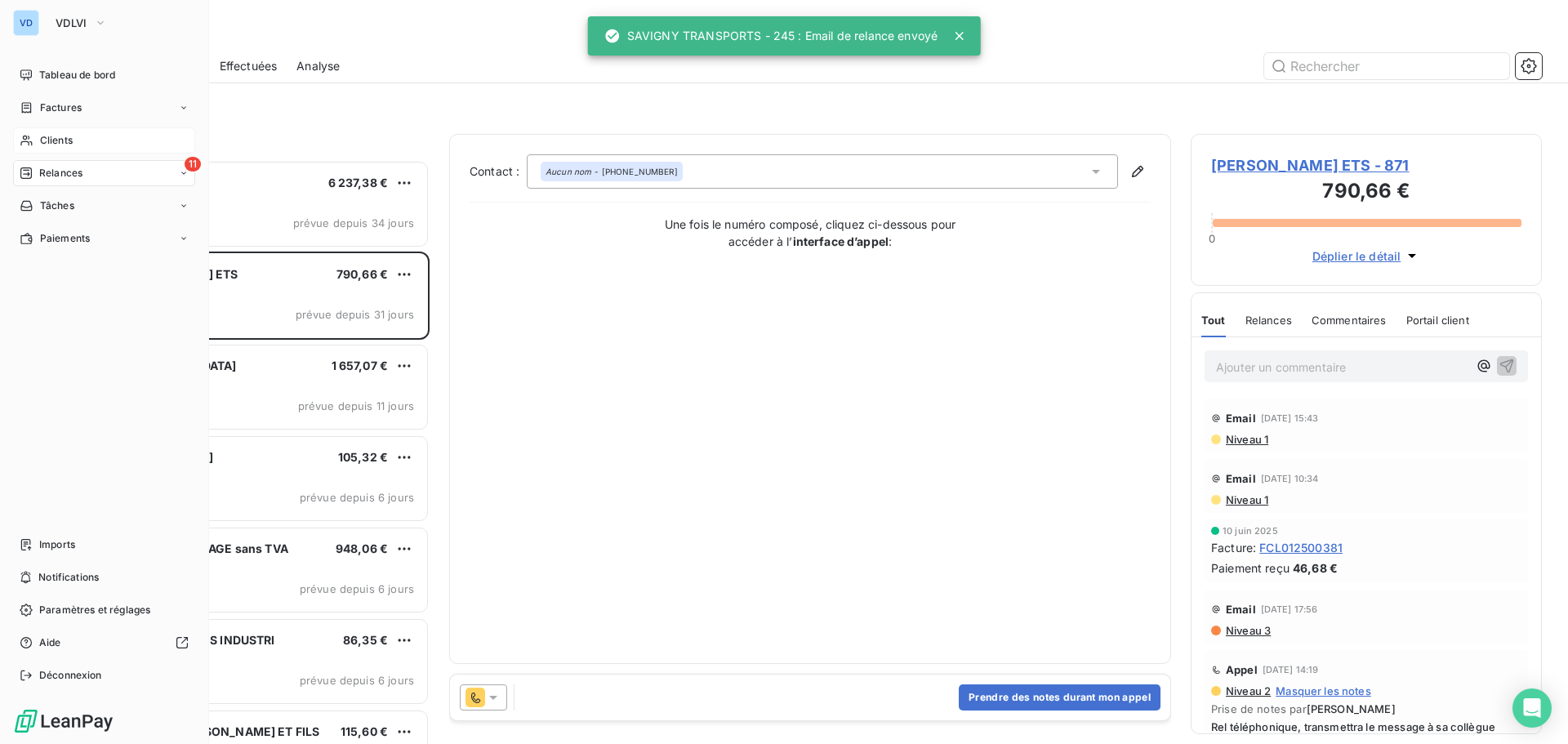
click at [53, 134] on span "Clients" at bounding box center [56, 140] width 33 height 15
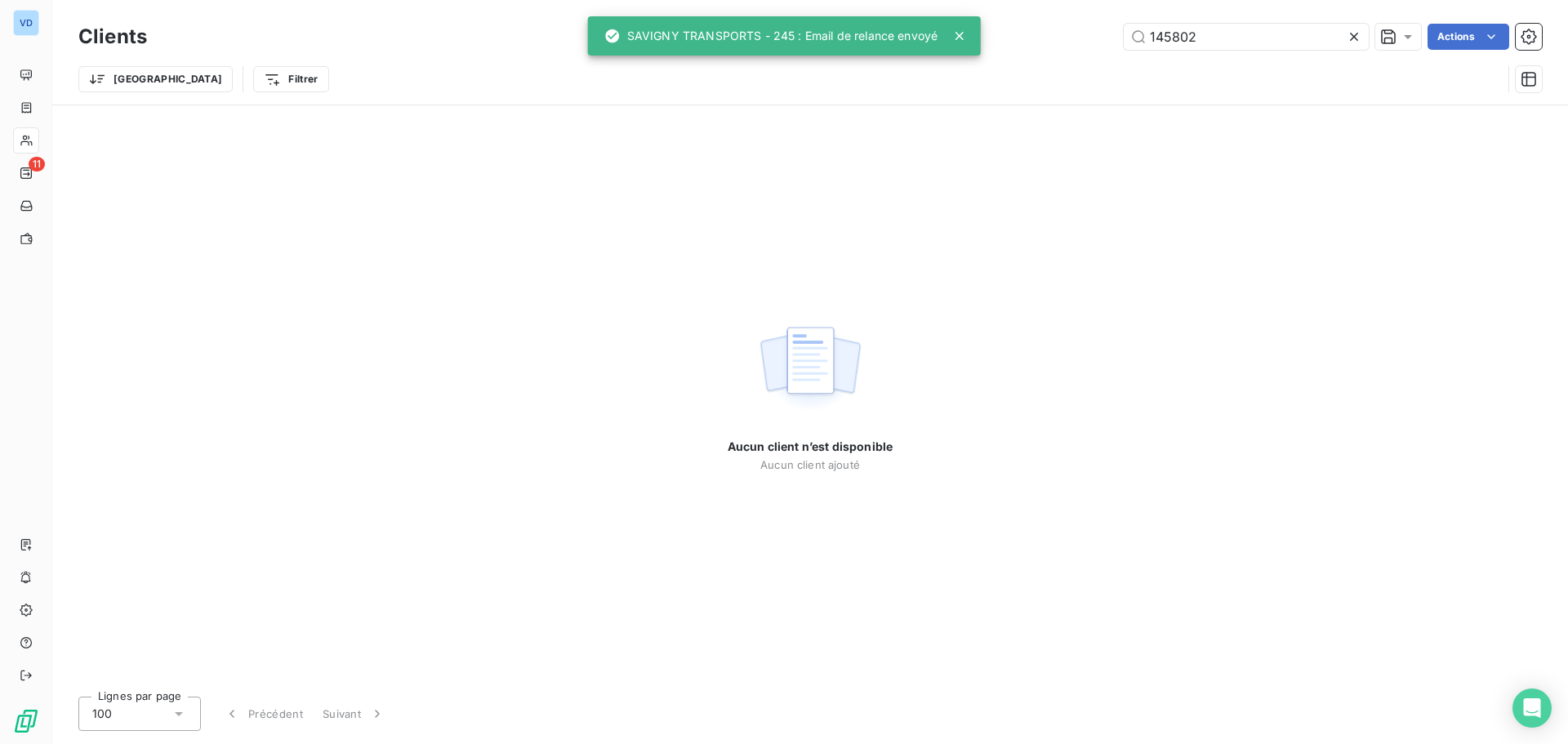
drag, startPoint x: 1214, startPoint y: 40, endPoint x: 1045, endPoint y: 19, distance: 170.3
click at [1050, 19] on div "Clients 145802 Actions" at bounding box center [811, 36] width 1464 height 34
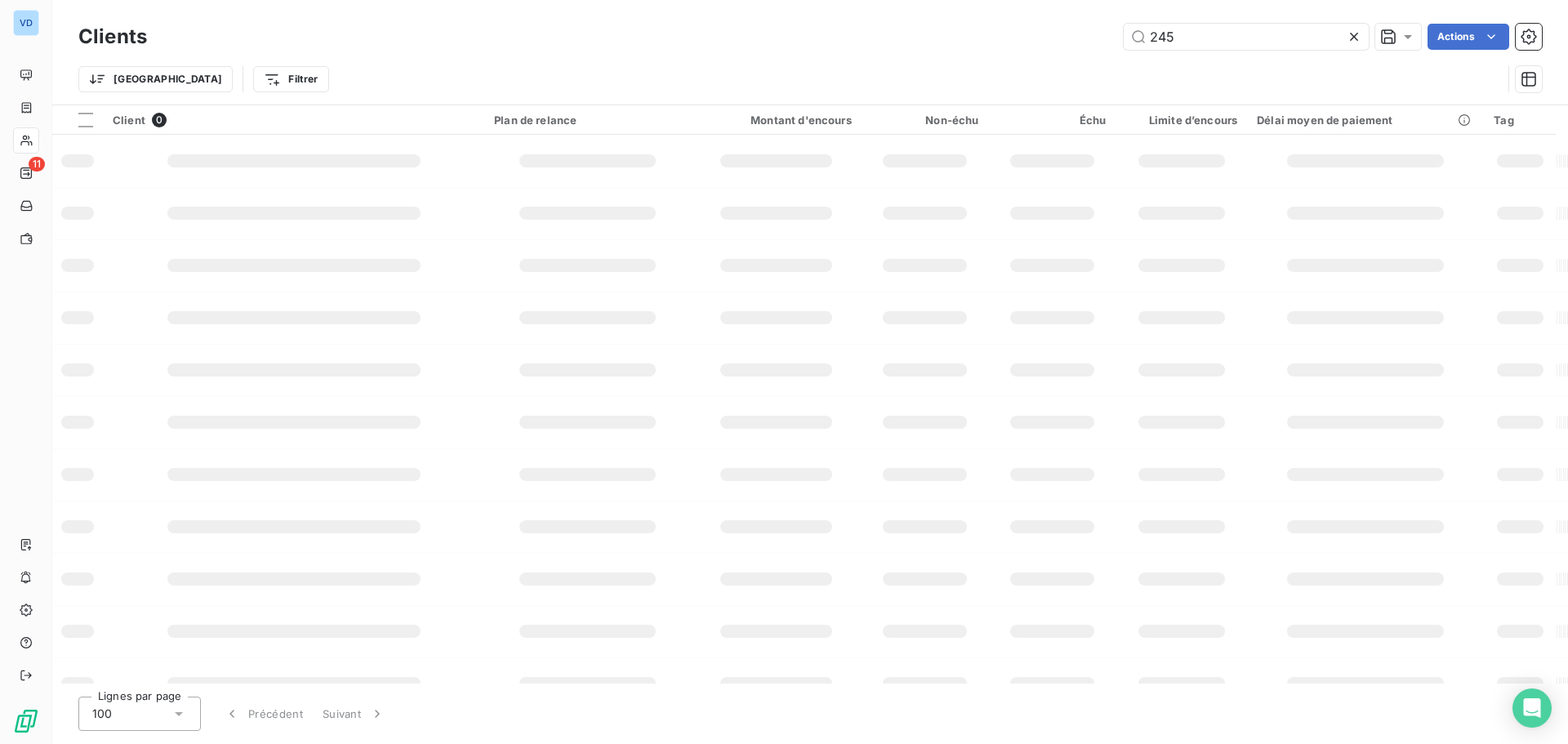
type input "245"
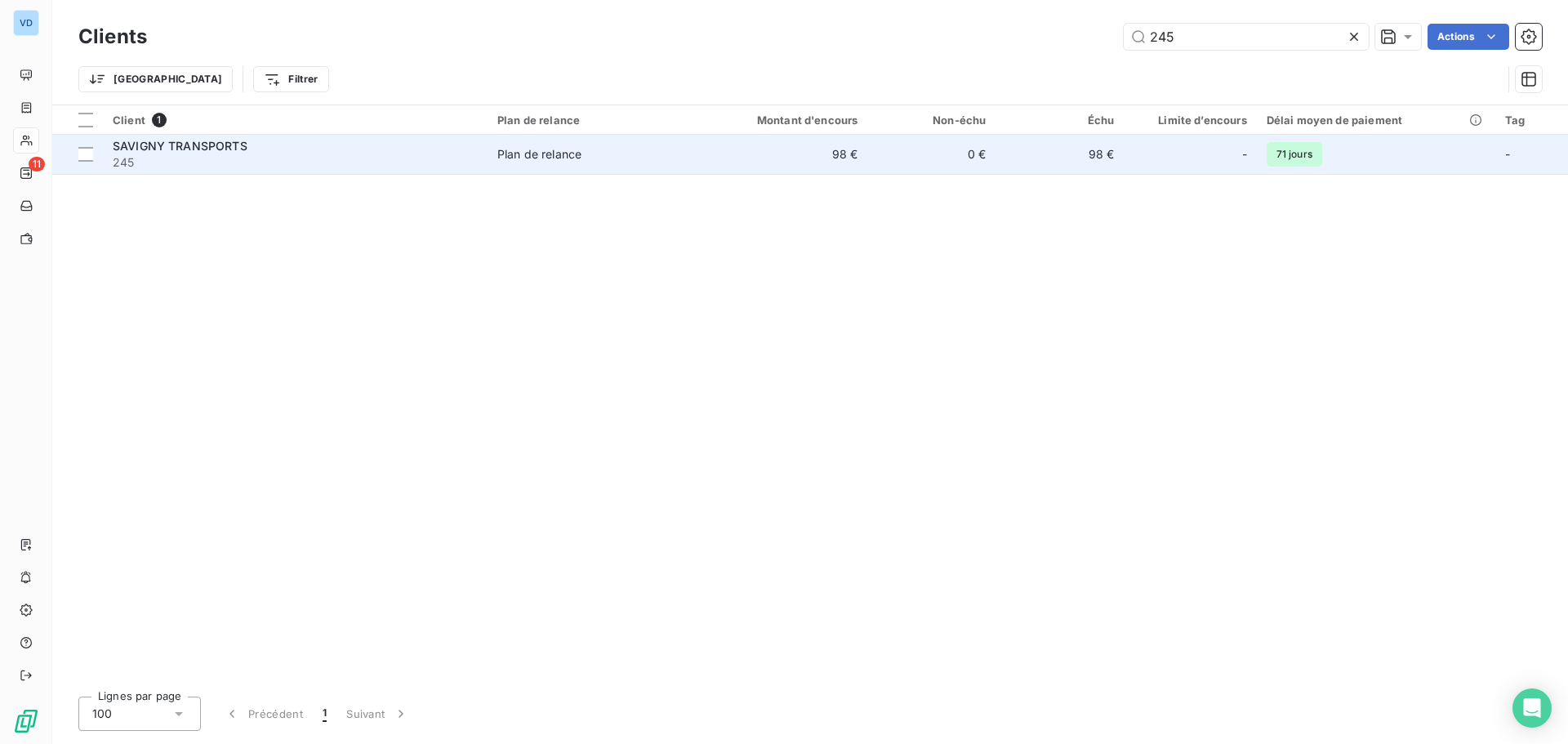
click at [132, 146] on span "SAVIGNY TRANSPORTS" at bounding box center [180, 146] width 135 height 14
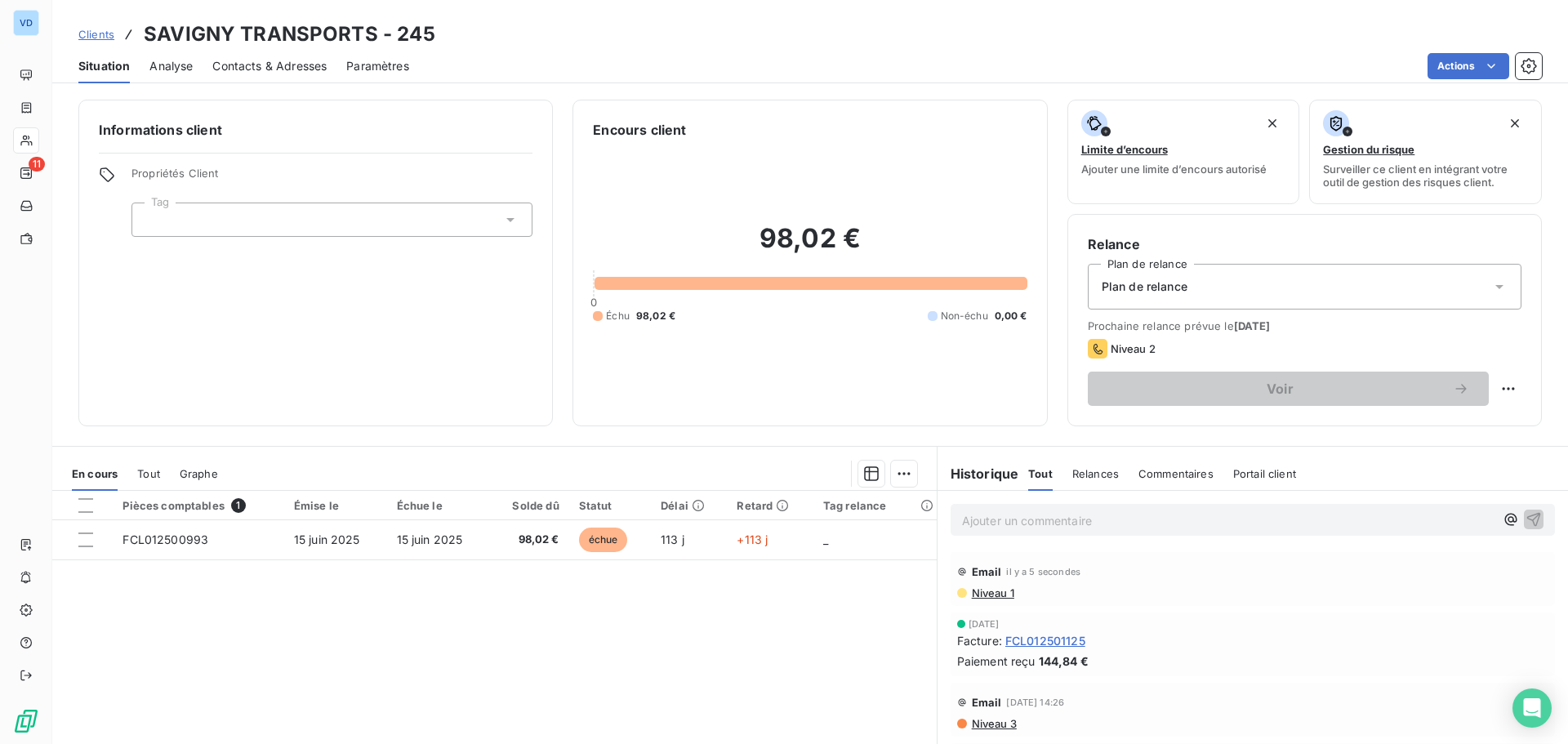
click at [981, 519] on p "Ajouter un commentaire ﻿" at bounding box center [1229, 520] width 533 height 20
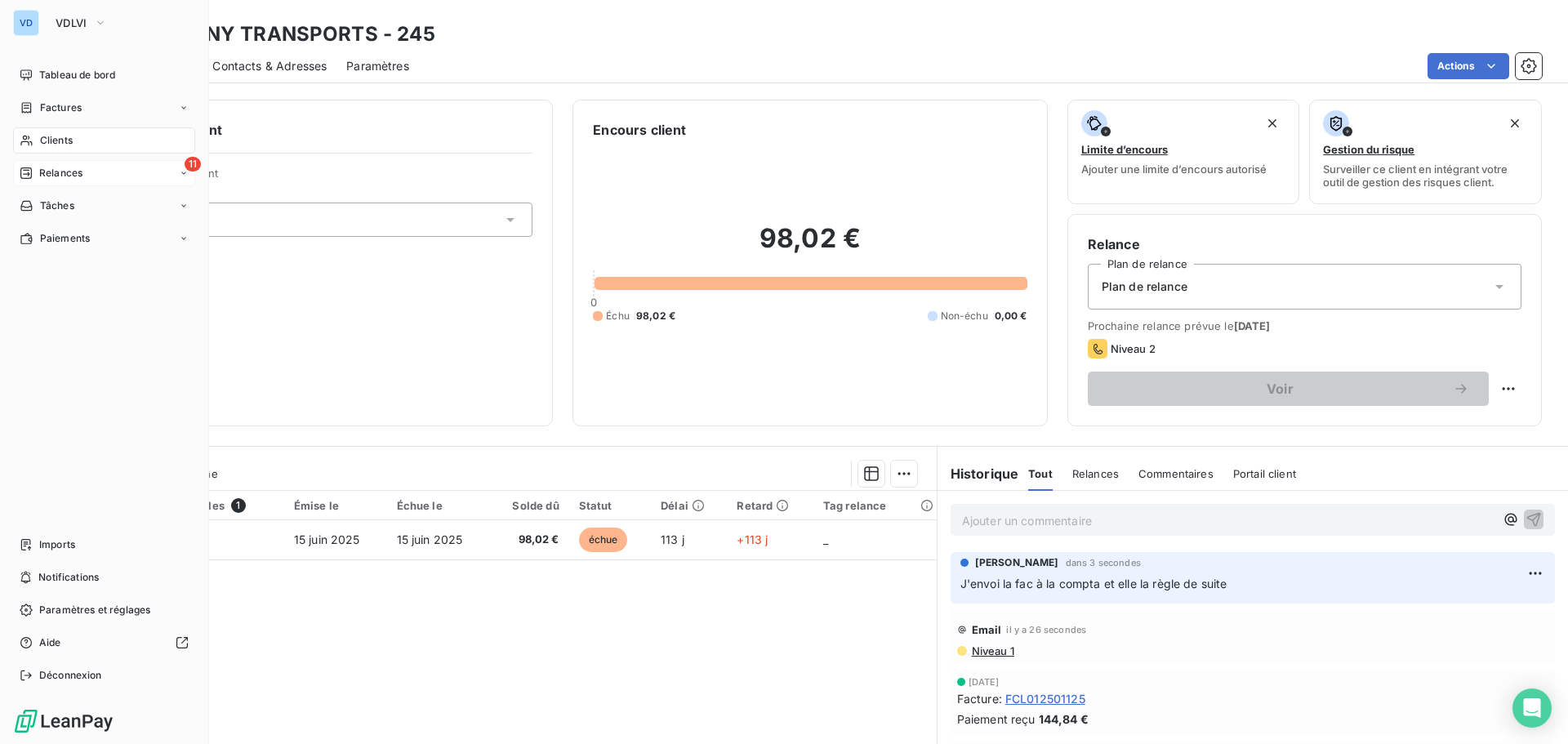
click at [56, 171] on span "Relances" at bounding box center [60, 173] width 44 height 15
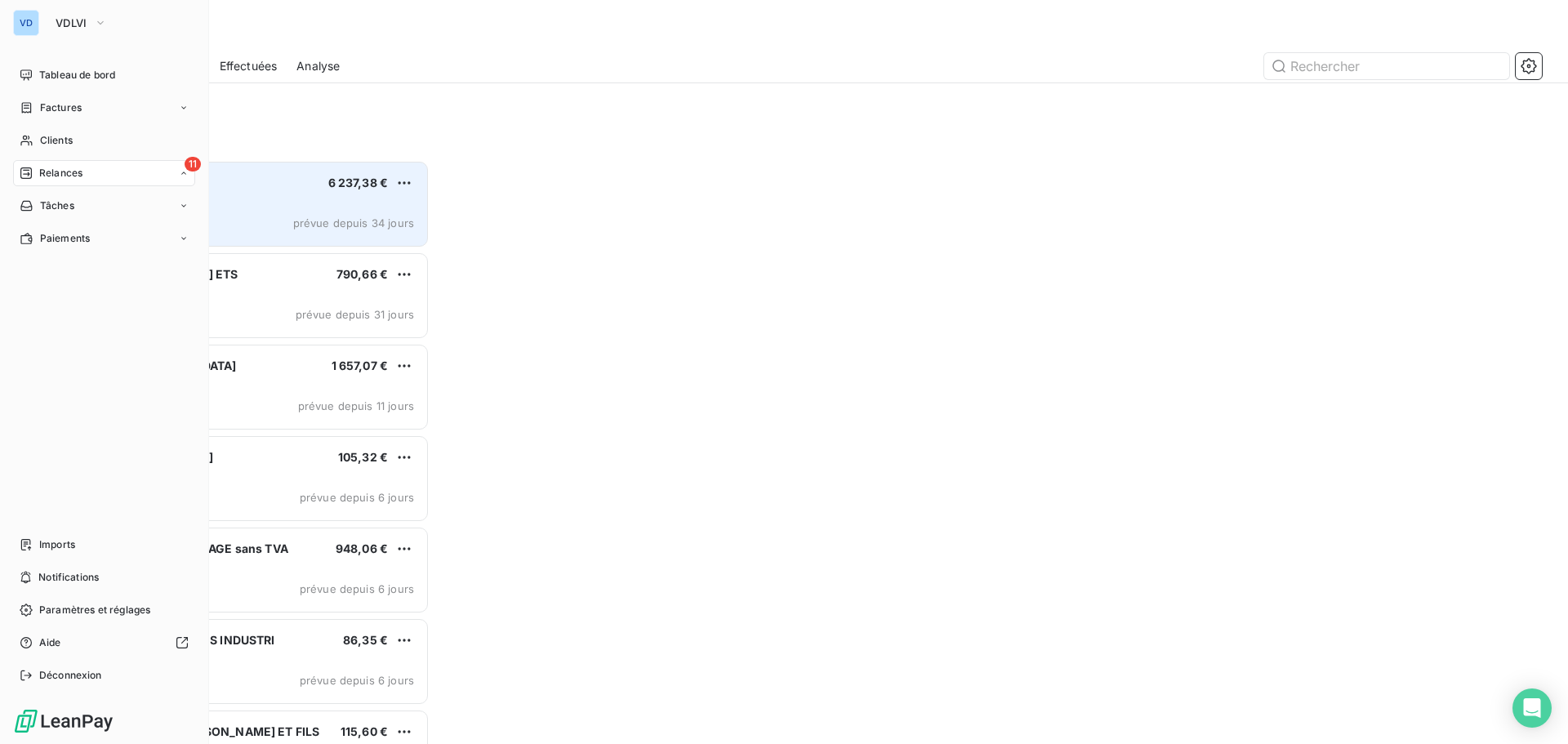
scroll to position [572, 339]
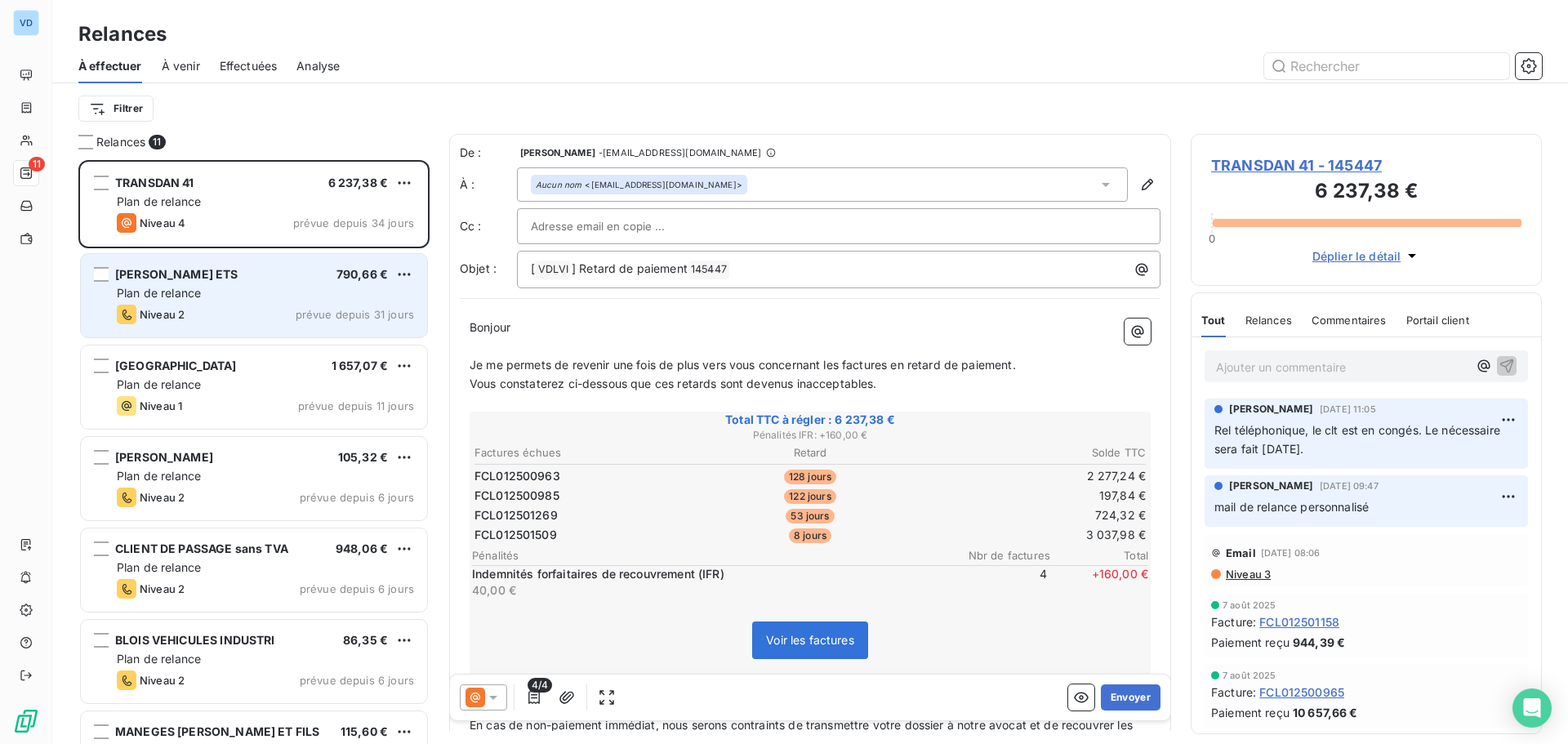
click at [215, 300] on div "Plan de relance" at bounding box center [265, 293] width 297 height 17
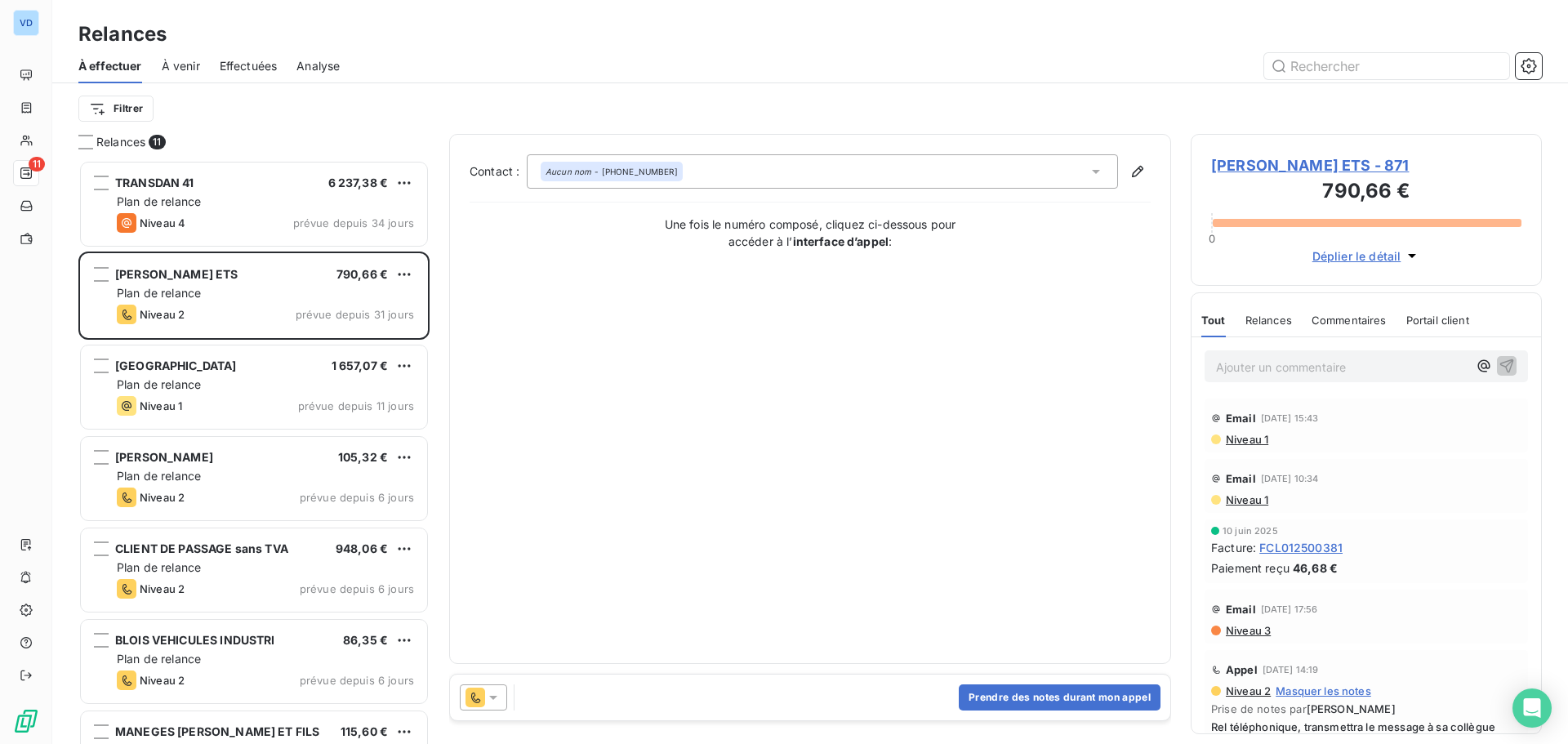
click at [1214, 162] on span "[PERSON_NAME] ETS - 871" at bounding box center [1366, 165] width 310 height 22
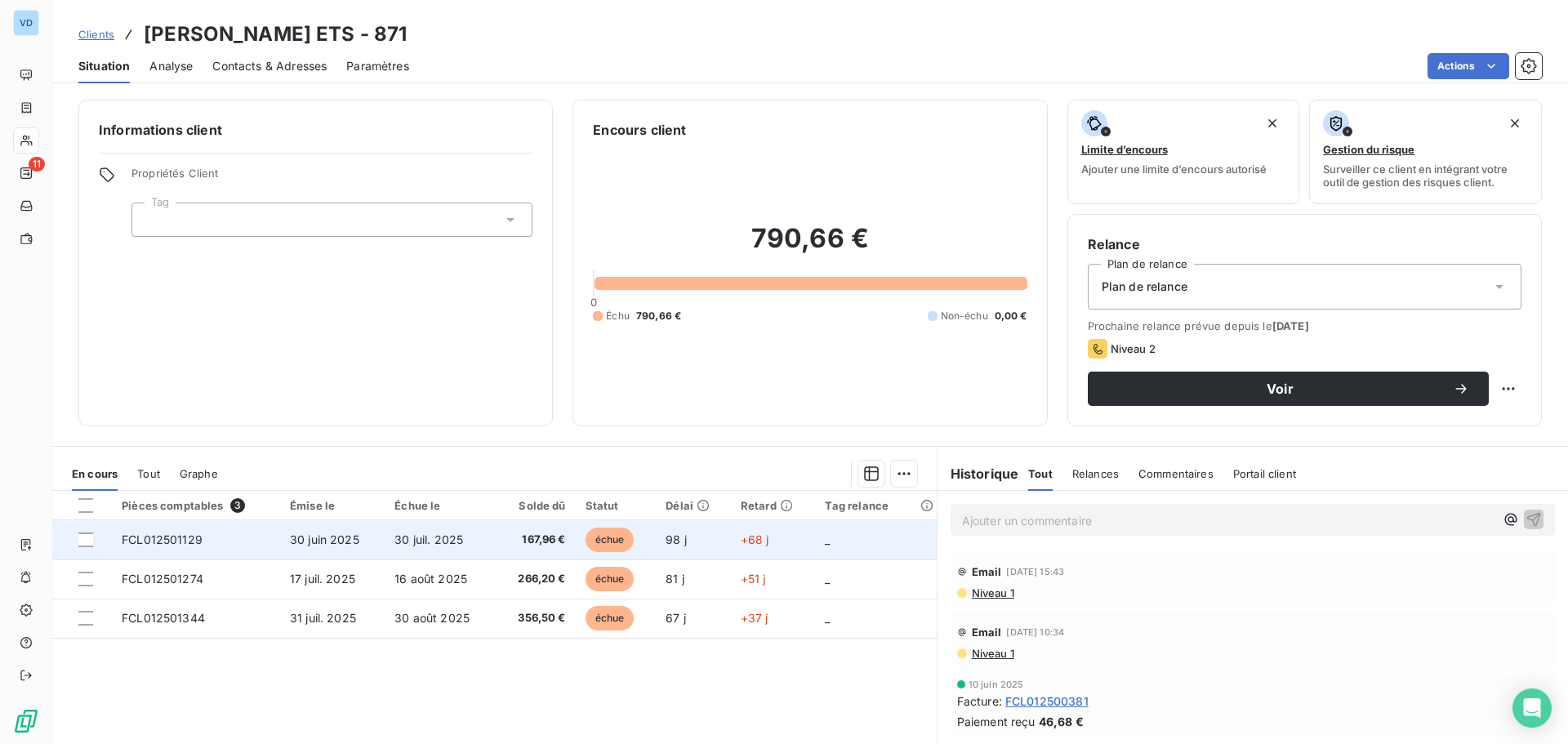
click at [140, 538] on span "FCL012501129" at bounding box center [161, 540] width 81 height 14
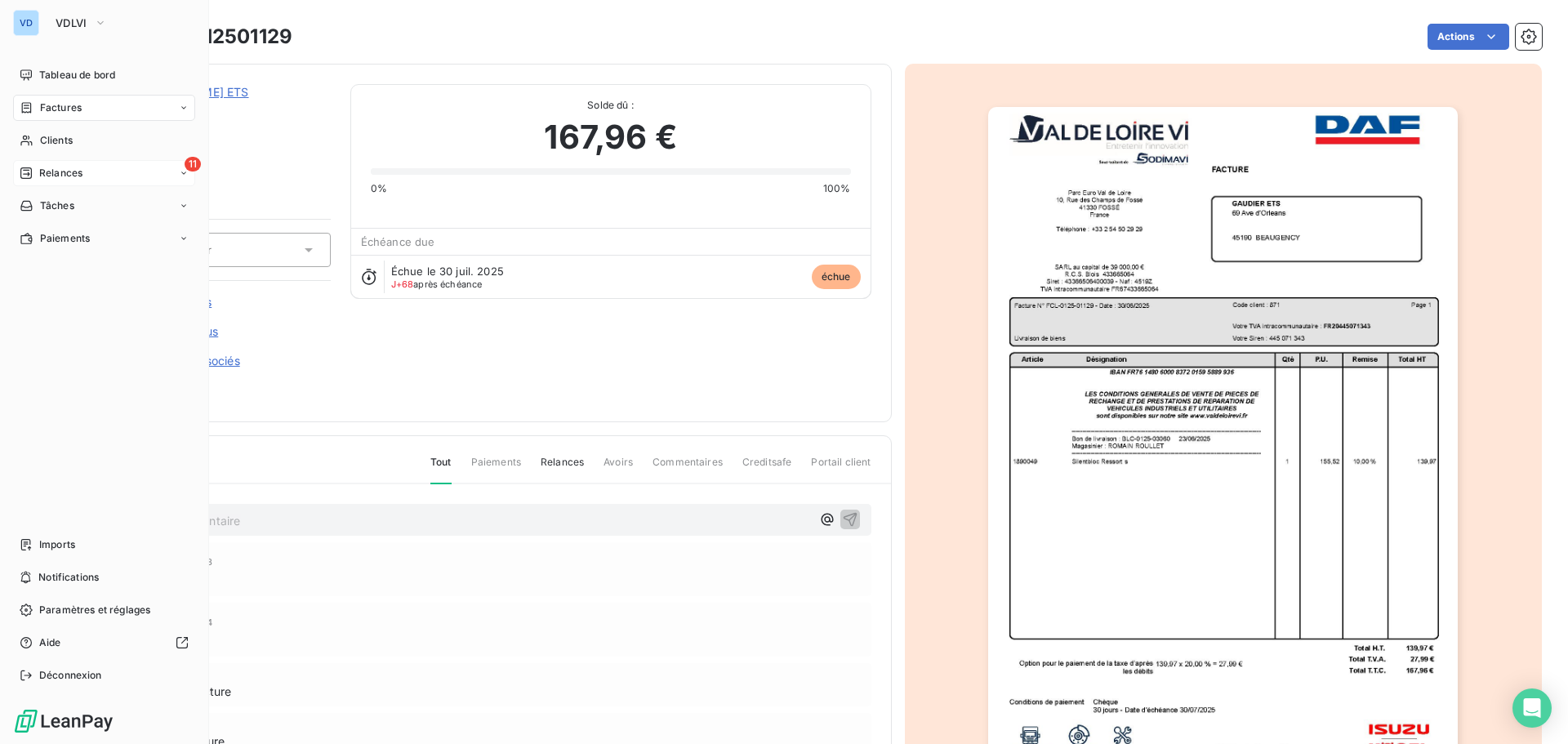
click at [47, 166] on span "Relances" at bounding box center [60, 173] width 44 height 15
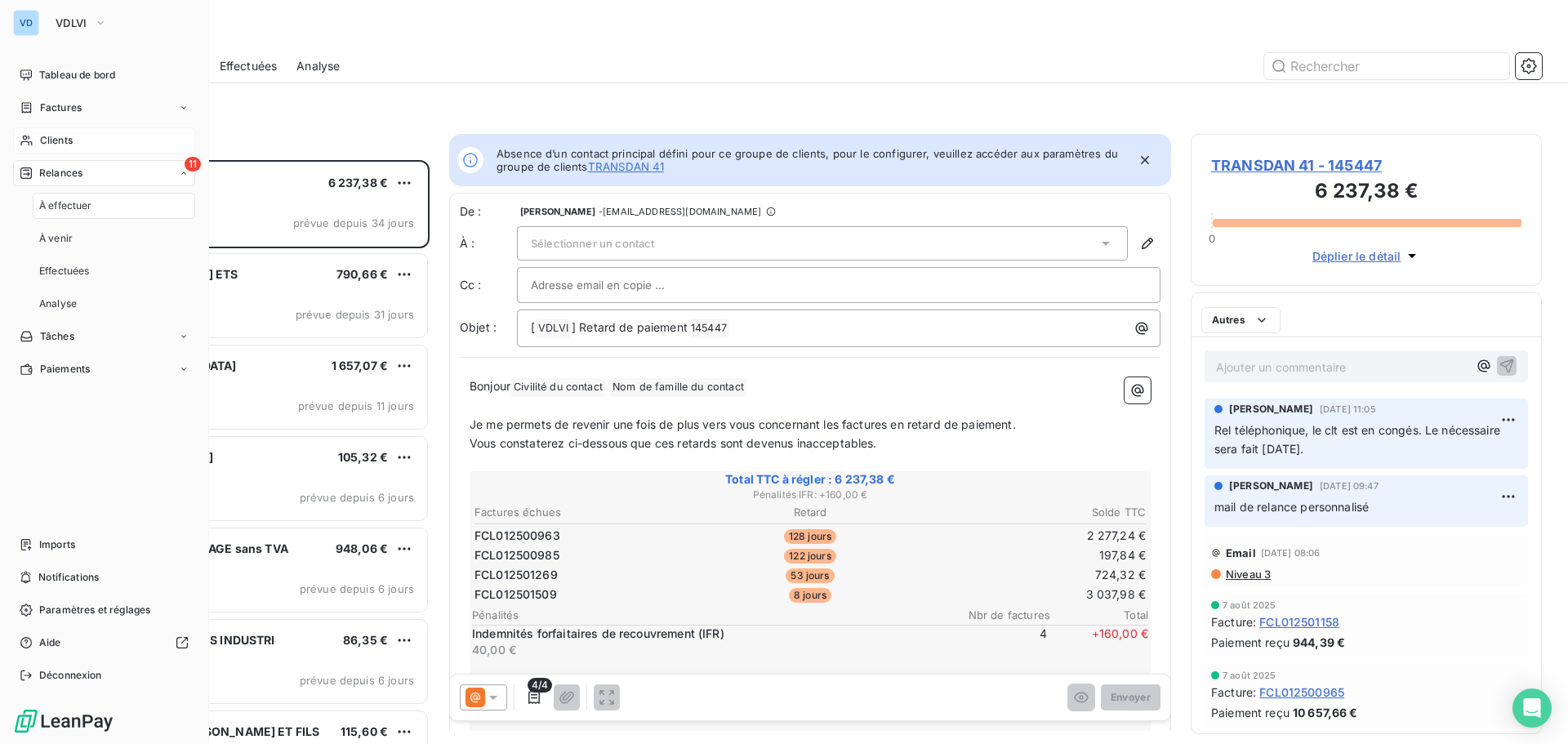
scroll to position [572, 339]
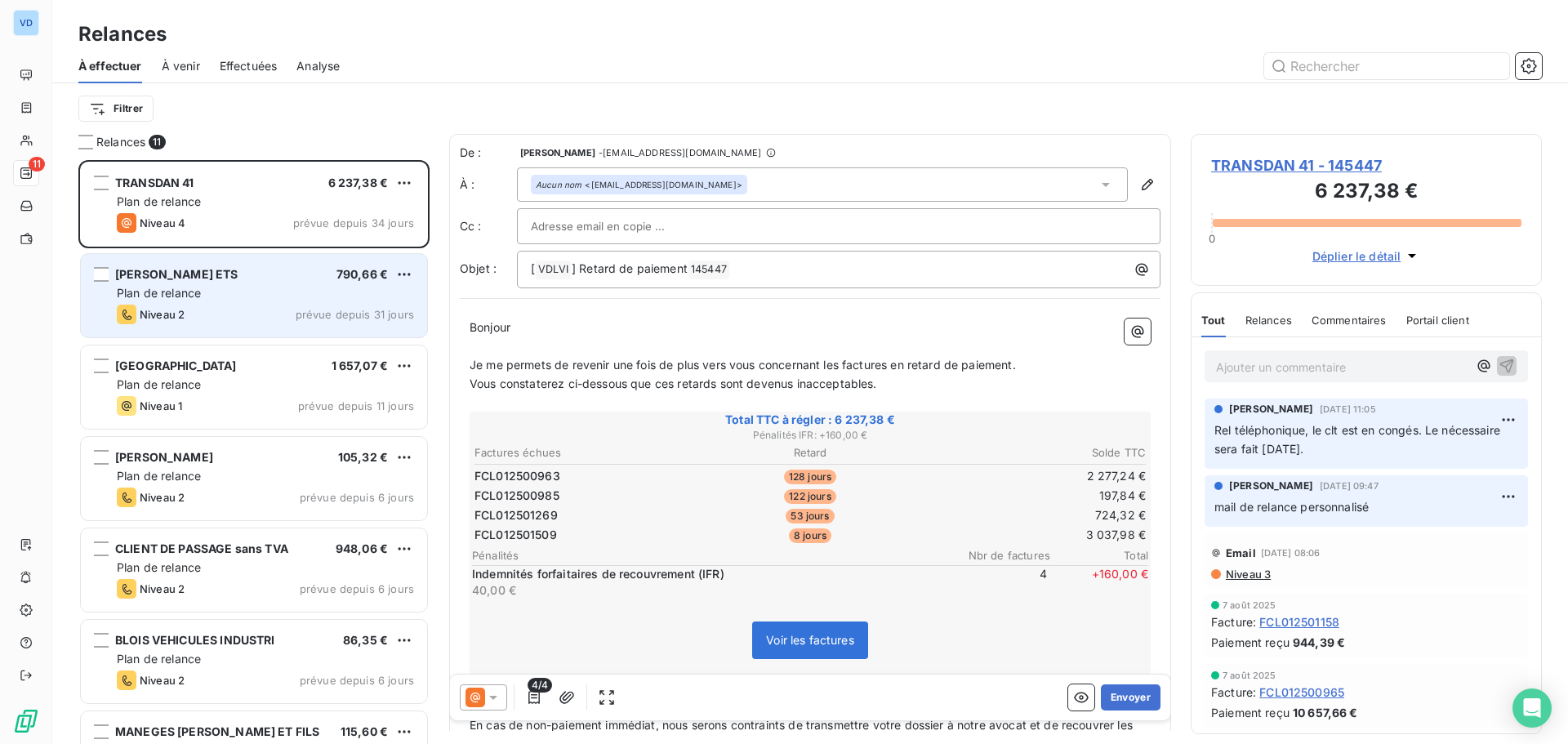
click at [252, 279] on div "[PERSON_NAME] ETS 790,66 €" at bounding box center [265, 274] width 297 height 15
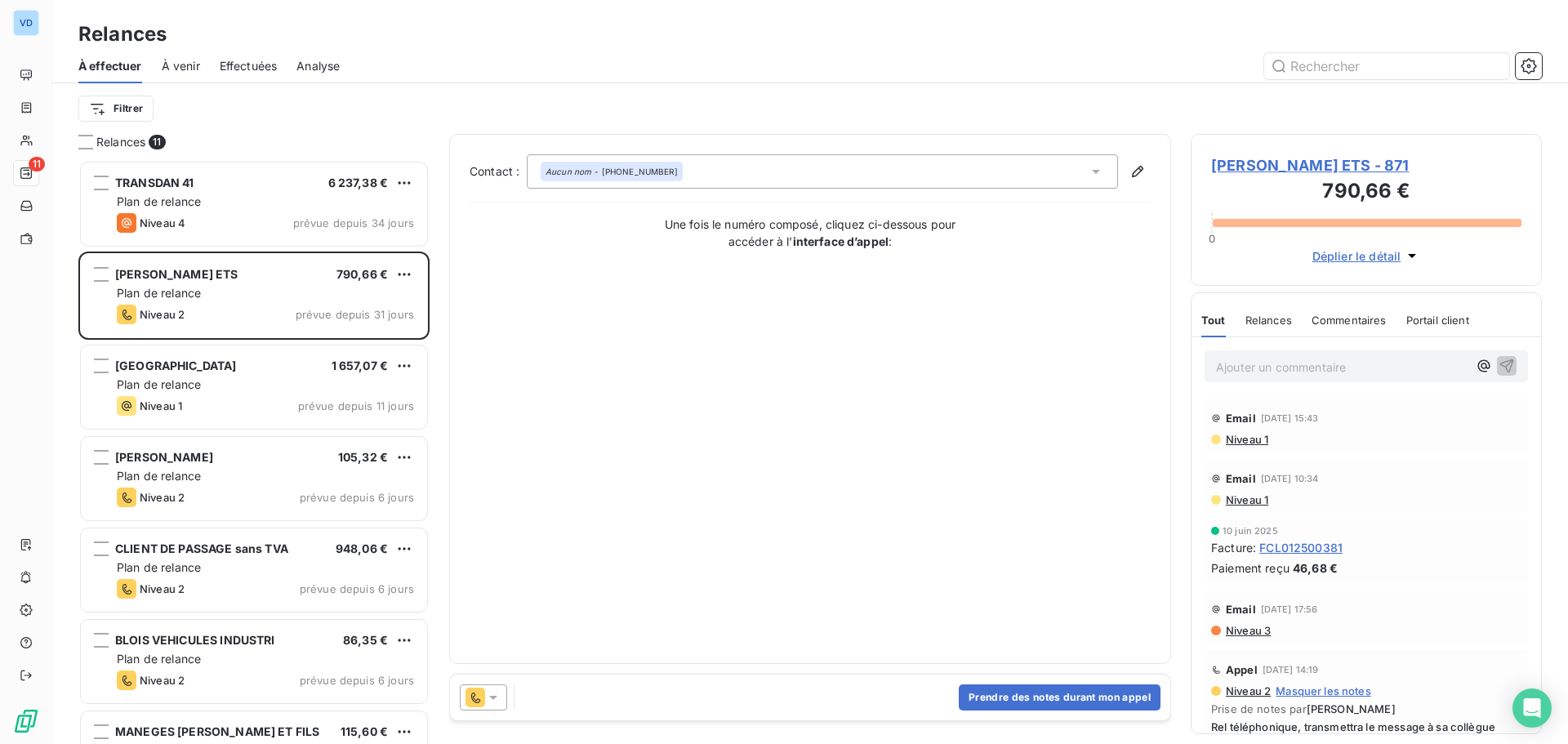
click at [575, 294] on div "Contact : Aucun nom - [PHONE_NUMBER] Une fois le numéro composé, cliquez ci-des…" at bounding box center [810, 399] width 681 height 489
click at [1237, 165] on span "[PERSON_NAME] ETS - 871" at bounding box center [1366, 165] width 310 height 22
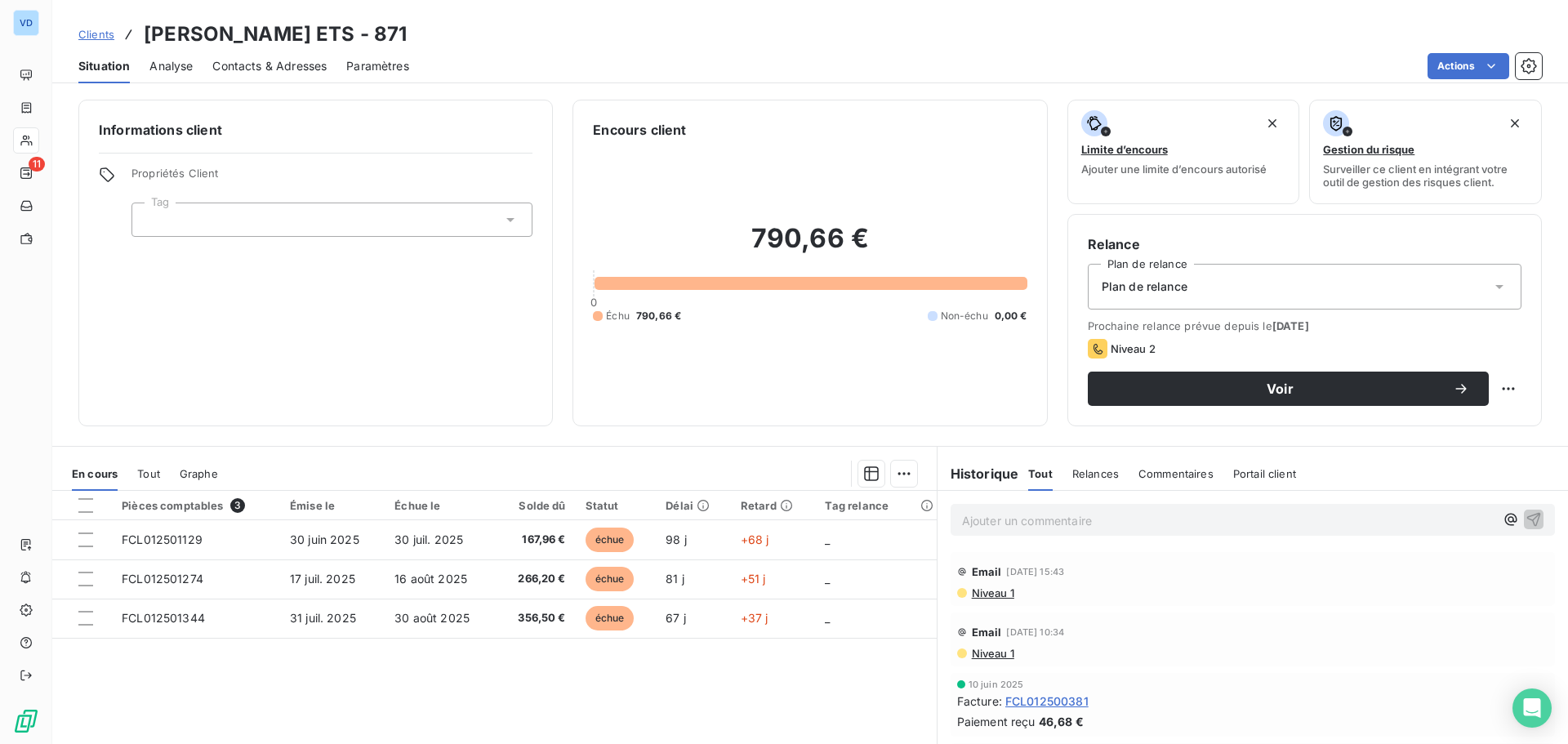
click at [981, 594] on span "Niveau 1" at bounding box center [992, 592] width 44 height 13
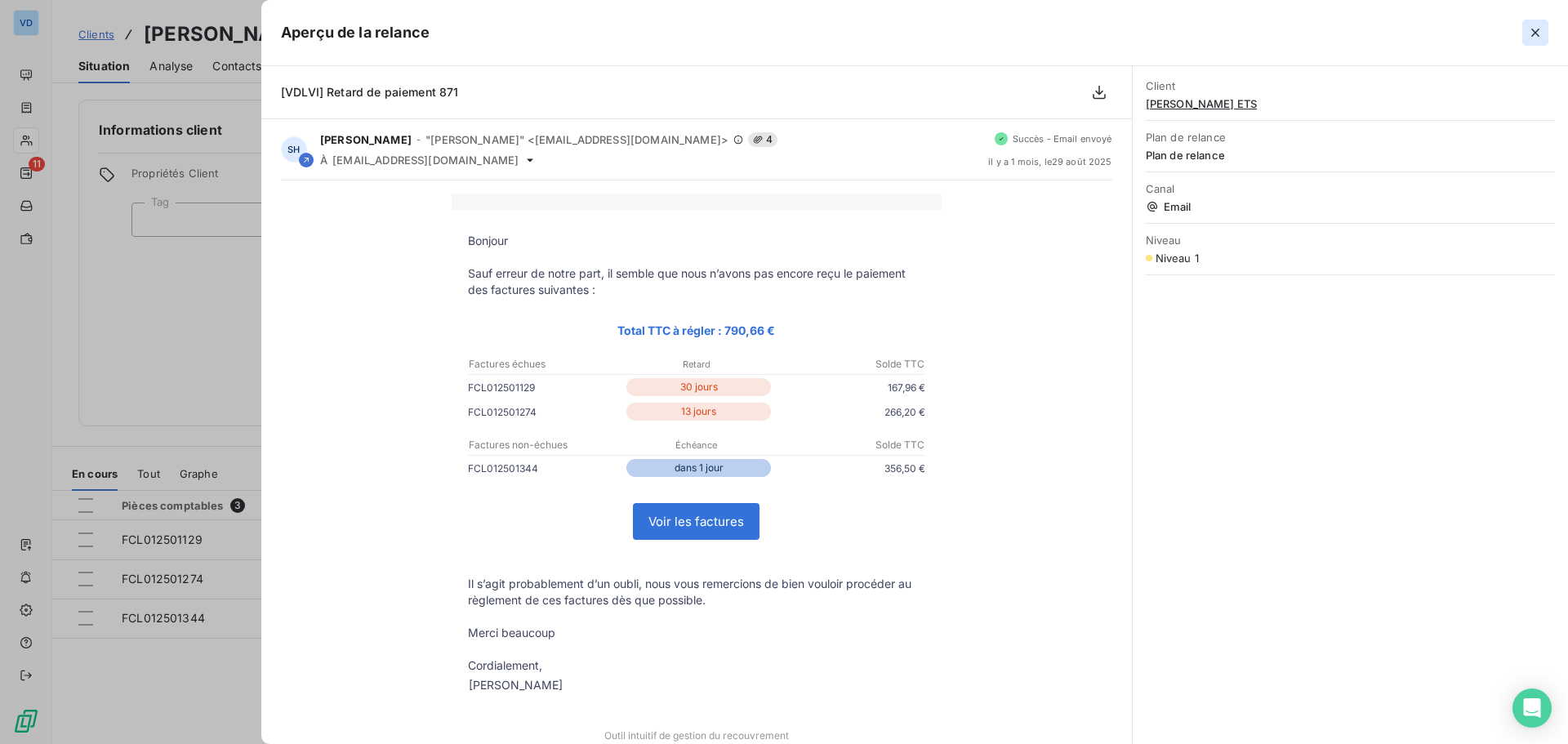
click at [1533, 33] on icon "button" at bounding box center [1535, 32] width 17 height 17
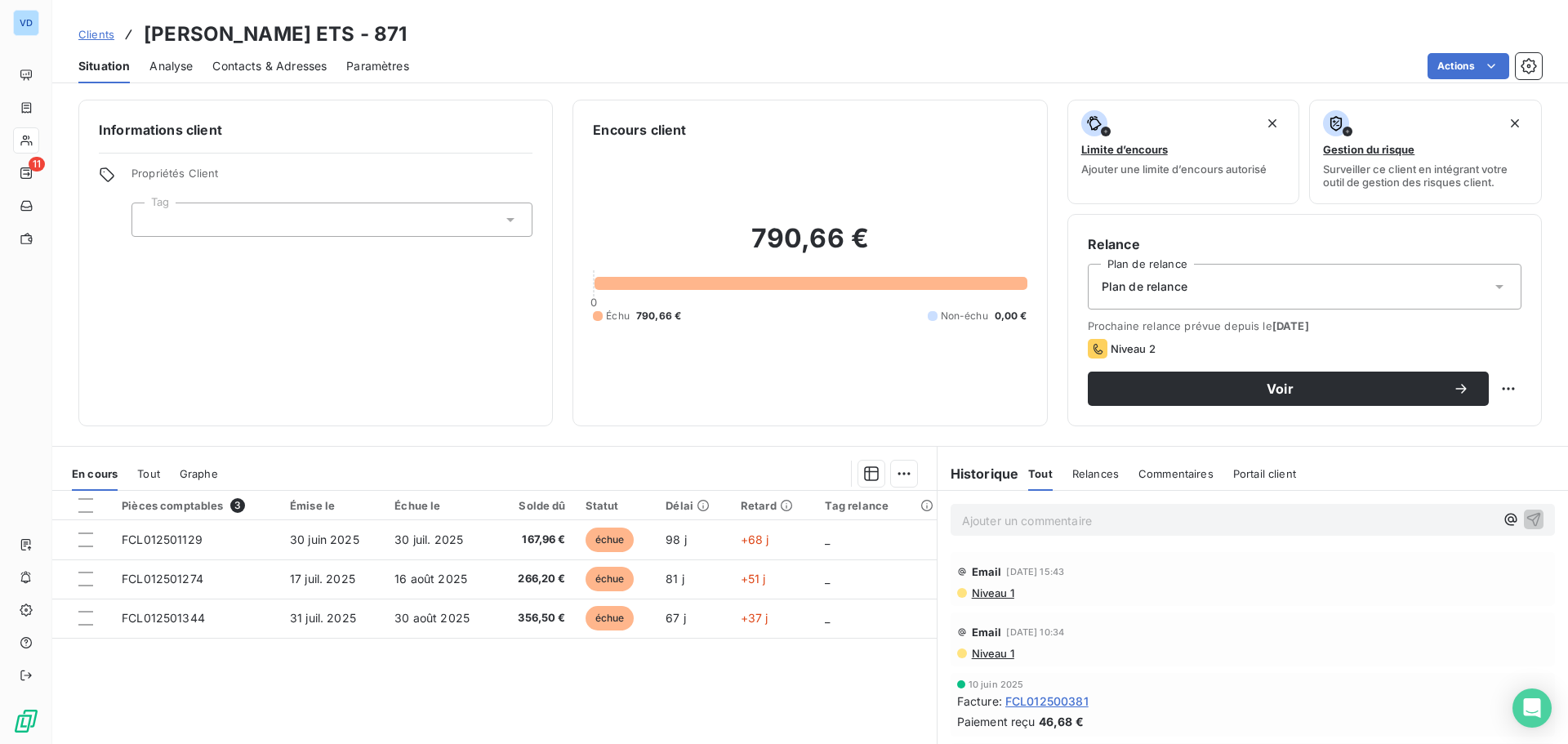
click at [248, 66] on span "Contacts & Adresses" at bounding box center [269, 66] width 115 height 17
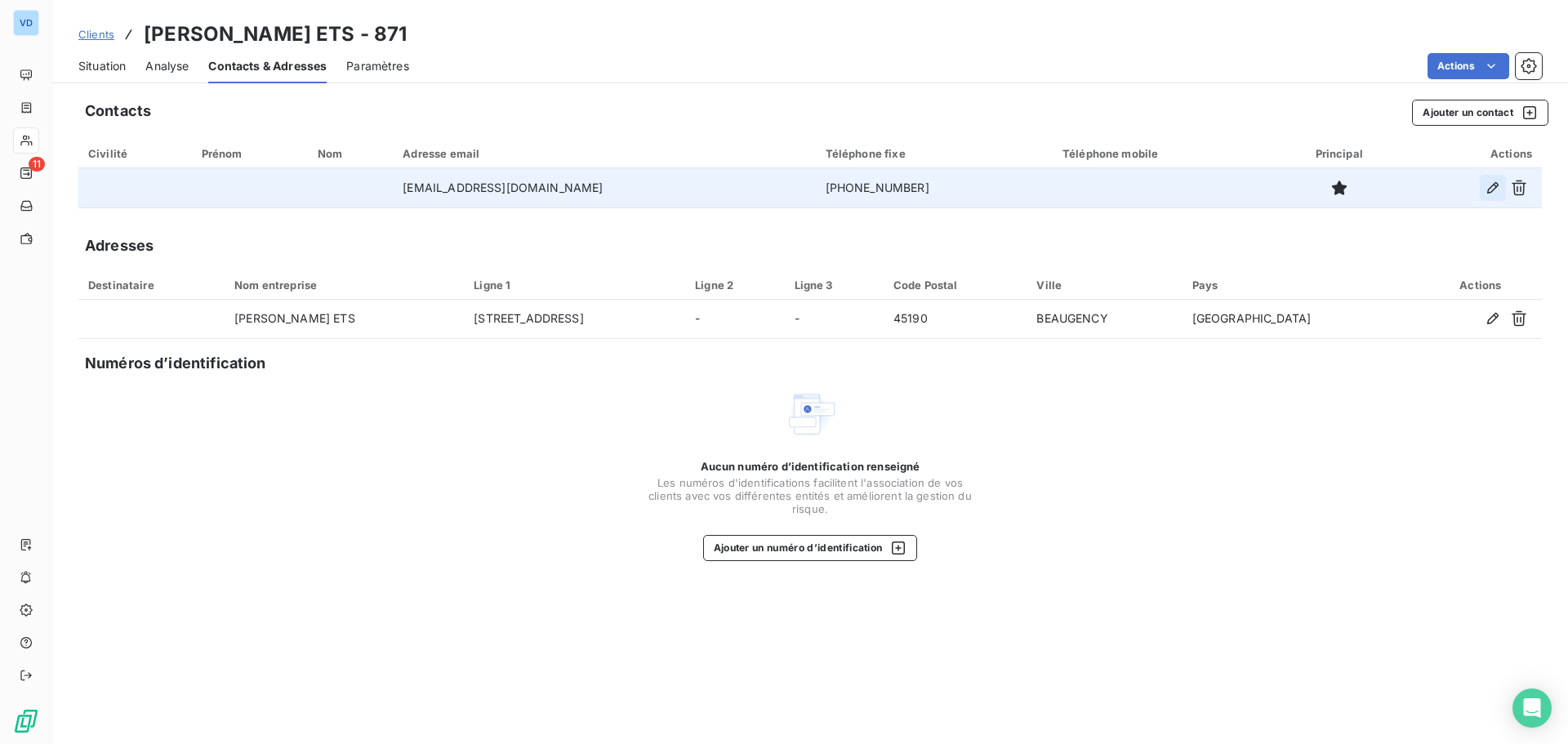
click at [1496, 184] on icon "button" at bounding box center [1493, 188] width 17 height 17
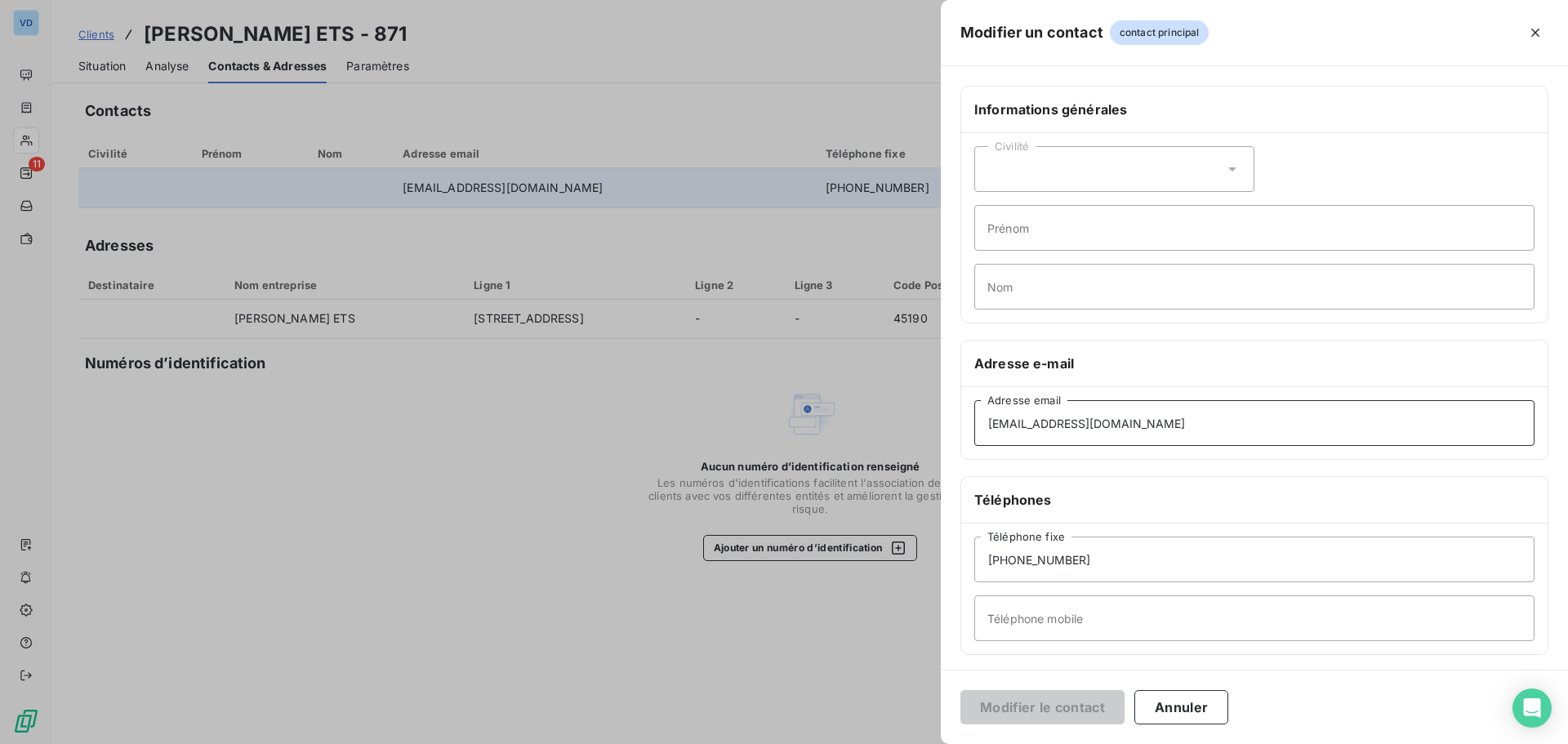
drag, startPoint x: 1151, startPoint y: 416, endPoint x: 897, endPoint y: 391, distance: 255.2
click at [897, 744] on div "Modifier un contact contact principal Informations générales Civilité Prénom No…" at bounding box center [784, 744] width 1568 height 0
paste input "magasin"
type input "[EMAIL_ADDRESS][DOMAIN_NAME]"
click at [1035, 708] on button "Modifier le contact" at bounding box center [1042, 707] width 164 height 34
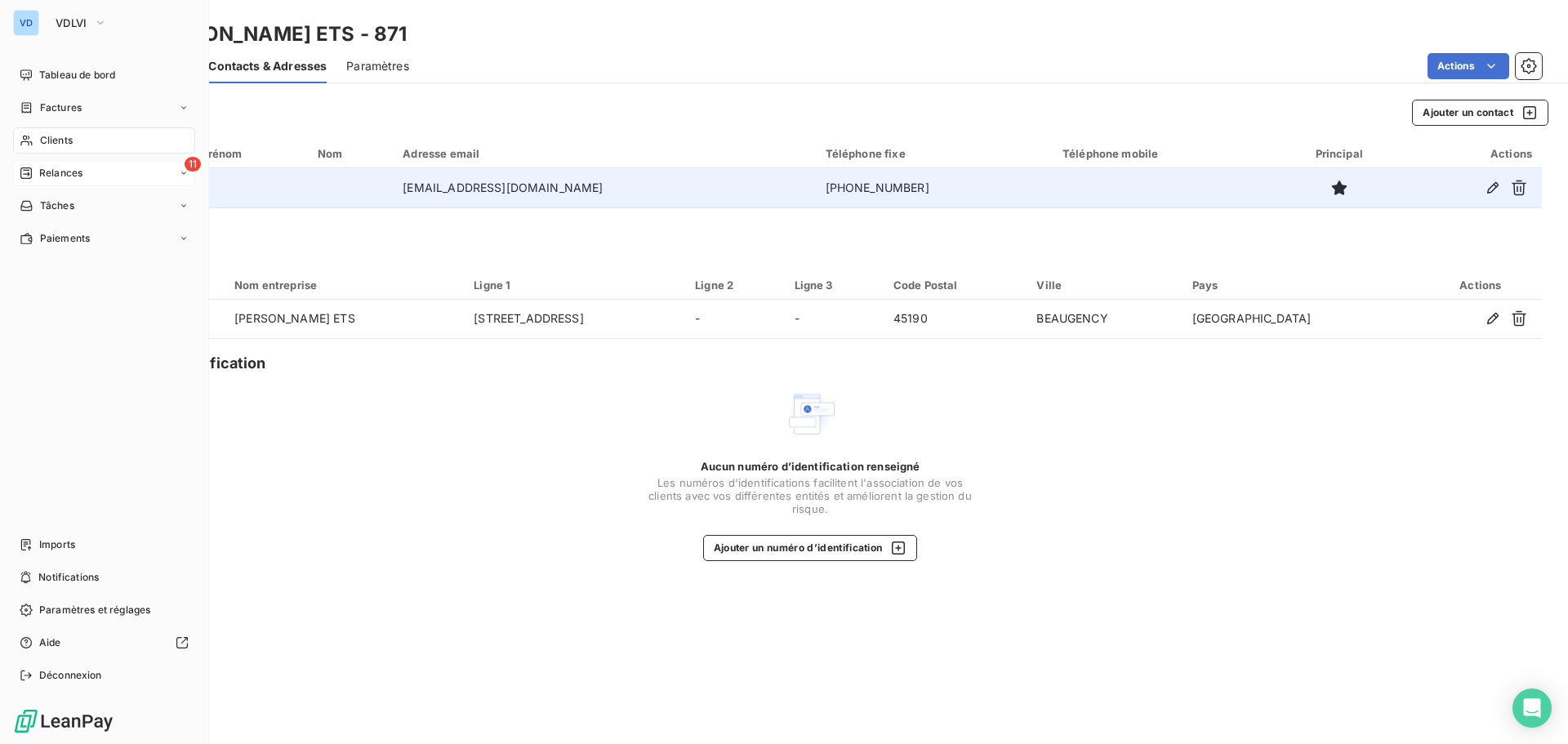
click at [68, 176] on span "Relances" at bounding box center [60, 173] width 44 height 15
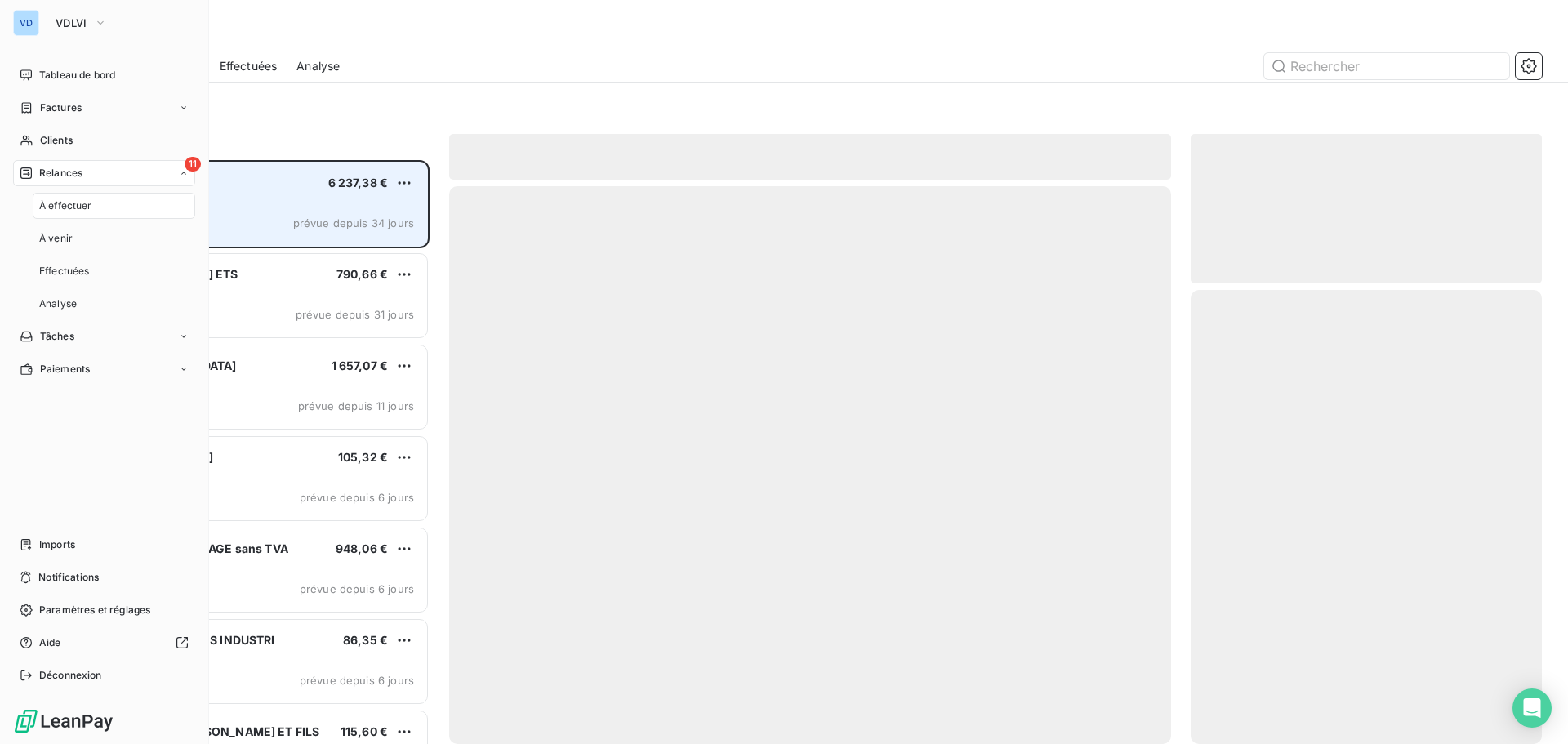
scroll to position [572, 339]
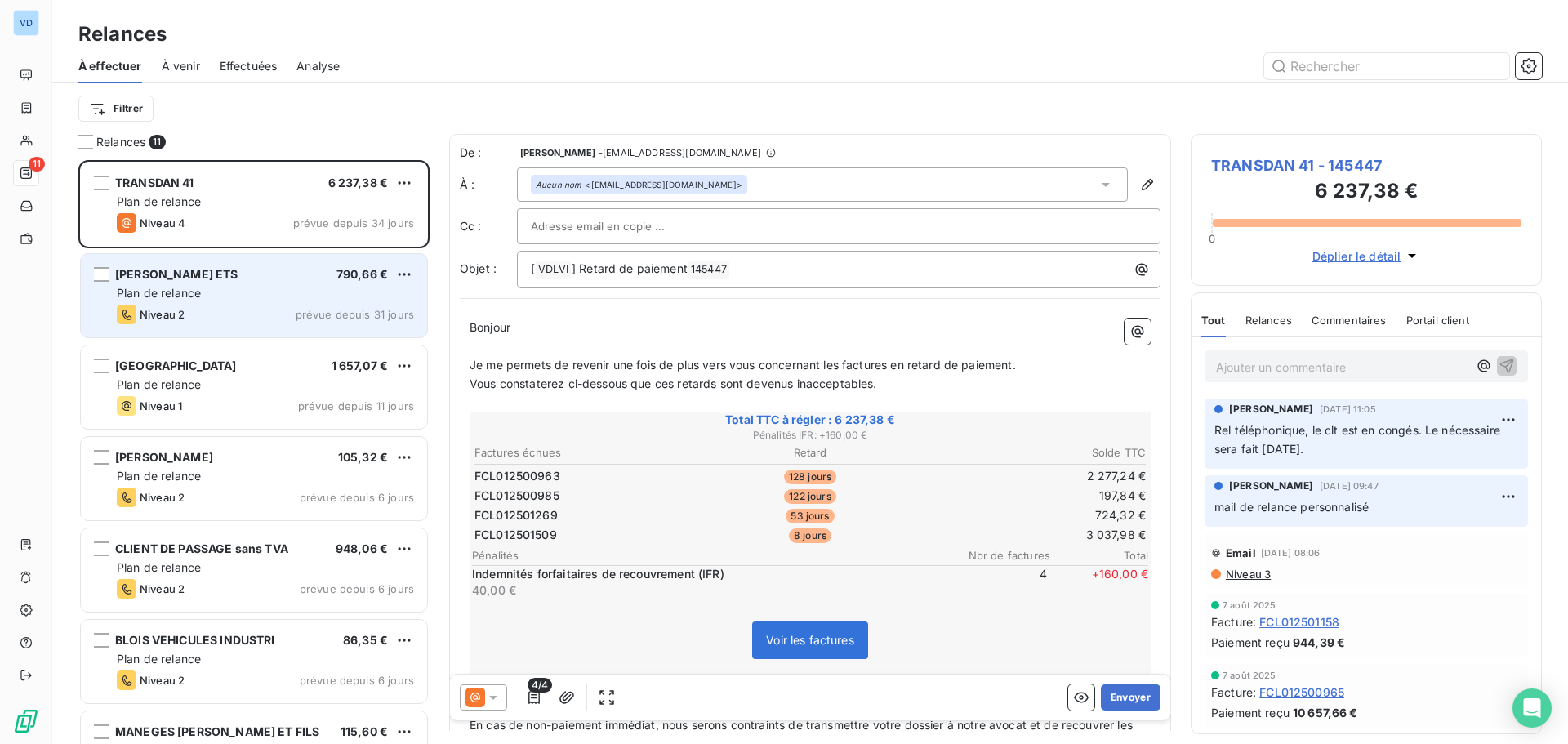
click at [287, 297] on div "Plan de relance" at bounding box center [265, 293] width 297 height 17
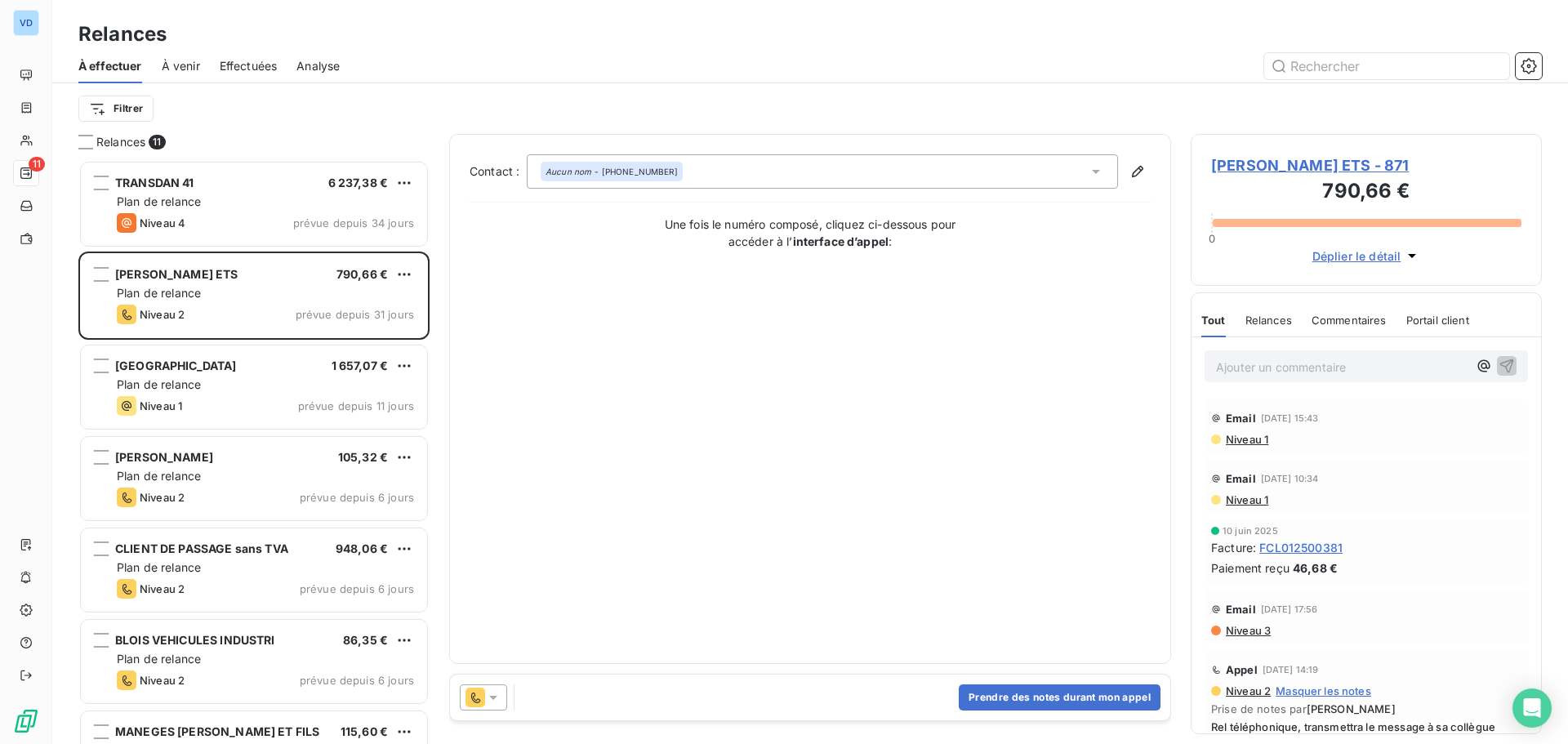
click at [491, 703] on icon at bounding box center [493, 697] width 17 height 17
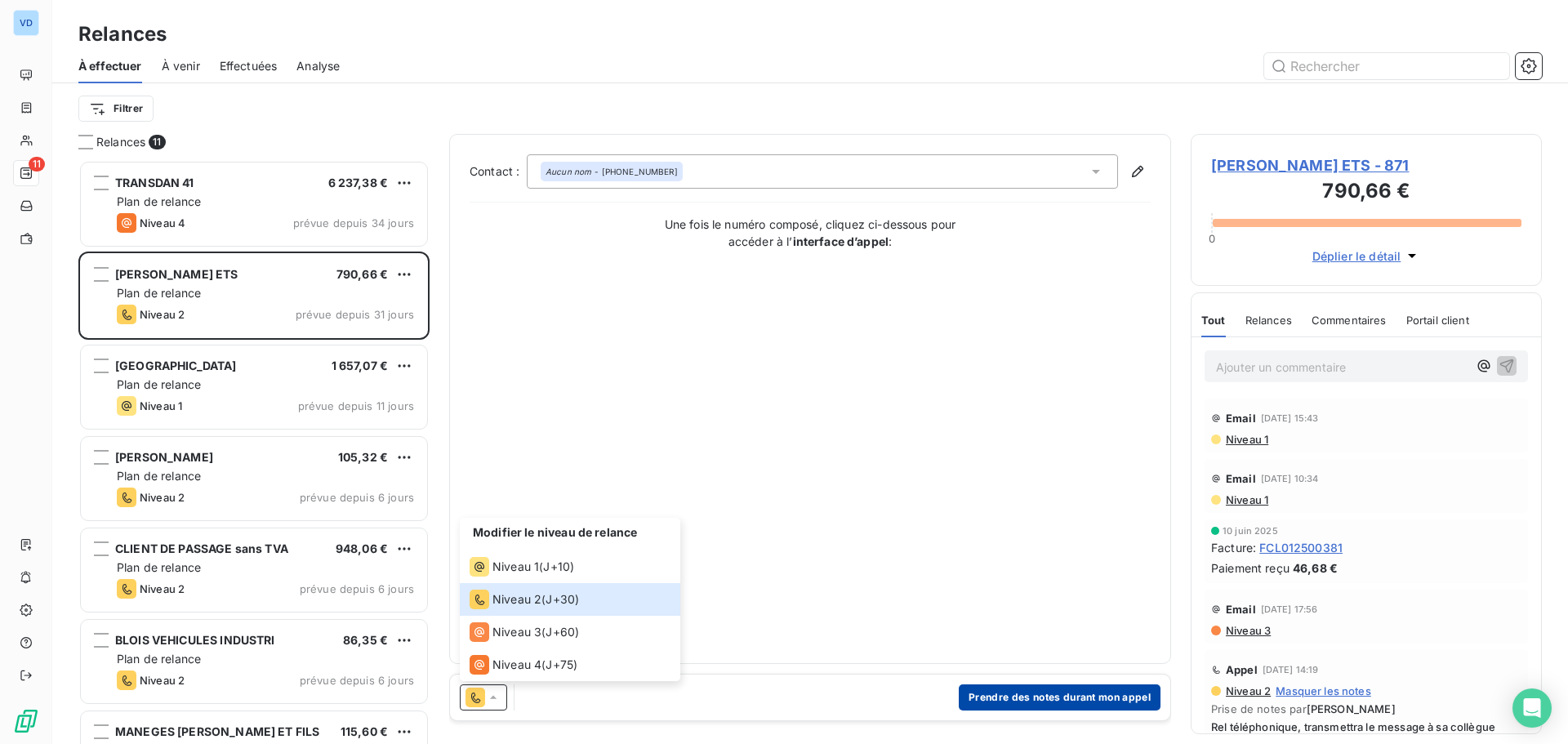
click at [1021, 700] on button "Prendre des notes durant mon appel" at bounding box center [1060, 697] width 202 height 26
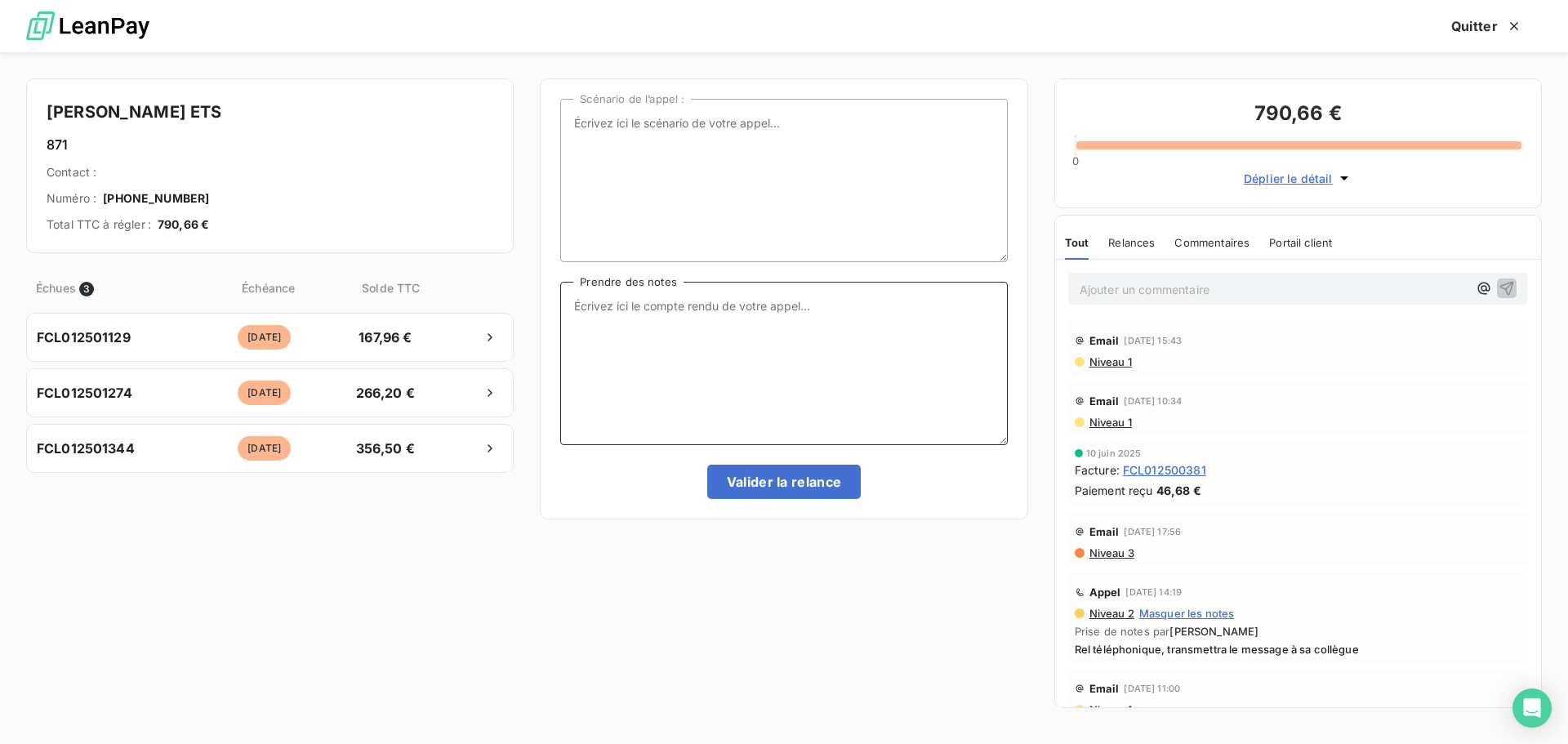
click at [648, 310] on textarea "Prendre des notes" at bounding box center [784, 364] width 447 height 163
type textarea "l"
click at [783, 309] on textarea "elle transmet la demande de paiement en compta" at bounding box center [784, 364] width 447 height 163
click at [802, 309] on textarea "elle transmet la demande de paiement en compta" at bounding box center [784, 364] width 447 height 163
type textarea "elle transmet la demande de paiement en urgence à la compta"
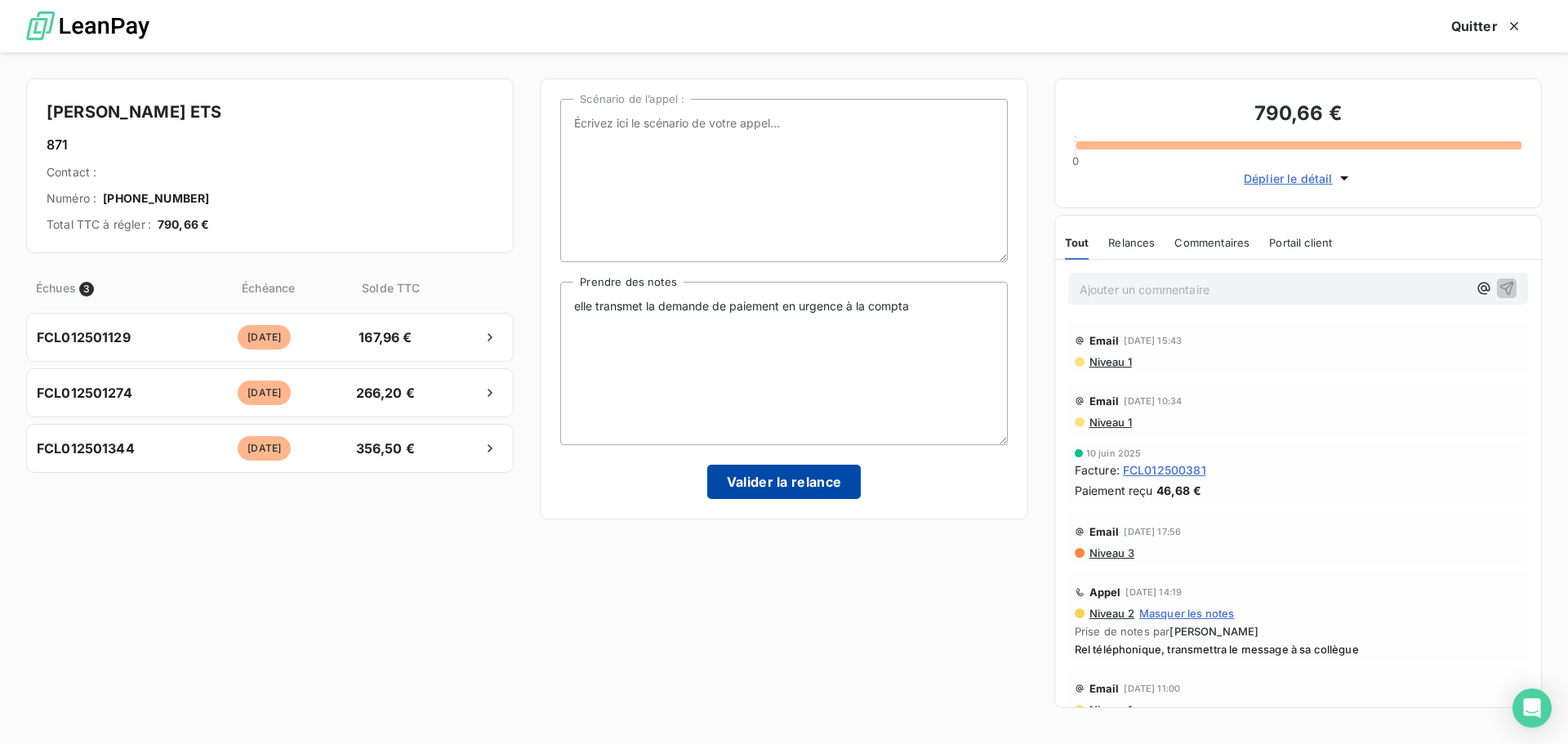
click at [743, 486] on button "Valider la relance" at bounding box center [784, 481] width 155 height 34
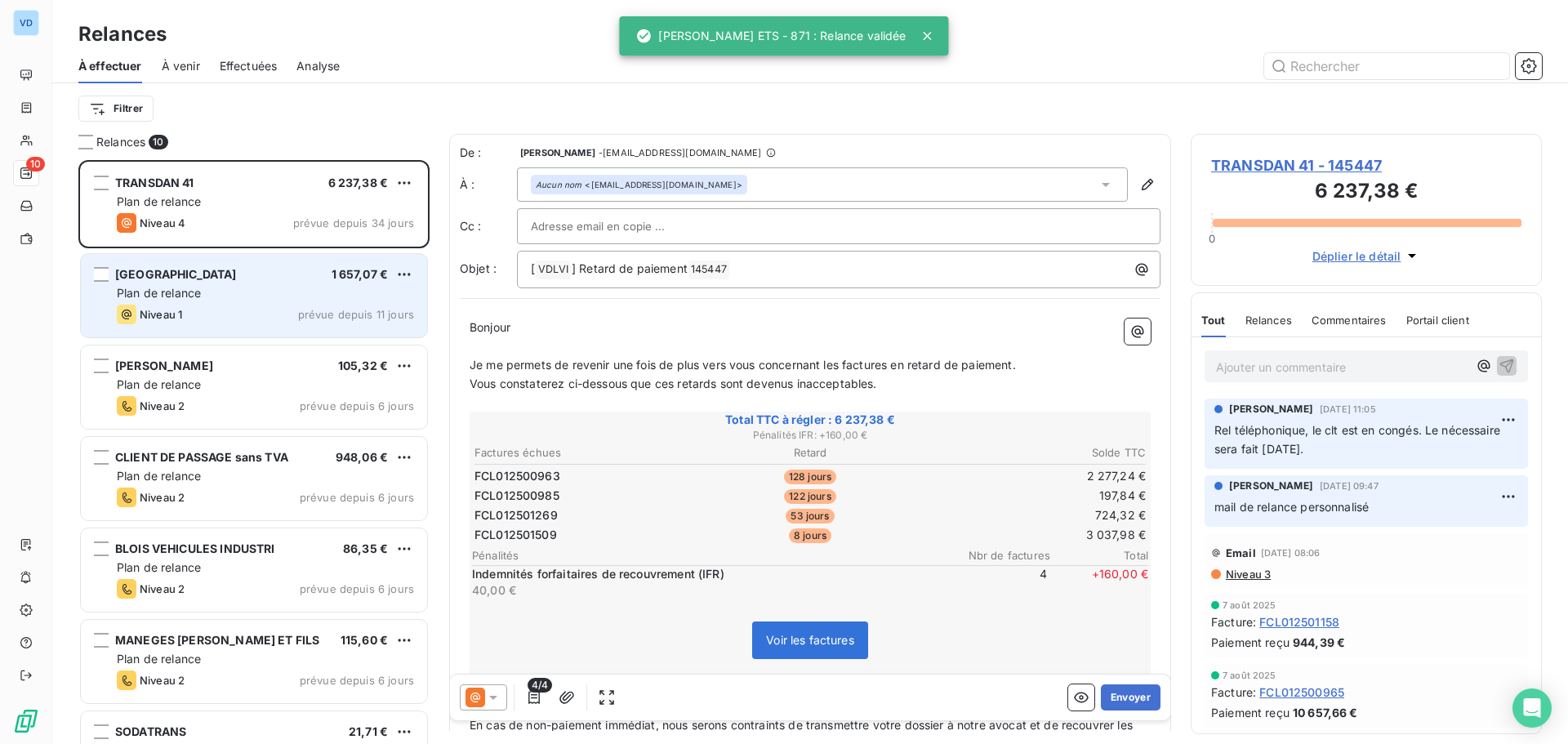
click at [192, 287] on div "Plan de relance" at bounding box center [265, 293] width 297 height 17
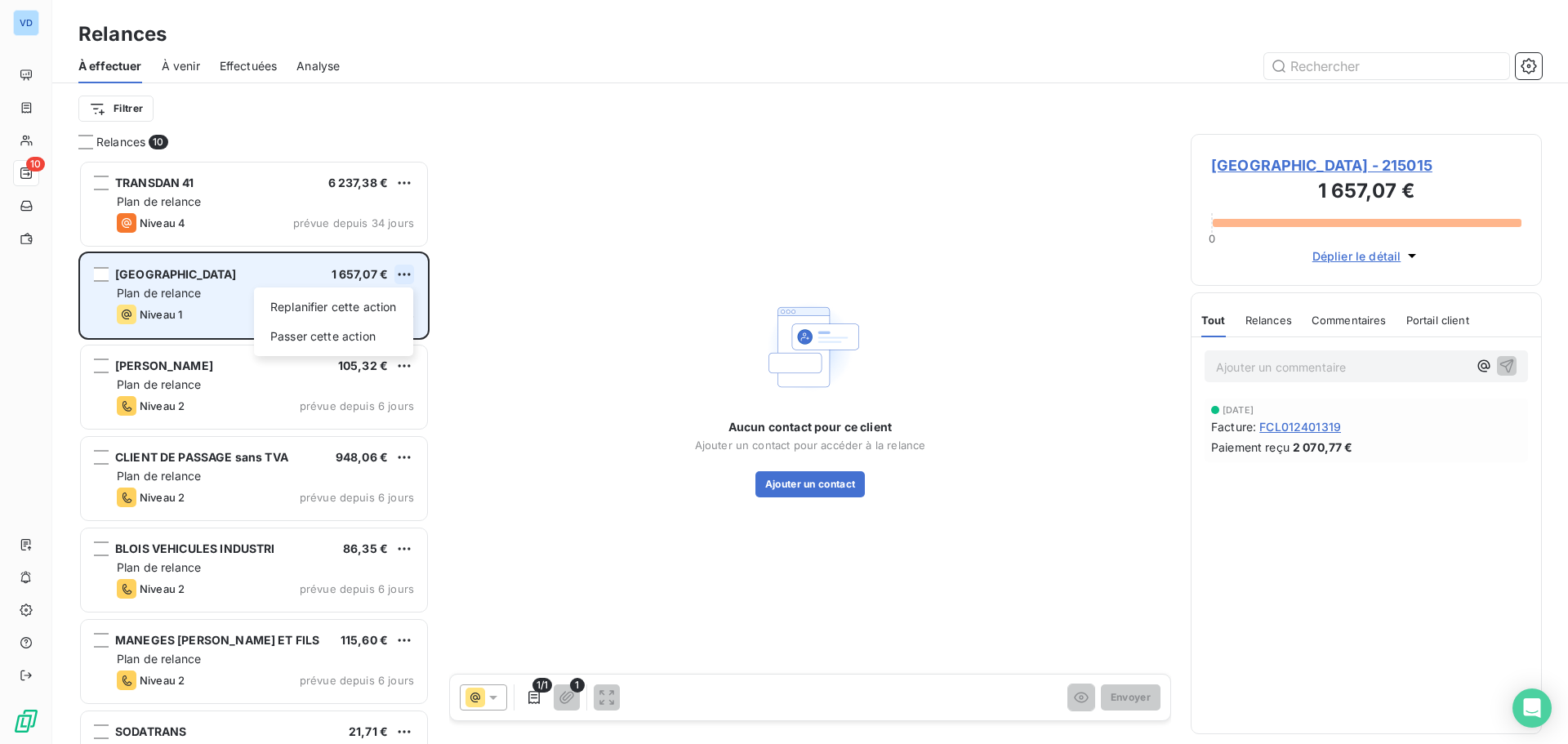
click at [401, 276] on html "VD 10 Relances À effectuer À venir Effectuées Analyse Filtrer Relances 10 TRANS…" at bounding box center [784, 372] width 1568 height 744
click at [335, 329] on div "Passer cette action" at bounding box center [333, 337] width 146 height 26
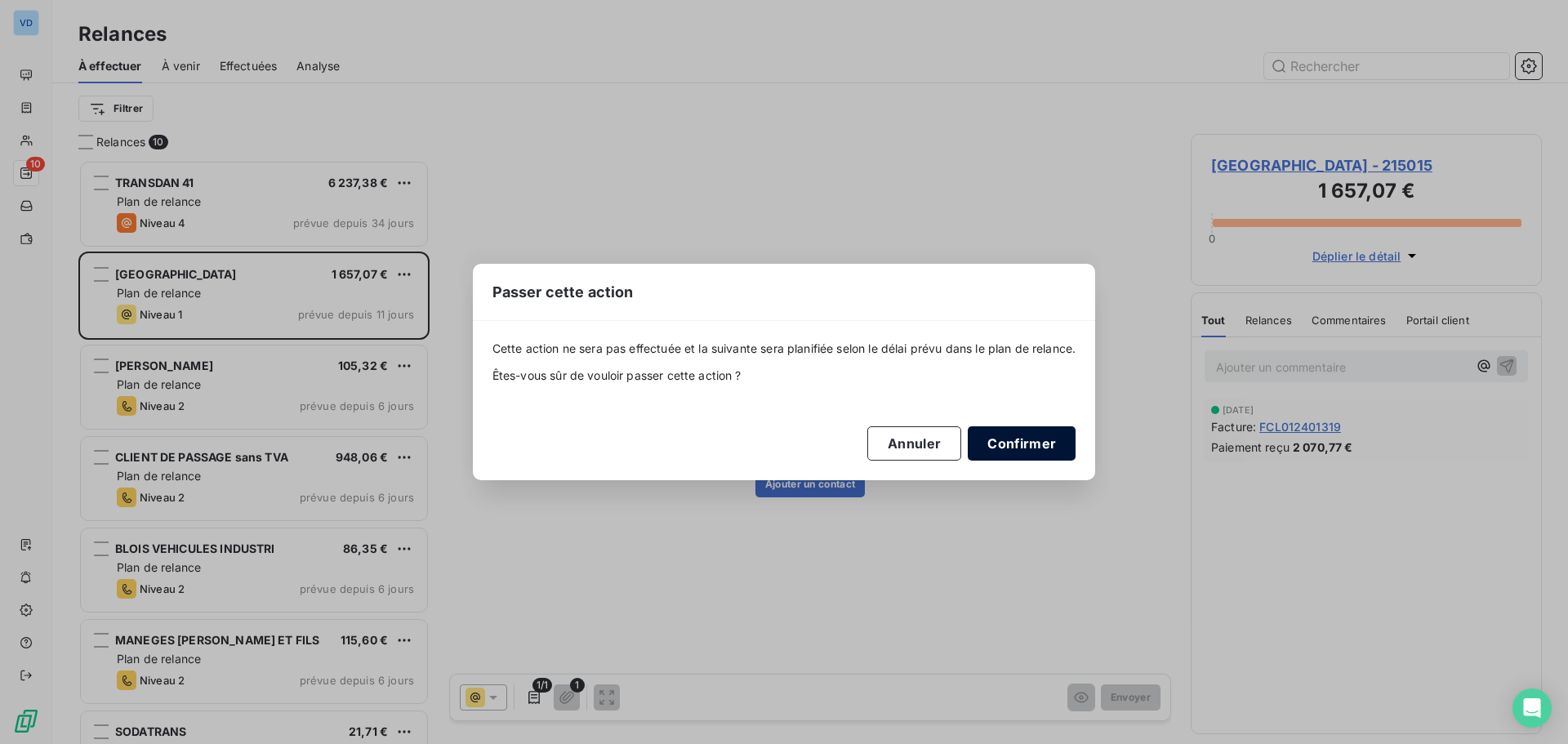
click at [994, 447] on button "Confirmer" at bounding box center [1022, 443] width 108 height 34
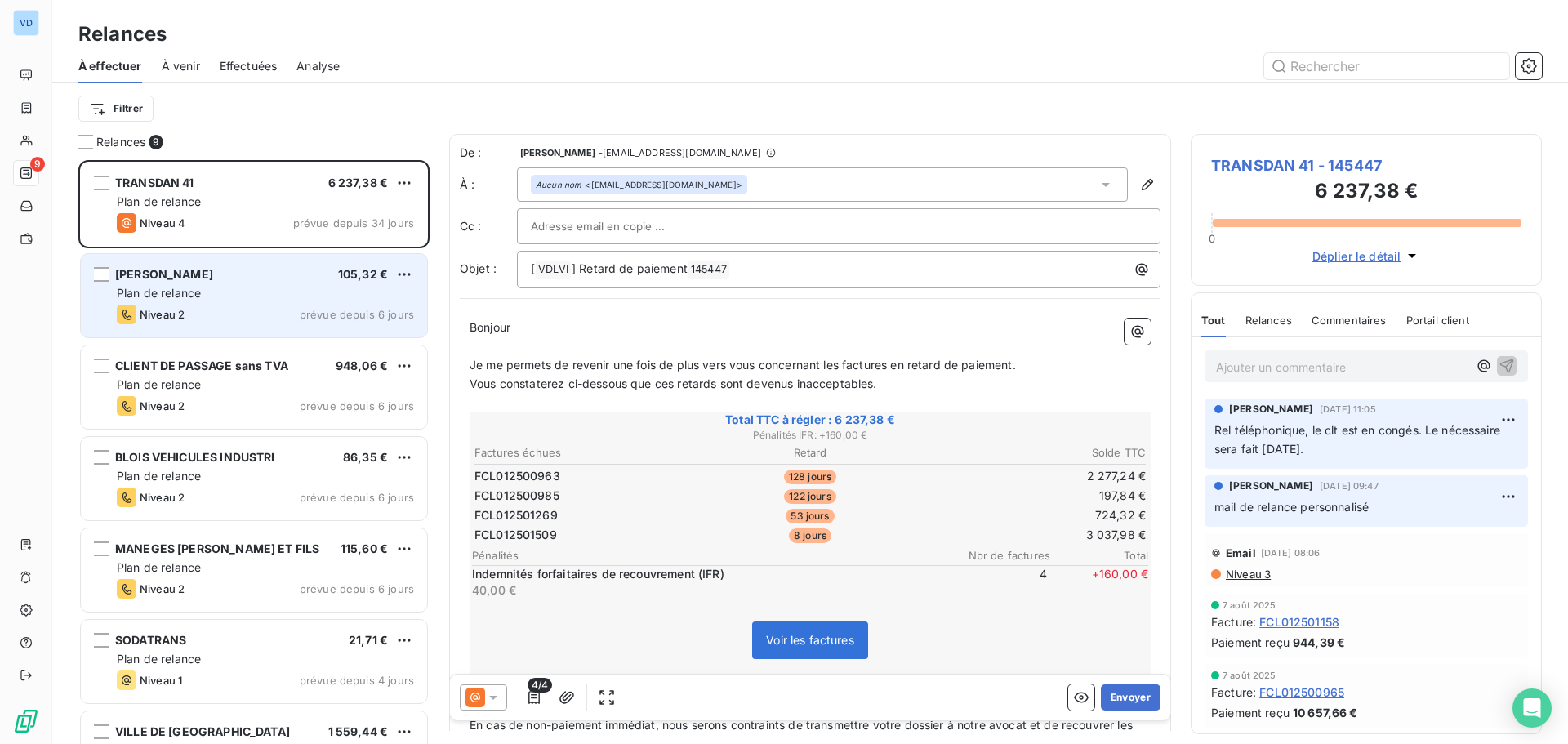
click at [216, 294] on div "Plan de relance" at bounding box center [265, 293] width 297 height 17
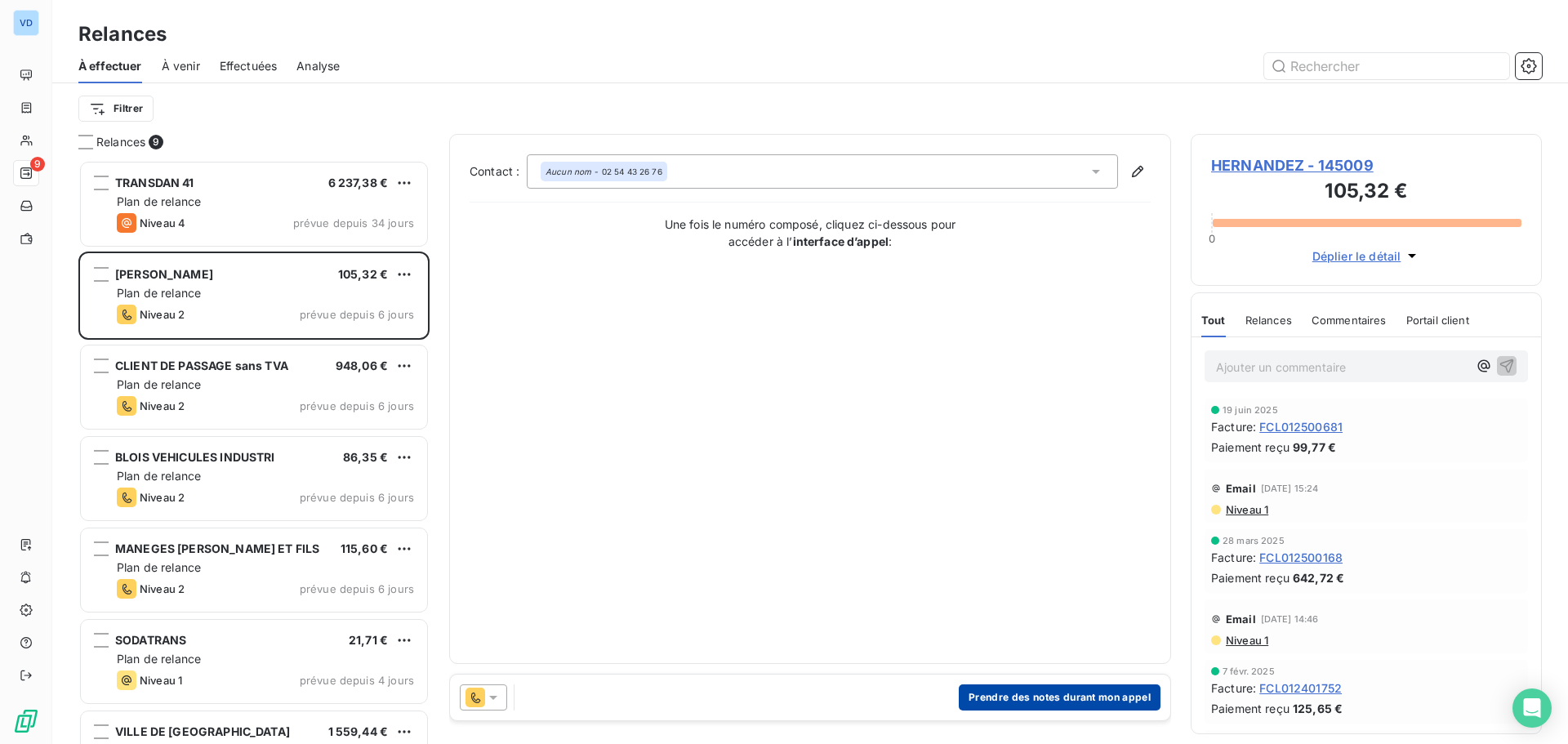
click at [978, 700] on button "Prendre des notes durant mon appel" at bounding box center [1060, 697] width 202 height 26
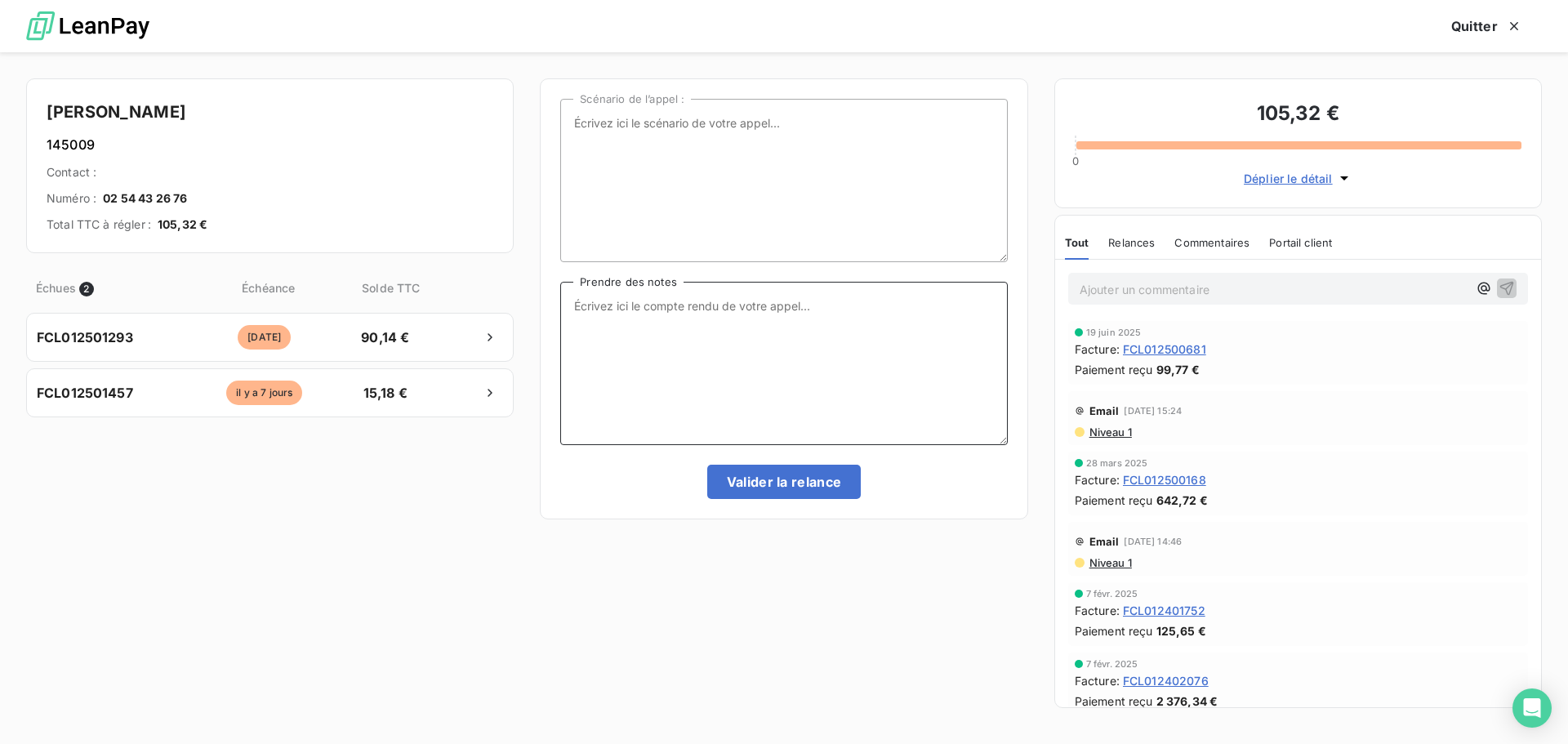
click at [599, 316] on textarea "Prendre des notes" at bounding box center [784, 364] width 447 height 163
type textarea "l"
type textarea "Les factures seront réglées [DATE] par virement"
click at [802, 483] on button "Valider la relance" at bounding box center [784, 481] width 155 height 34
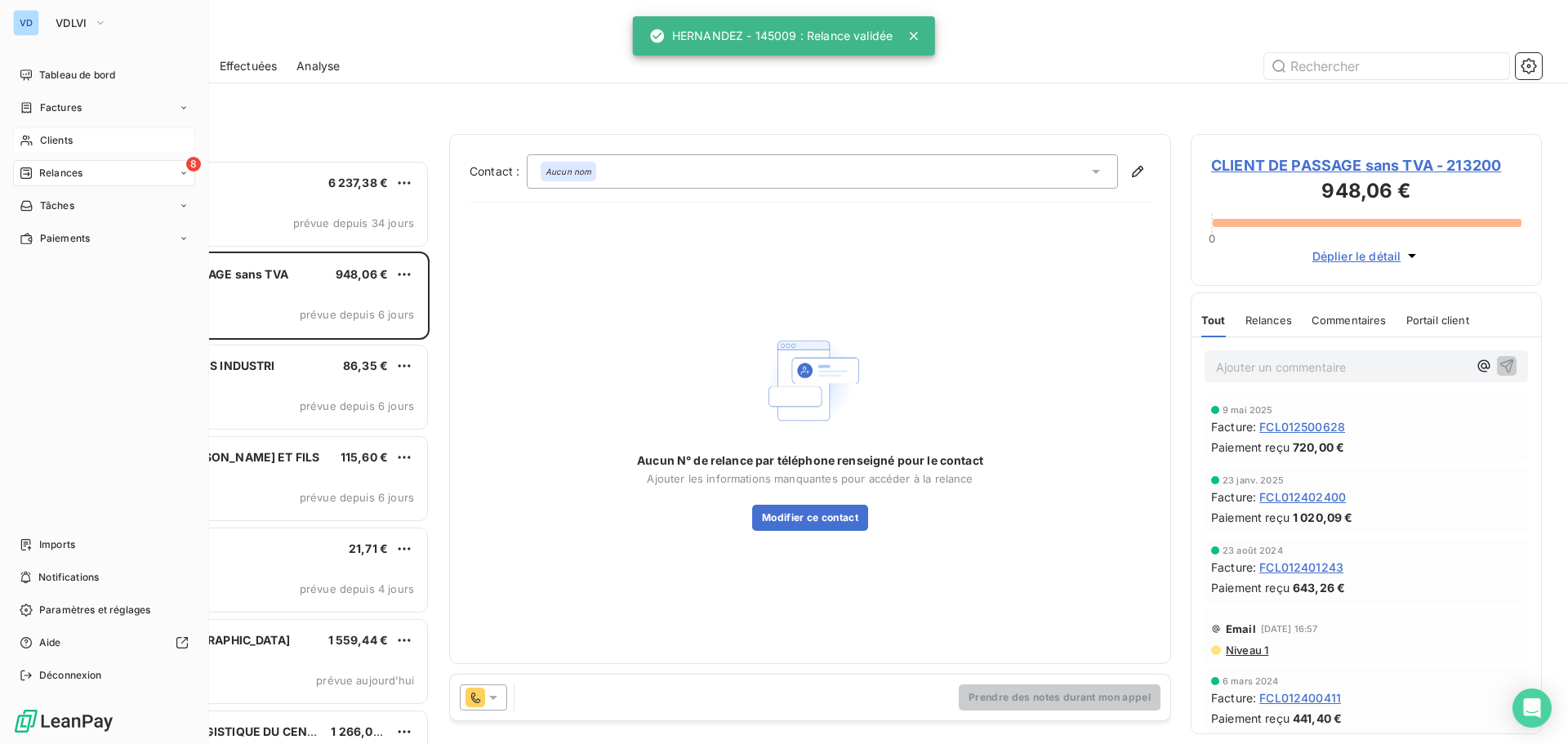
click at [51, 135] on span "Clients" at bounding box center [56, 140] width 33 height 15
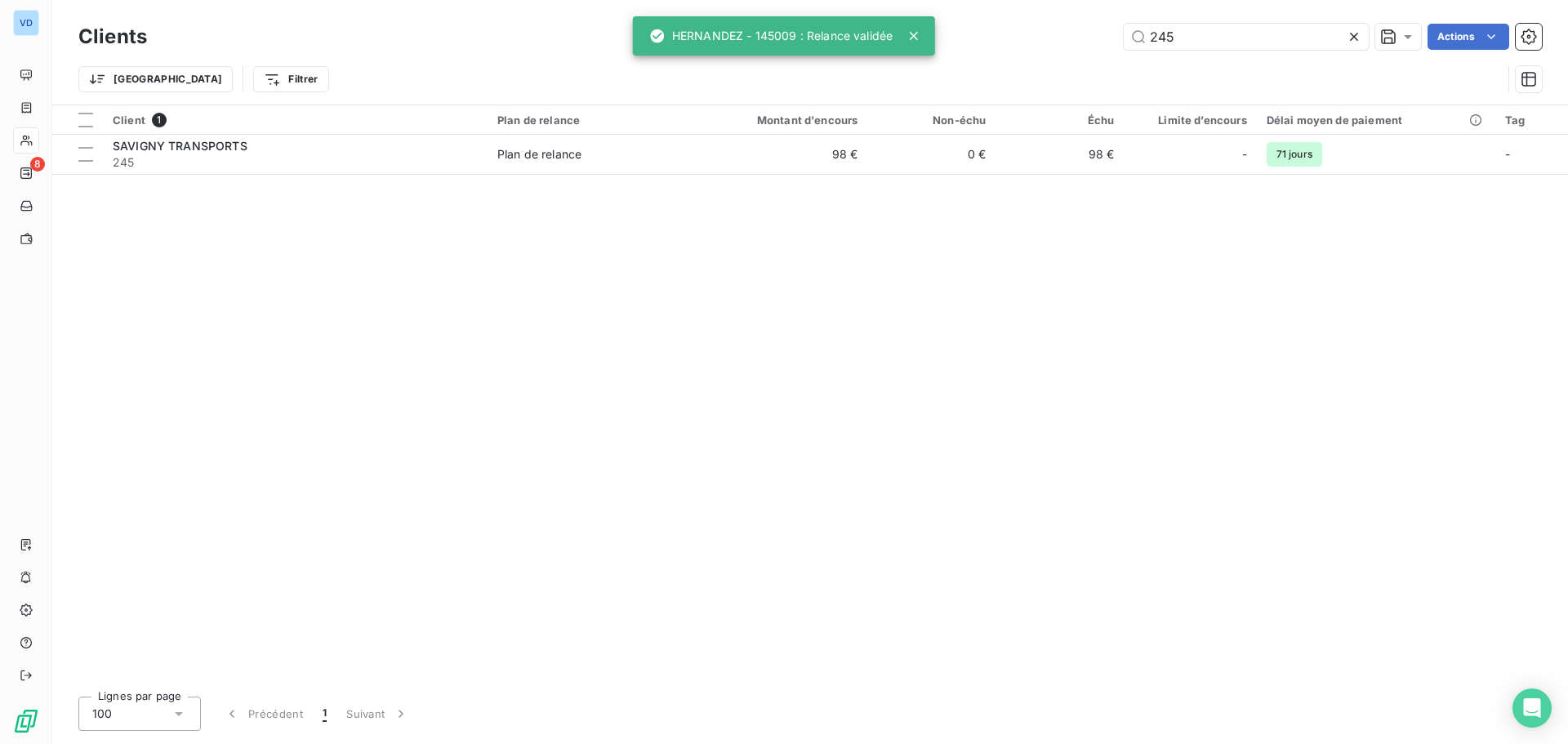
drag, startPoint x: 1183, startPoint y: 43, endPoint x: 1112, endPoint y: 28, distance: 72.6
click at [1112, 28] on div "245 Actions" at bounding box center [854, 36] width 1376 height 26
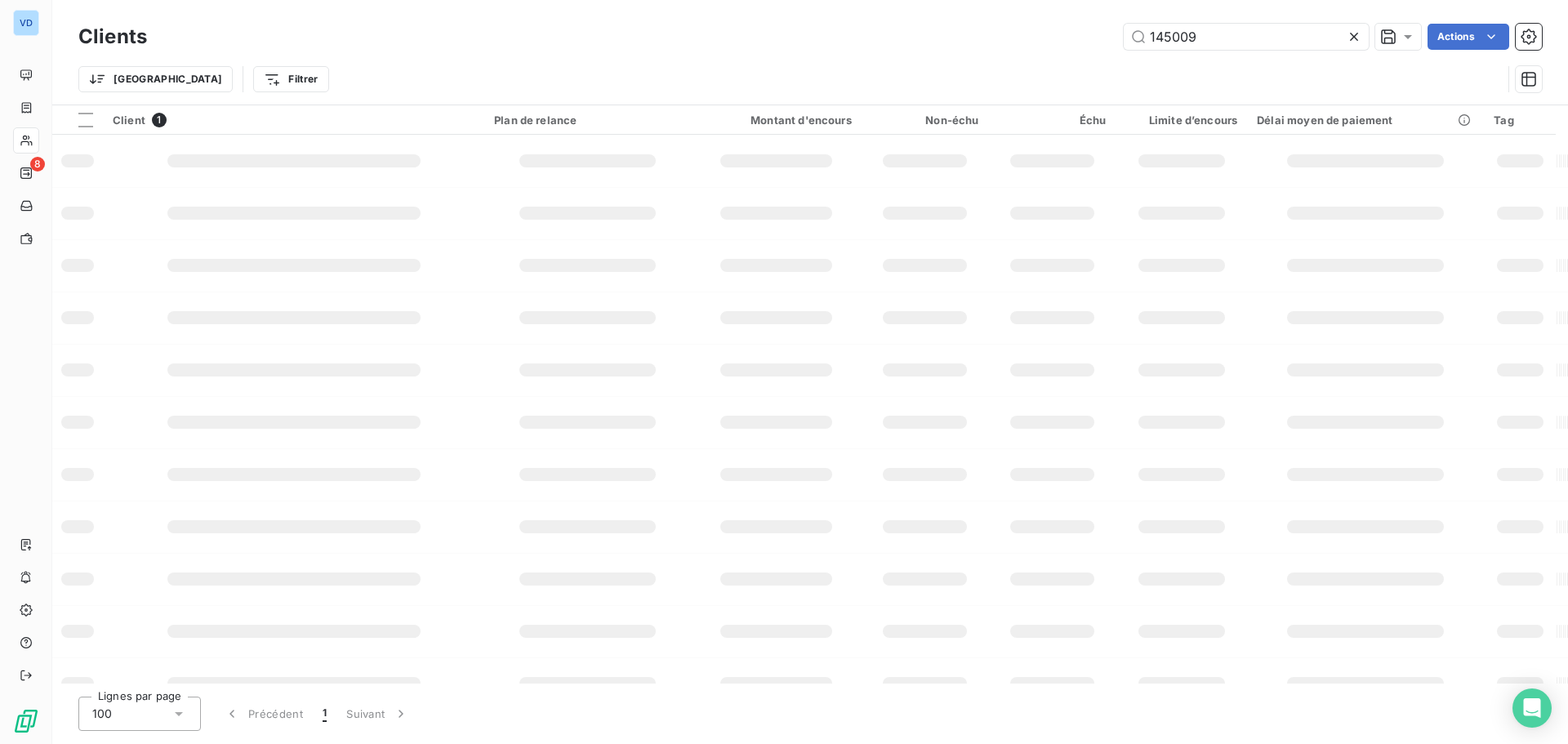
type input "145009"
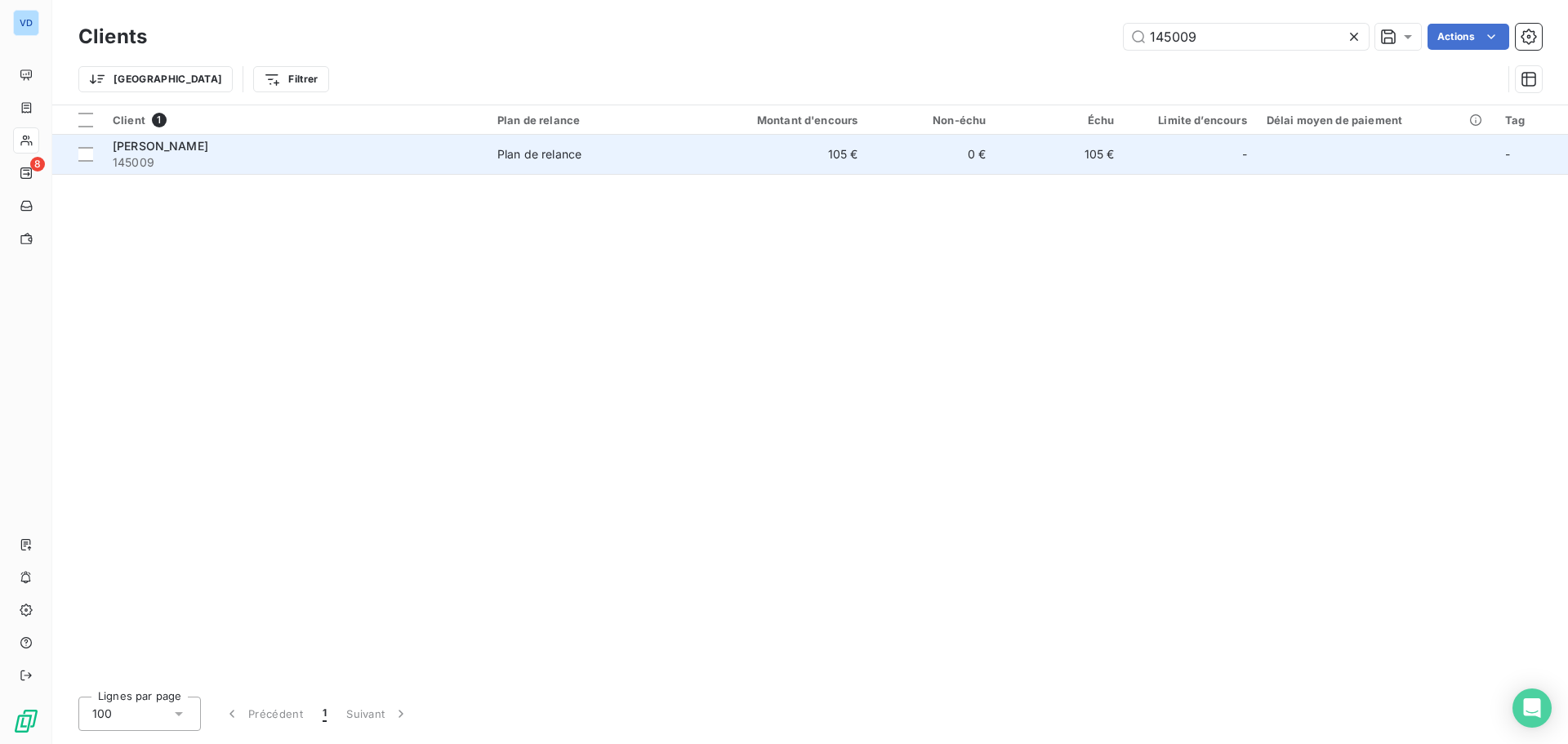
click at [560, 156] on div "Plan de relance" at bounding box center [540, 154] width 85 height 17
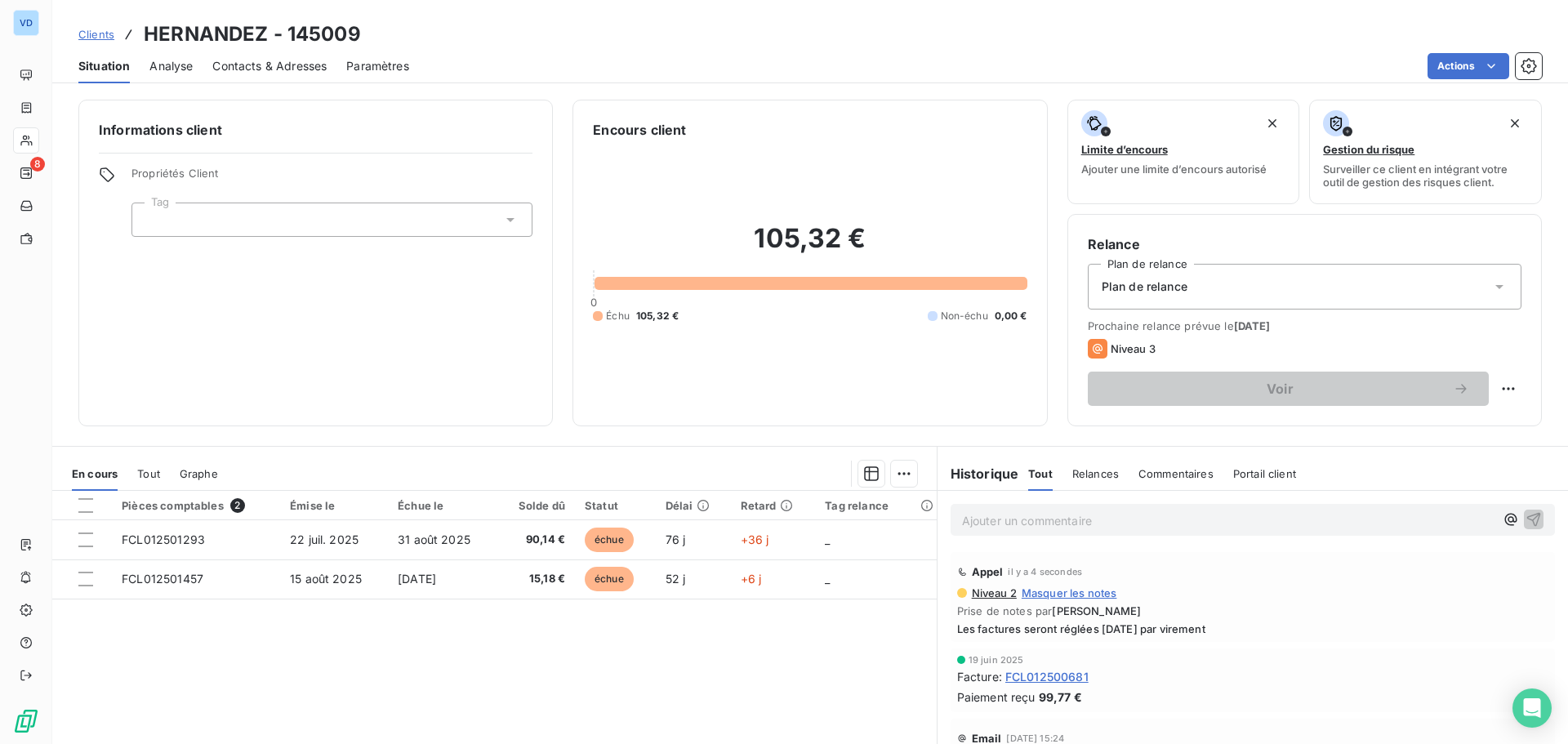
click at [296, 61] on span "Contacts & Adresses" at bounding box center [269, 66] width 115 height 17
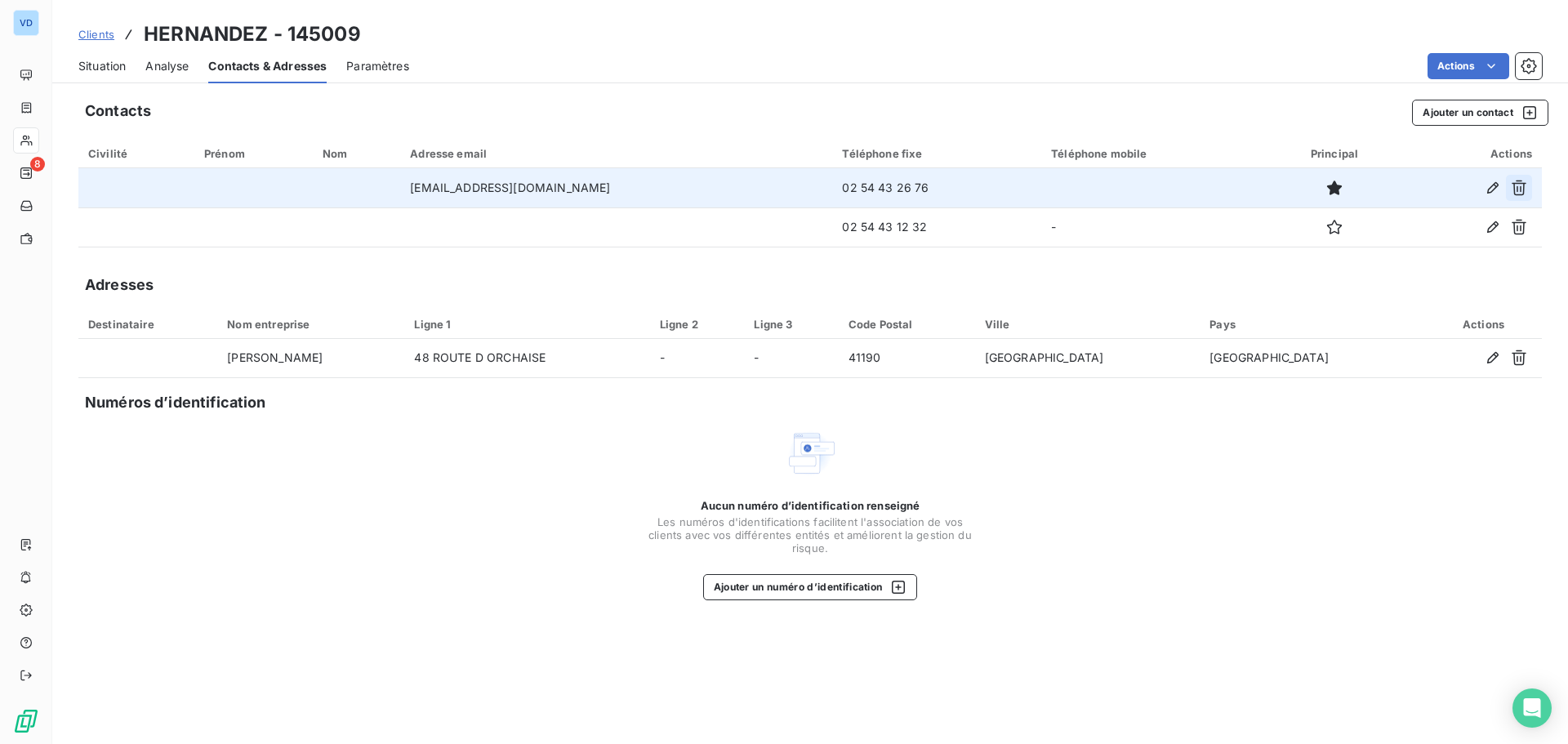
click at [1516, 187] on icon "button" at bounding box center [1518, 188] width 17 height 17
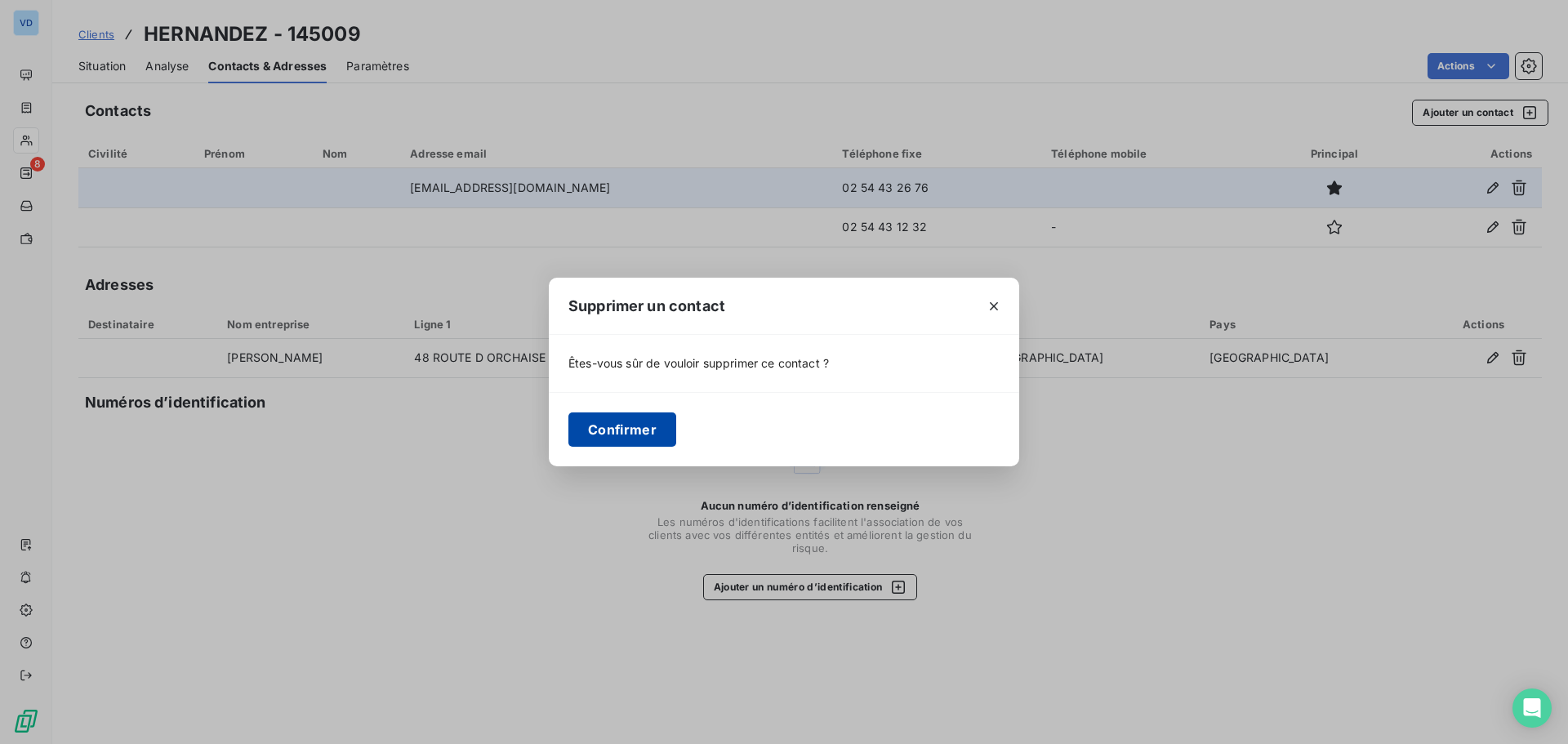
click at [594, 431] on button "Confirmer" at bounding box center [622, 429] width 108 height 34
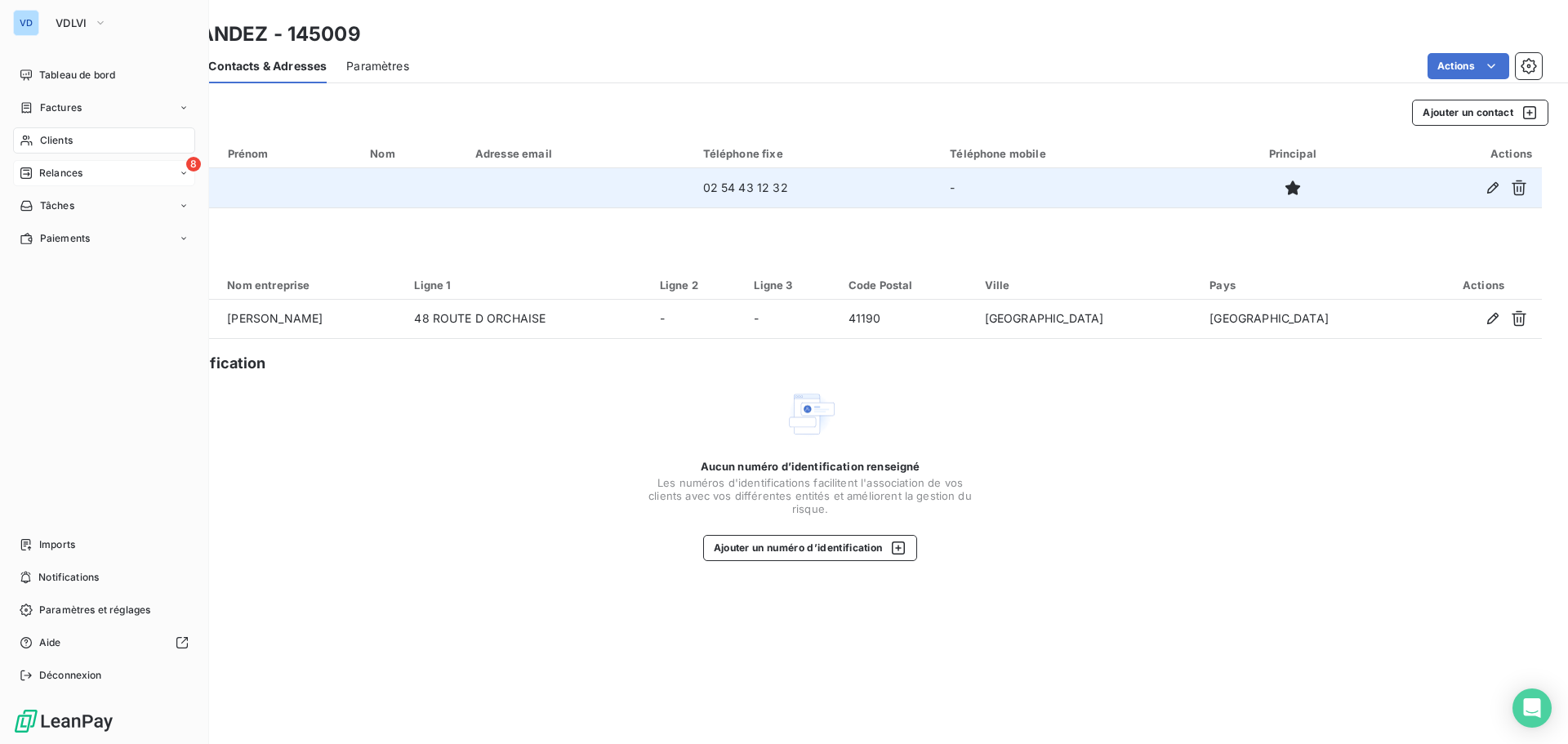
click at [52, 173] on span "Relances" at bounding box center [60, 173] width 44 height 15
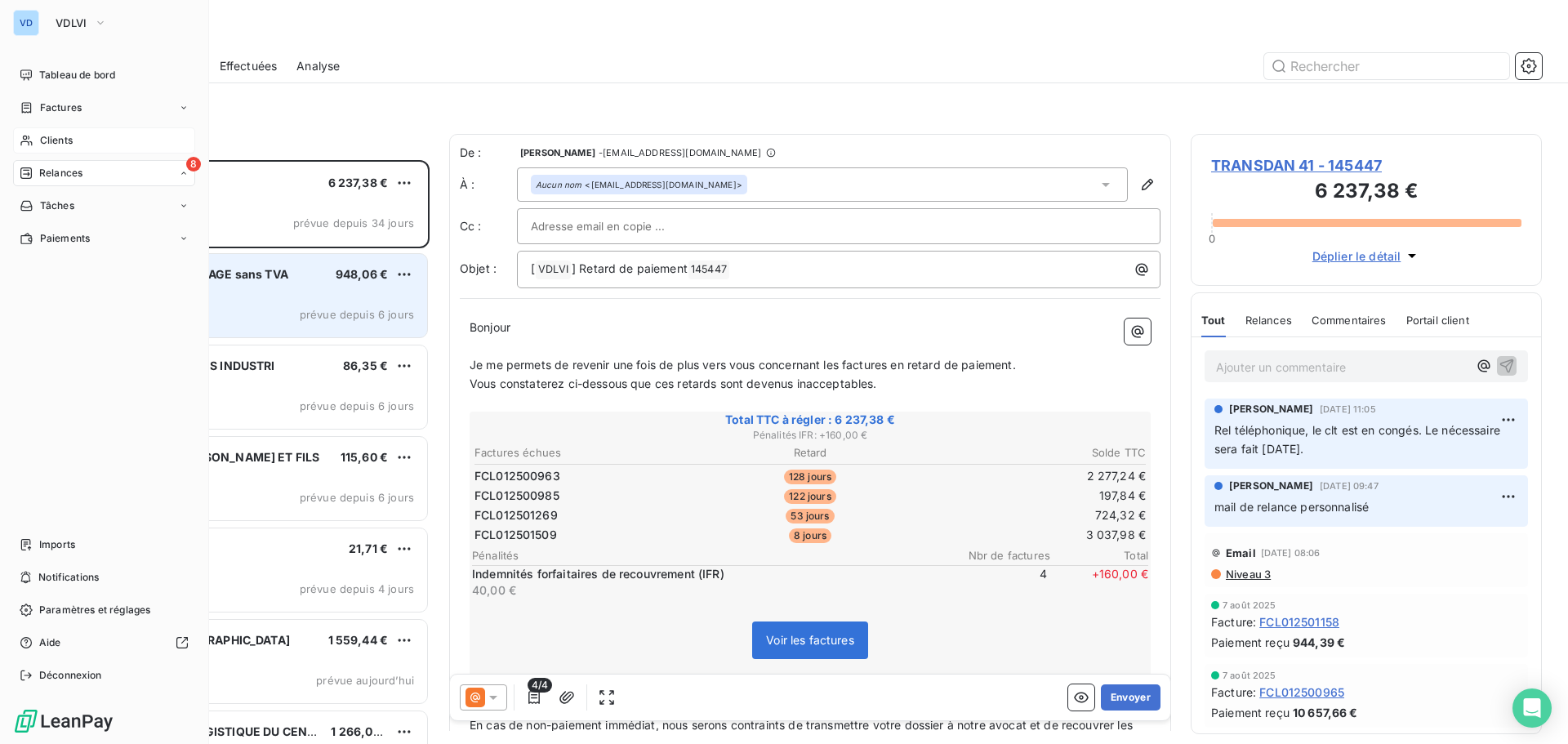
scroll to position [572, 339]
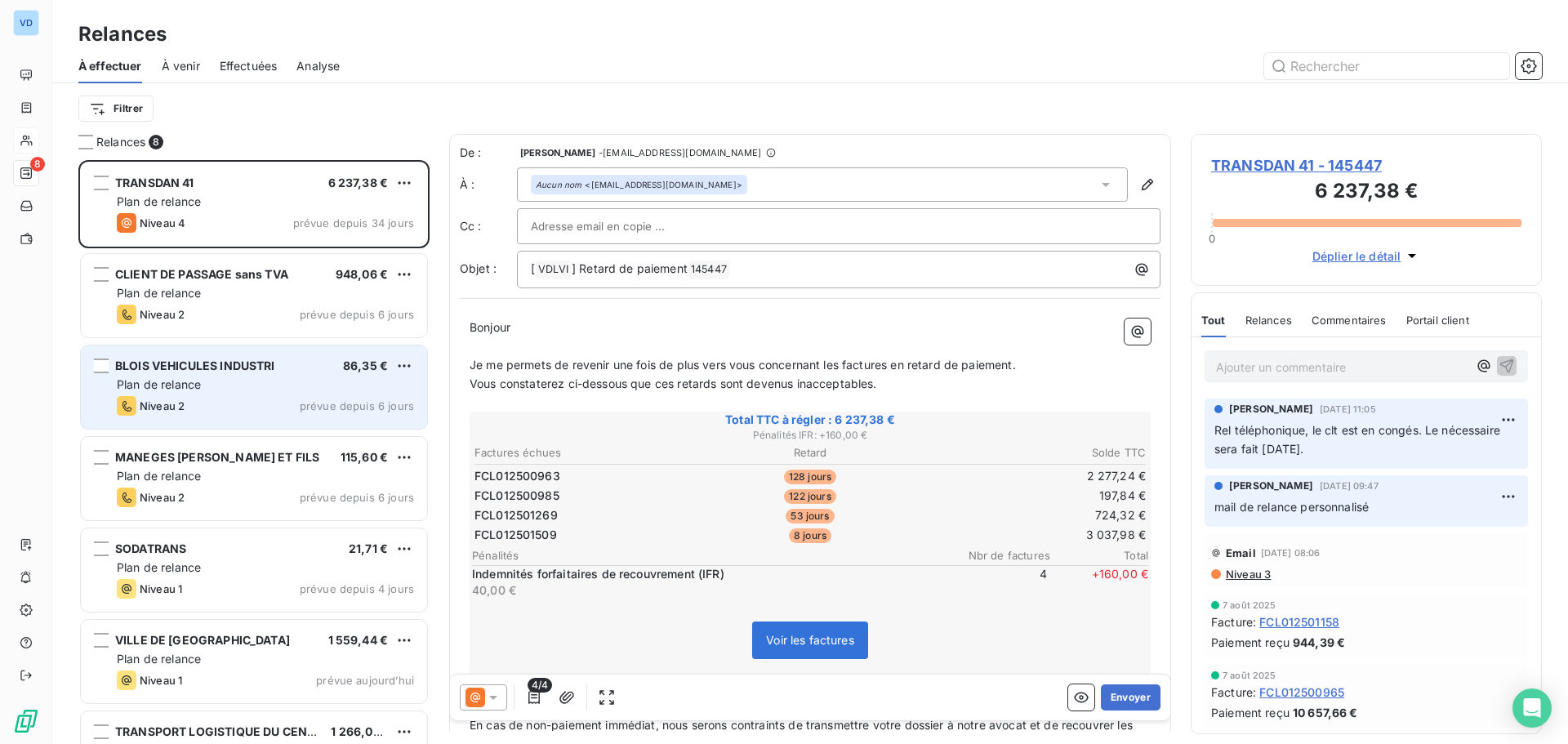
click at [290, 381] on div "Plan de relance" at bounding box center [265, 384] width 297 height 17
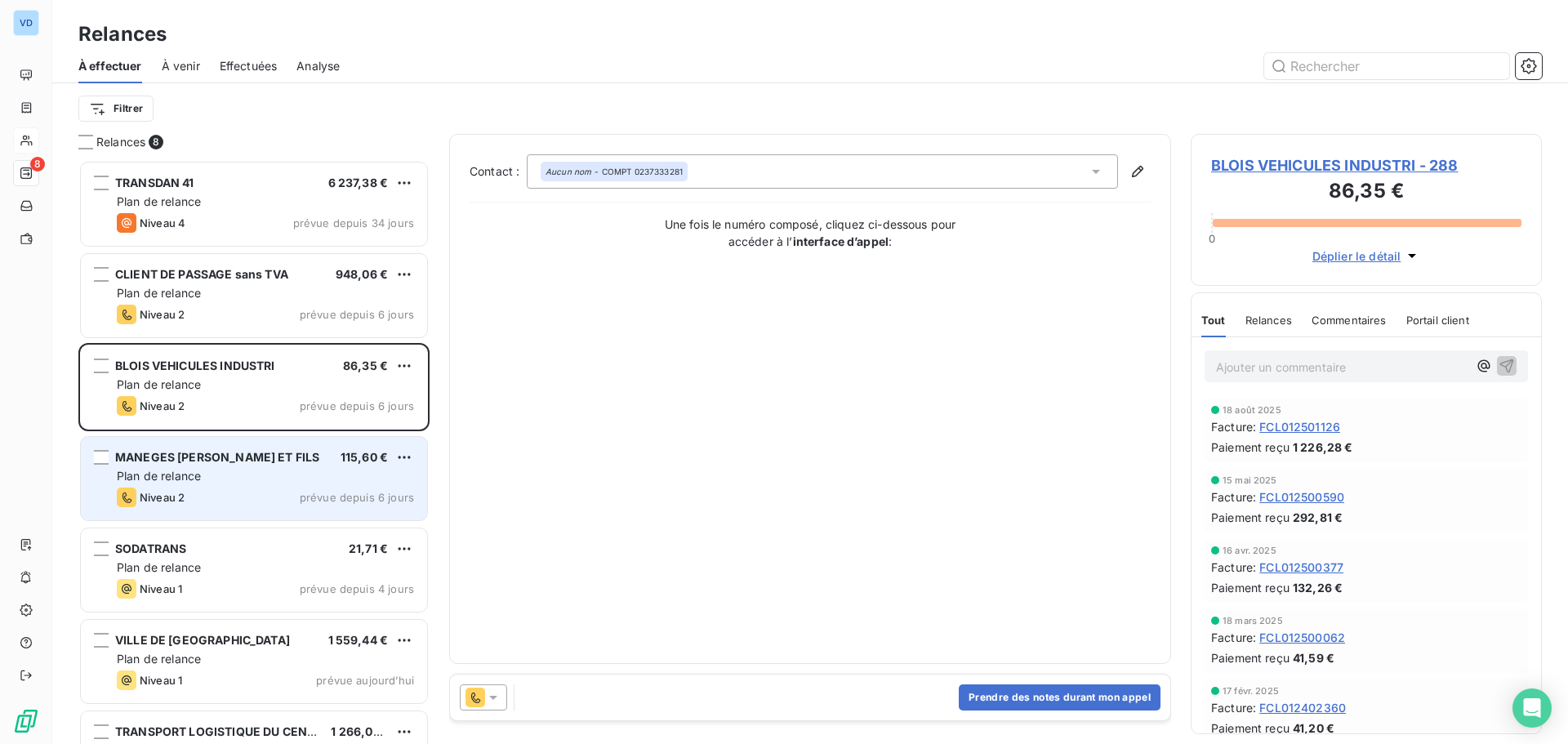
click at [259, 474] on div "Plan de relance" at bounding box center [265, 476] width 297 height 17
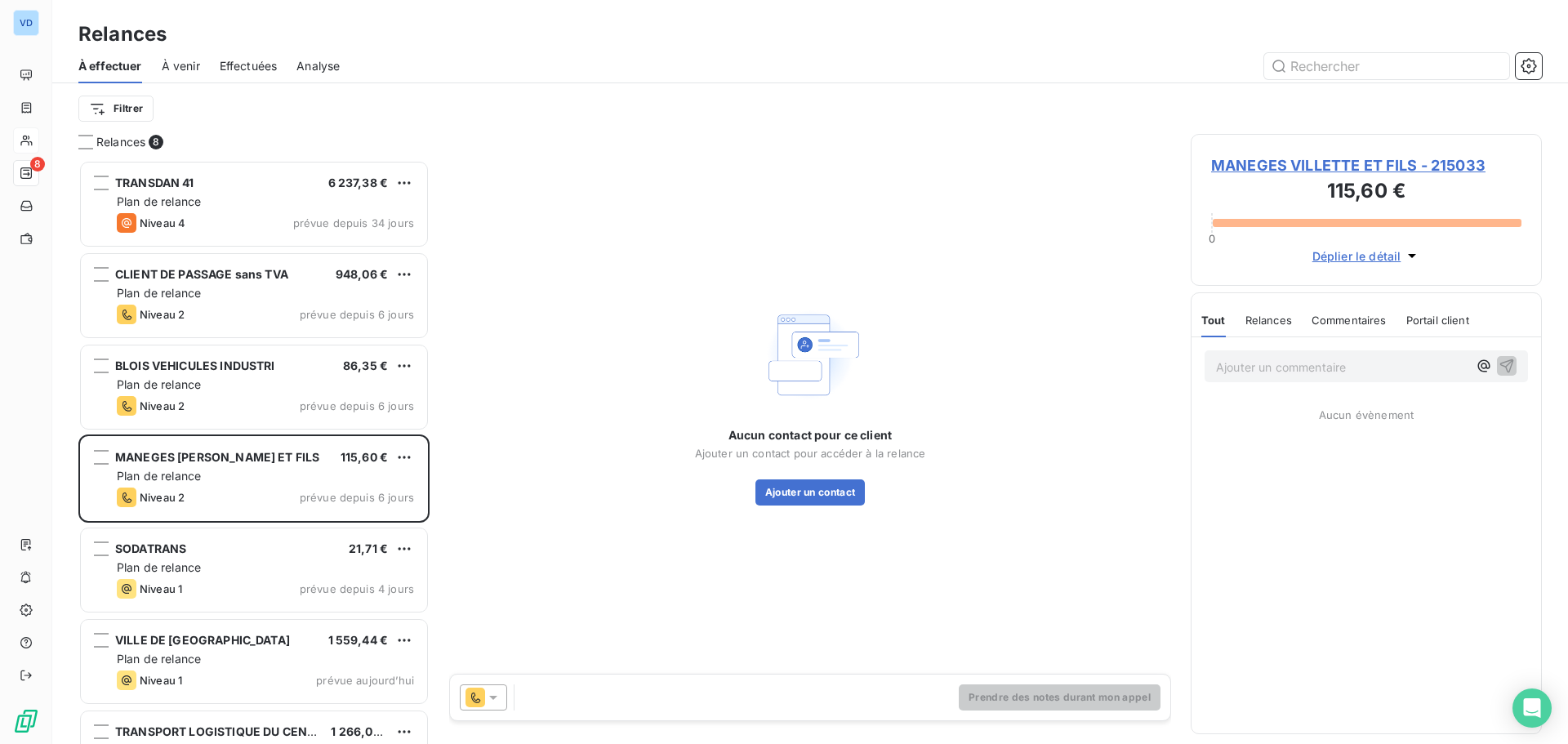
click at [710, 586] on div "Aucun contact pour ce client Ajouter un contact pour accéder à la relance Ajout…" at bounding box center [810, 404] width 722 height 540
click at [793, 497] on button "Ajouter un contact" at bounding box center [810, 492] width 110 height 26
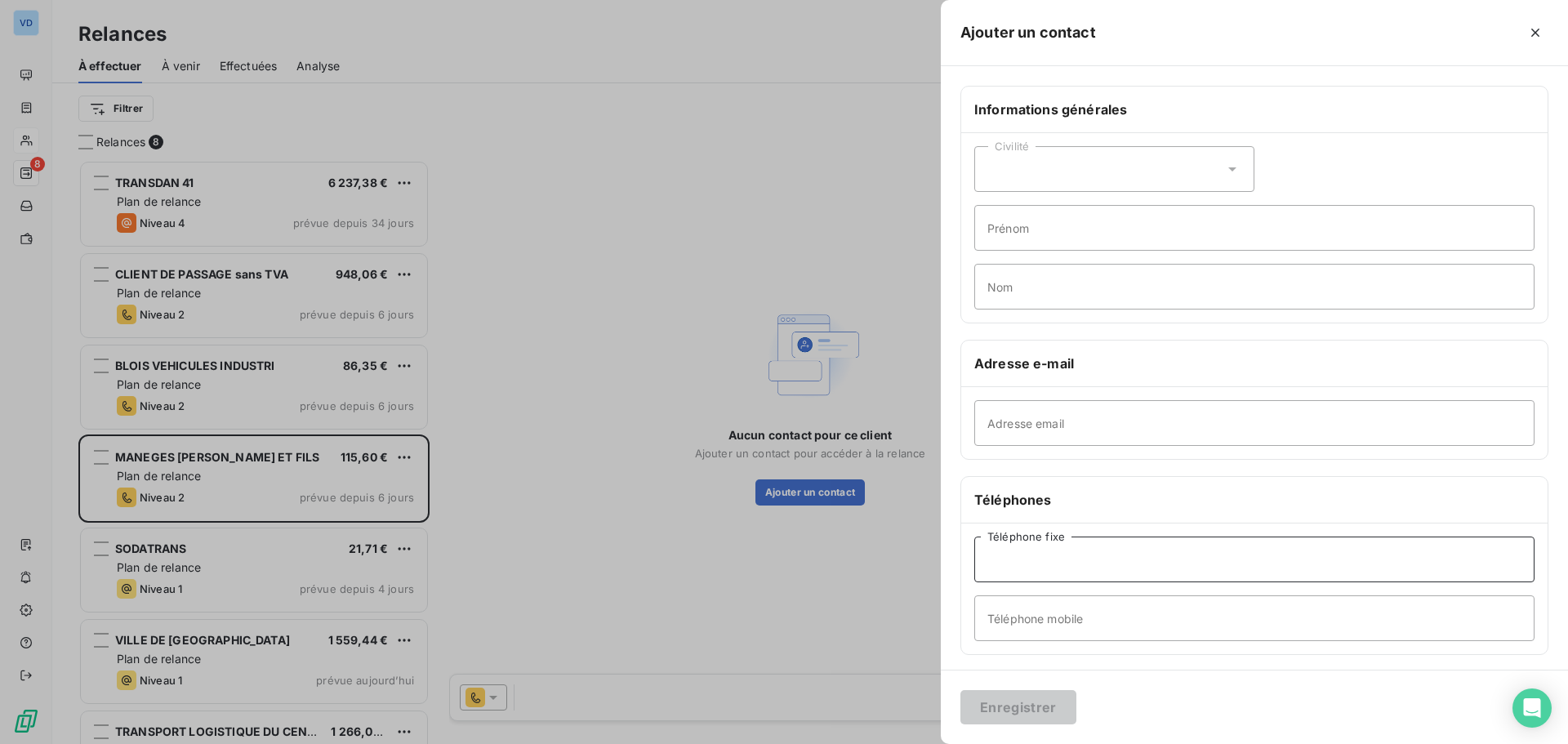
click at [1029, 565] on input "Téléphone fixe" at bounding box center [1254, 559] width 560 height 46
click at [1058, 620] on input "Téléphone mobile" at bounding box center [1254, 619] width 560 height 46
type input "06 86 16 37 34"
click at [1048, 413] on input "Adresse email" at bounding box center [1254, 423] width 560 height 46
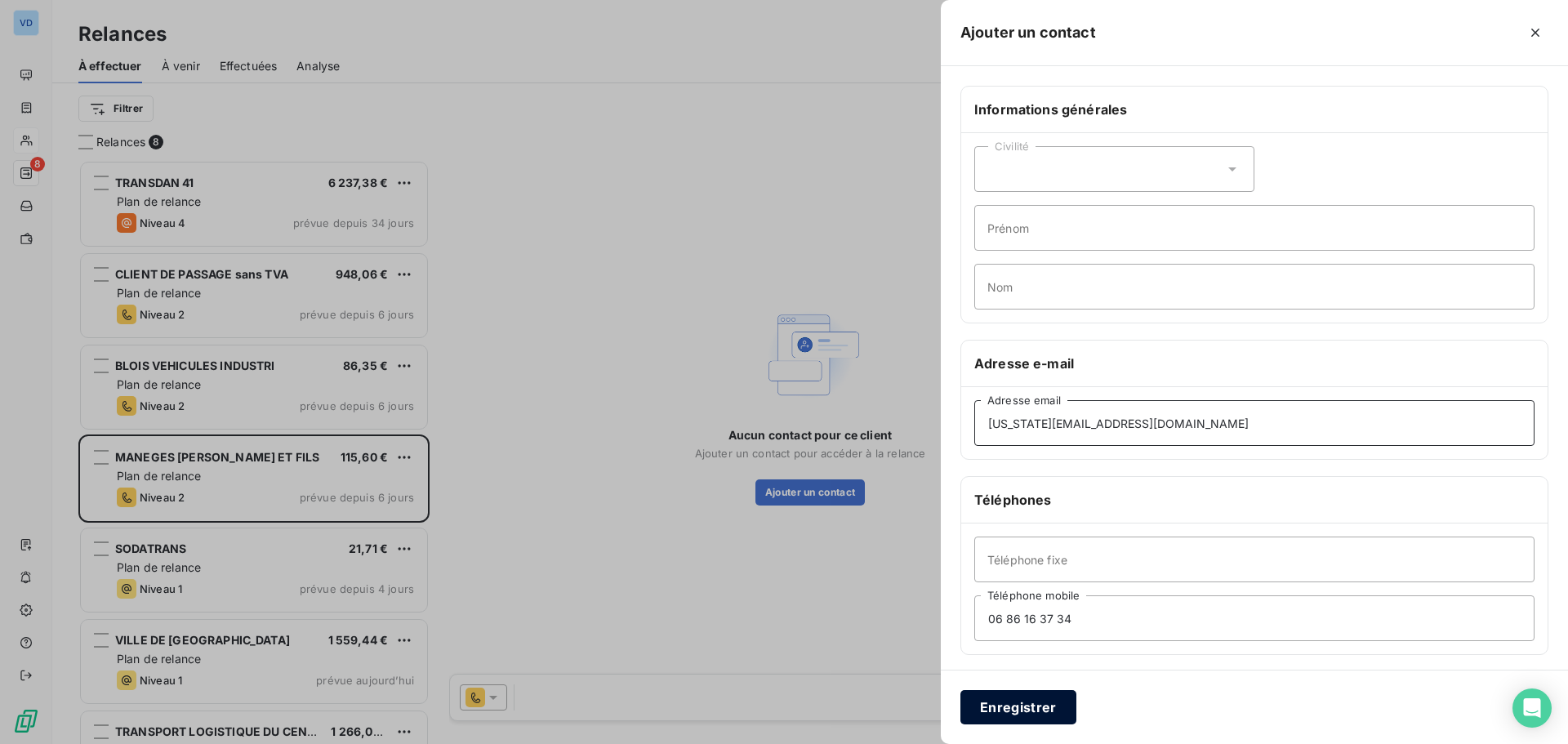
type input "[US_STATE][EMAIL_ADDRESS][DOMAIN_NAME]"
click at [995, 709] on button "Enregistrer" at bounding box center [1018, 707] width 116 height 34
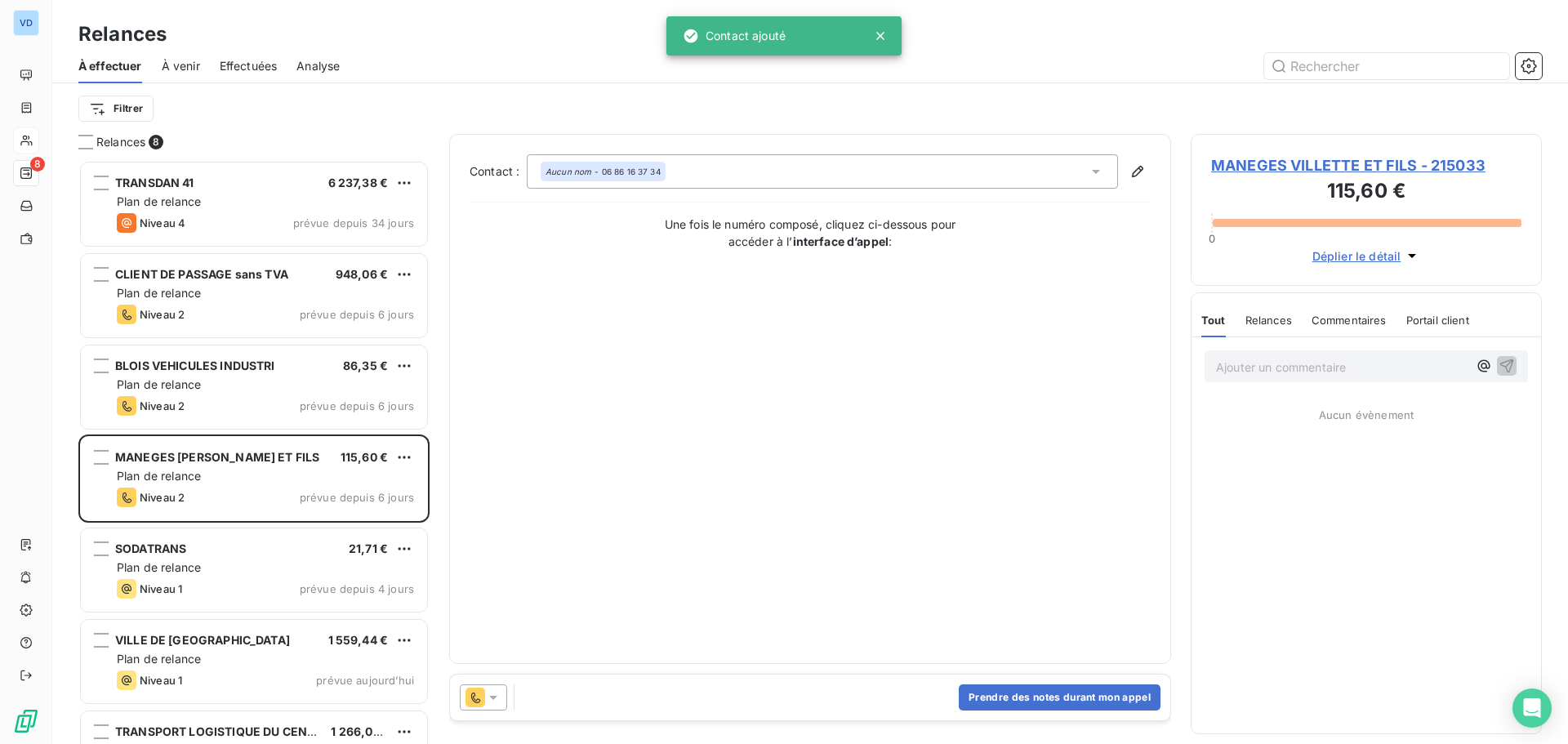
click at [493, 702] on icon at bounding box center [493, 697] width 17 height 17
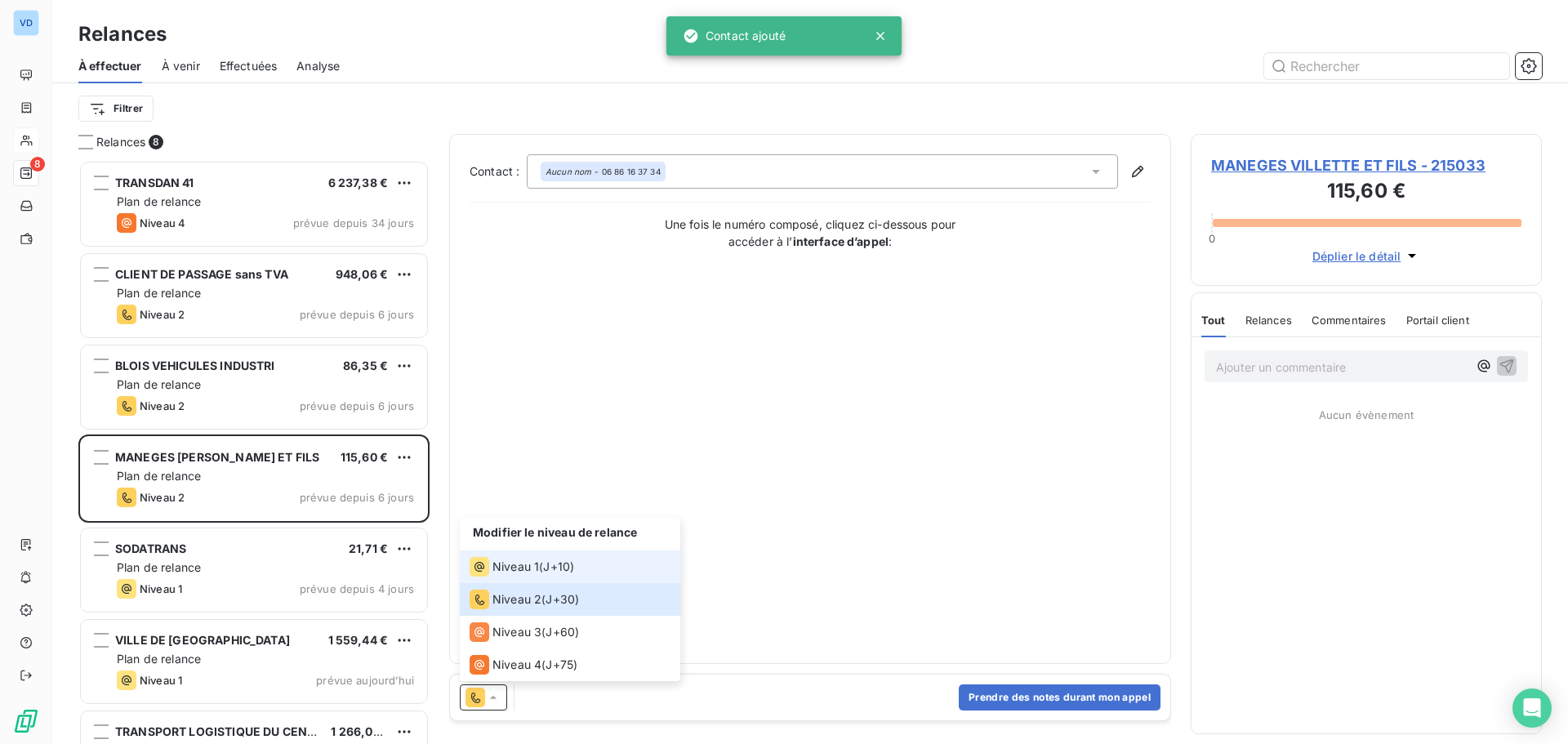
click at [513, 564] on span "Niveau 1" at bounding box center [516, 567] width 47 height 17
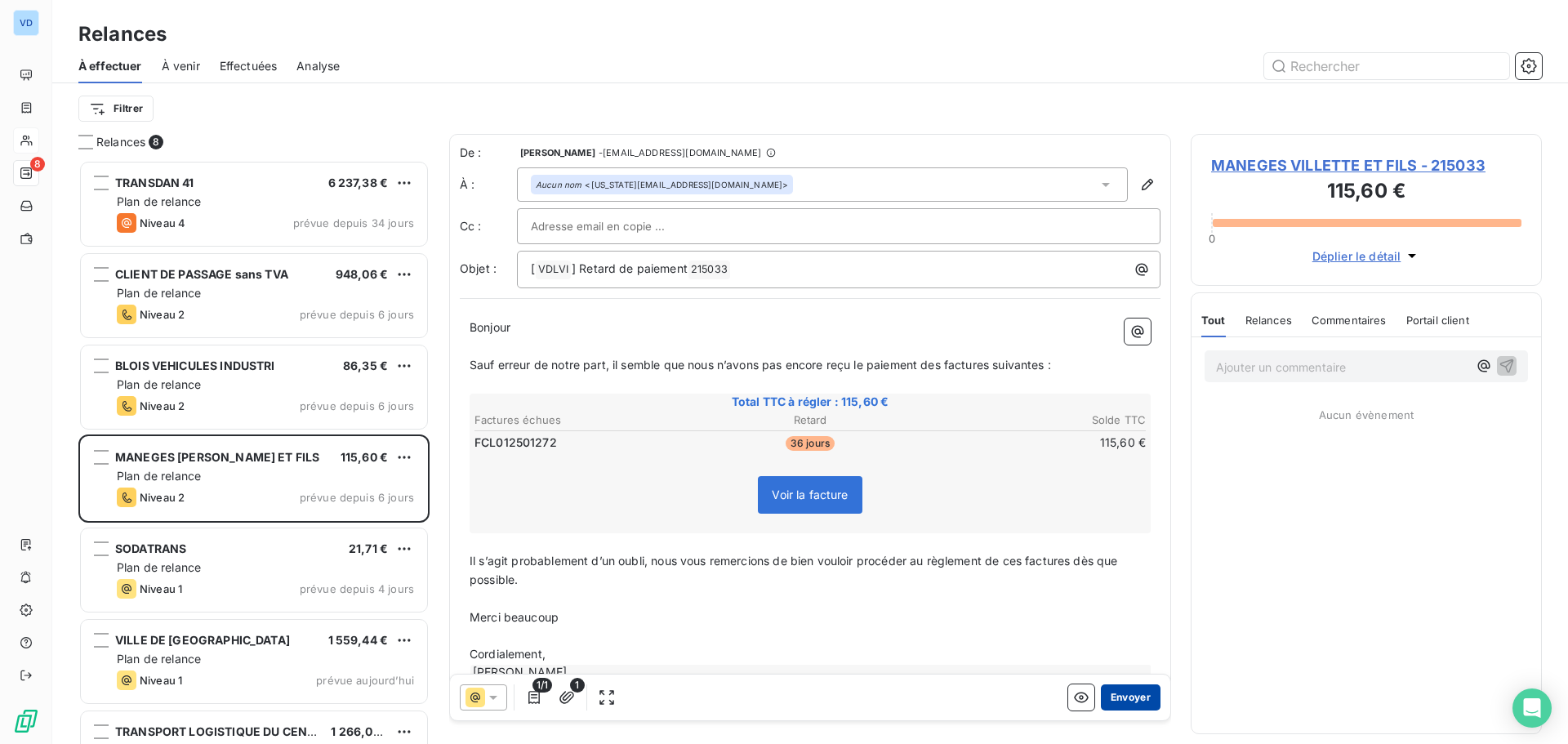
click at [1103, 694] on button "Envoyer" at bounding box center [1131, 697] width 59 height 26
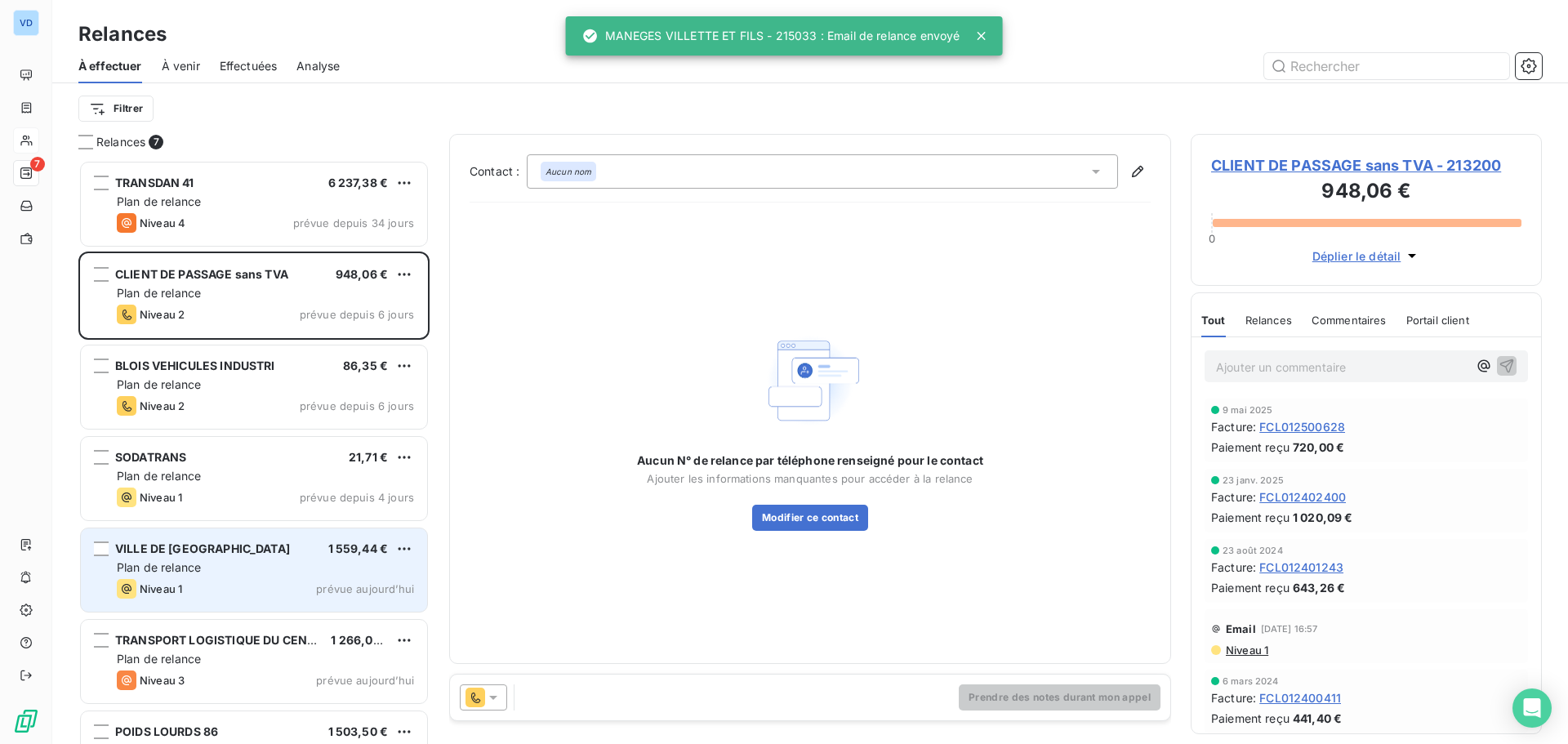
click at [192, 561] on span "Plan de relance" at bounding box center [158, 567] width 85 height 14
